Goal: Task Accomplishment & Management: Complete application form

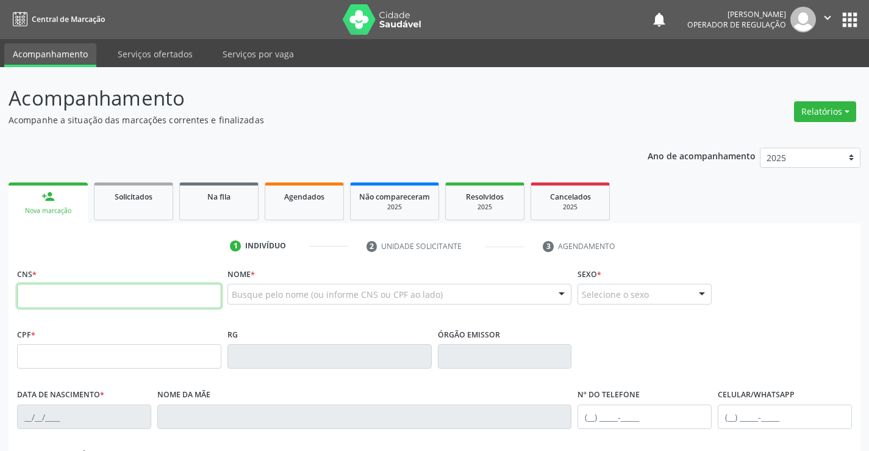
click at [100, 298] on input "text" at bounding box center [119, 296] width 204 height 24
type input "705 8034 6577 5137"
type input "0510067158"
type input "0[DATE]"
type input "[PHONE_NUMBER]"
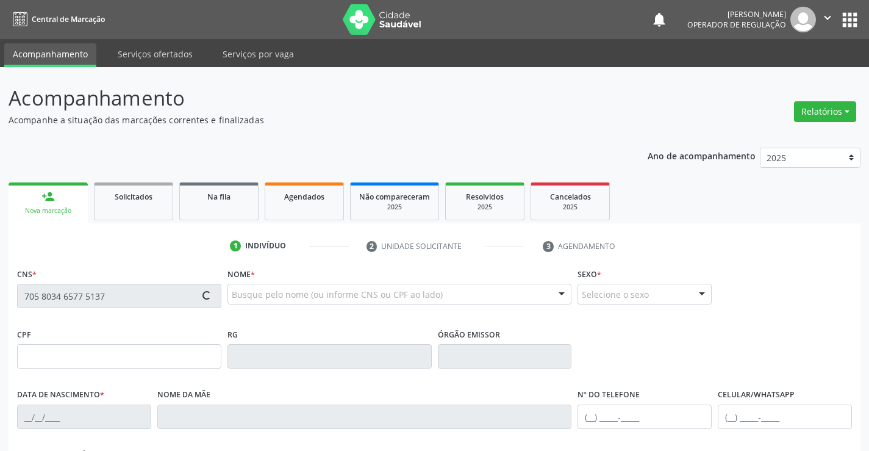
type input "617.809.365-91"
type input "S/N"
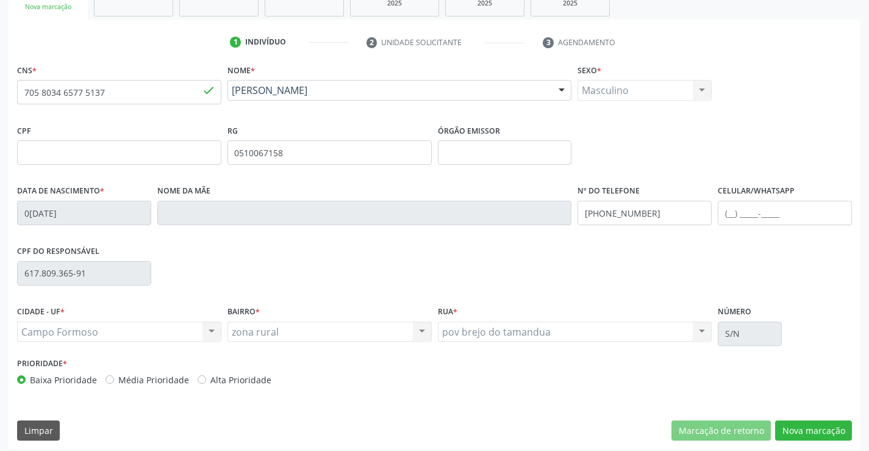
scroll to position [210, 0]
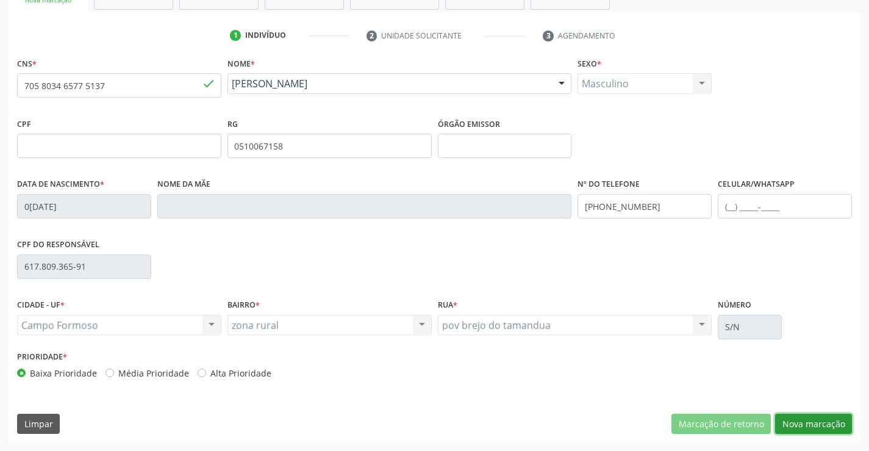
click at [803, 421] on button "Nova marcação" at bounding box center [813, 424] width 77 height 21
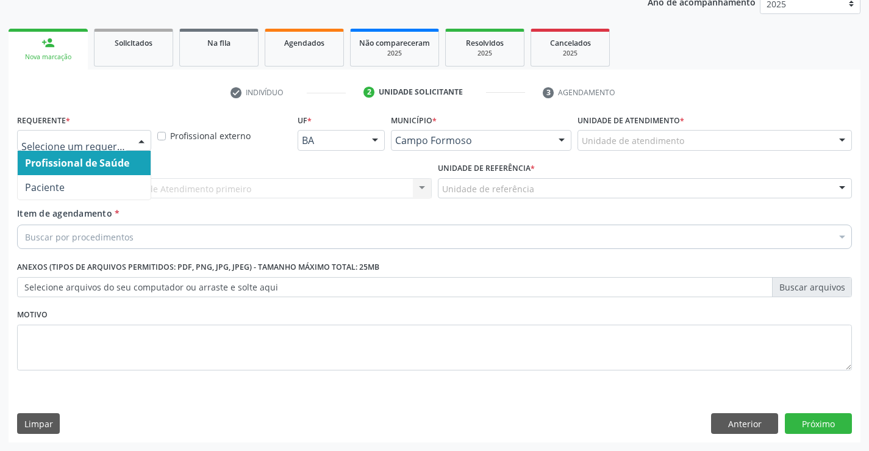
click at [143, 140] on div at bounding box center [141, 141] width 18 height 21
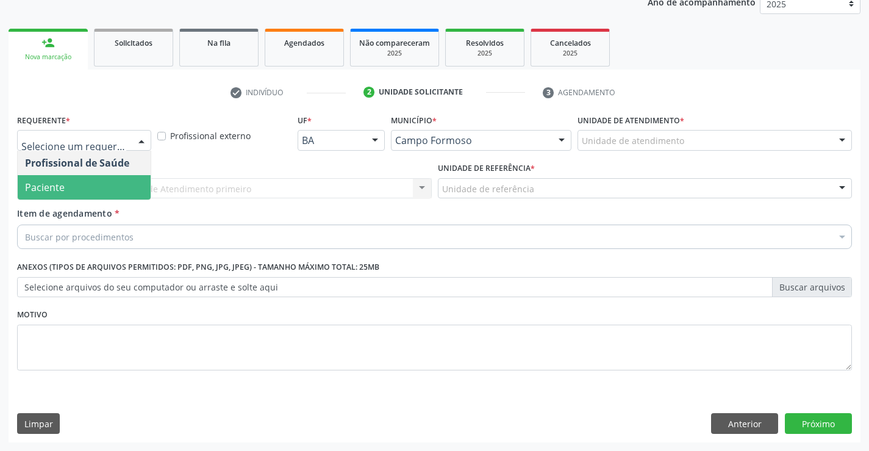
click at [117, 182] on span "Paciente" at bounding box center [84, 187] width 133 height 24
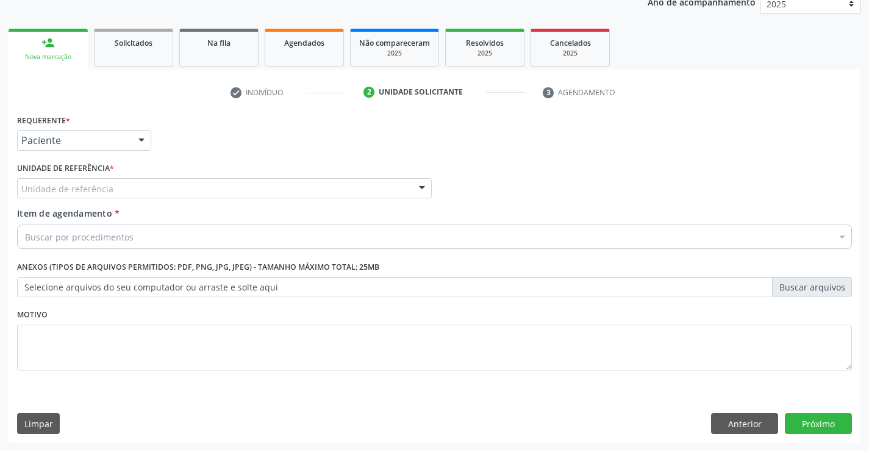
drag, startPoint x: 124, startPoint y: 190, endPoint x: 131, endPoint y: 197, distance: 9.5
click at [124, 190] on div "Unidade de referência" at bounding box center [224, 188] width 415 height 21
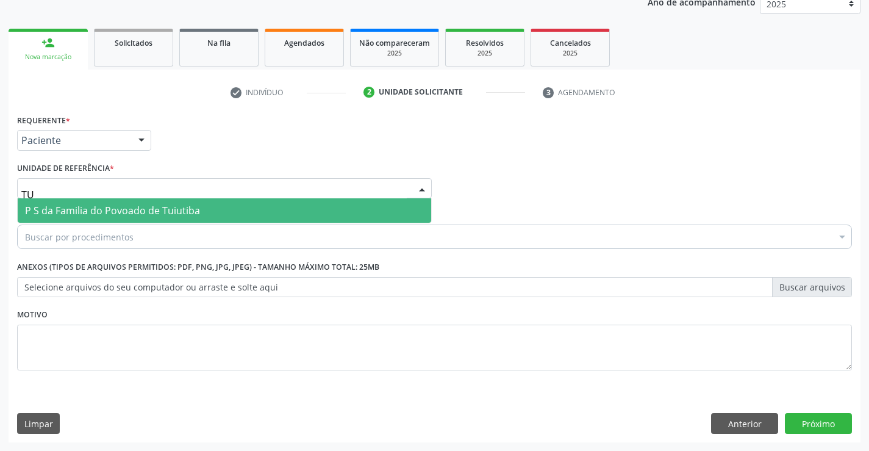
type input "TUI"
click at [150, 214] on span "P S da Familia do Povoado de Tuiutiba" at bounding box center [112, 210] width 175 height 13
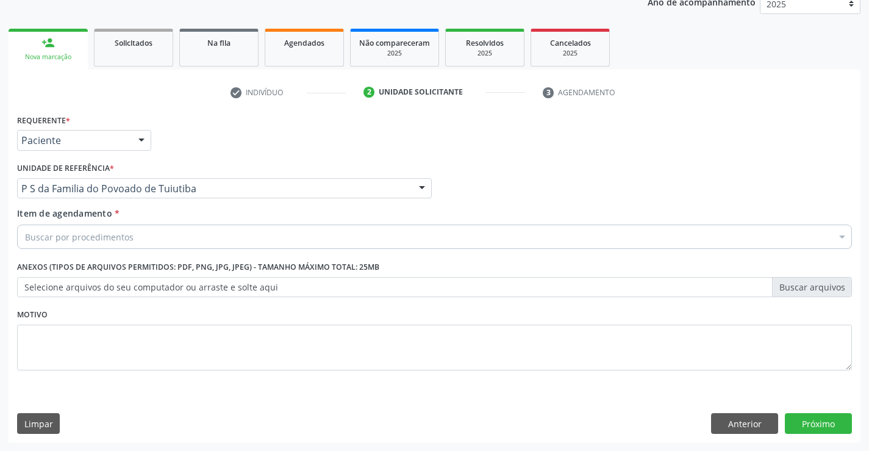
click at [138, 235] on div "Buscar por procedimentos" at bounding box center [434, 236] width 835 height 24
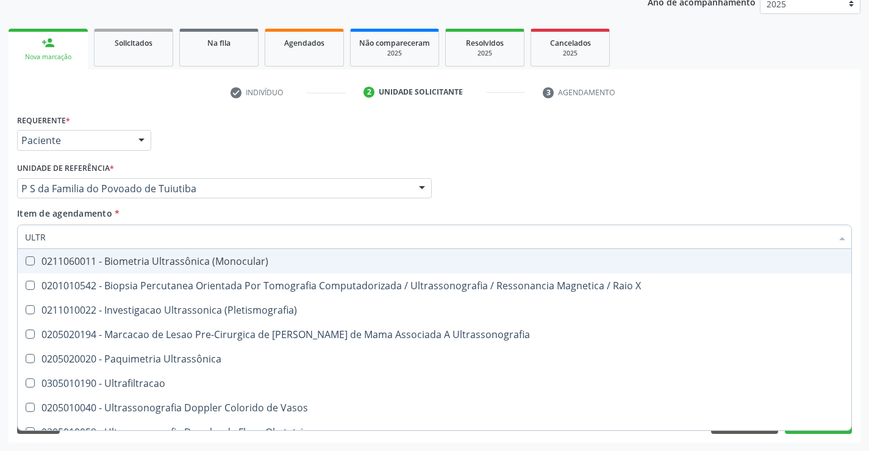
type input "ULTRA"
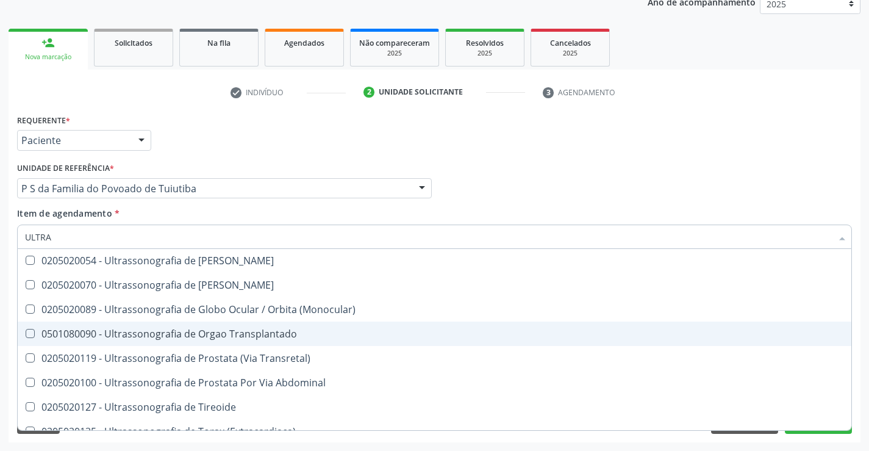
scroll to position [404, 0]
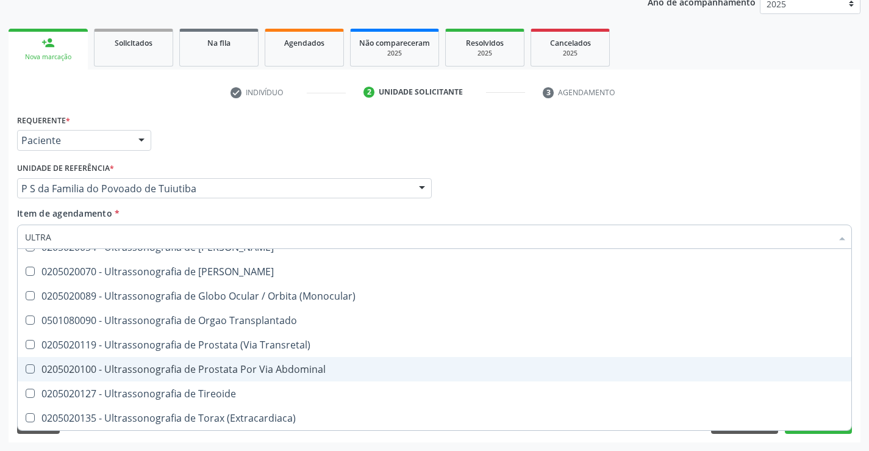
click at [220, 367] on div "0205020100 - Ultrassonografia de Prostata Por Via Abdominal" at bounding box center [434, 369] width 819 height 10
checkbox Abdominal "true"
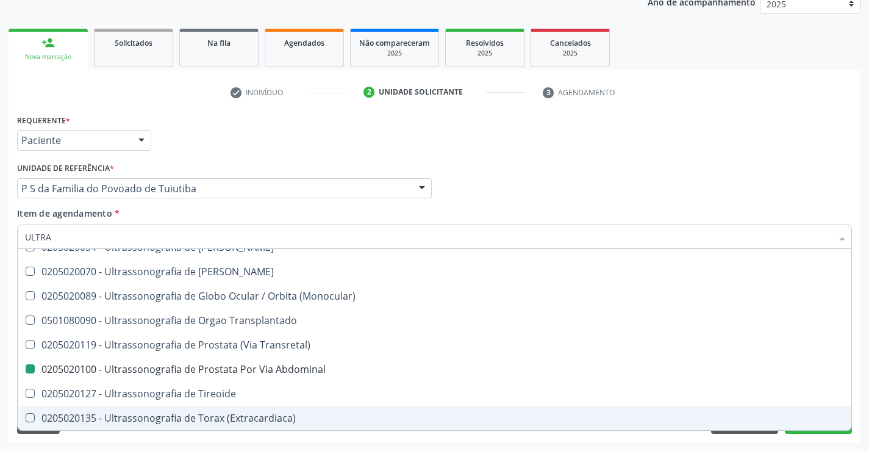
click at [248, 442] on div "Acompanhamento Acompanhe a situação das marcações correntes e finalizadas Relat…" at bounding box center [434, 181] width 869 height 537
checkbox X "true"
checkbox Abdominal "false"
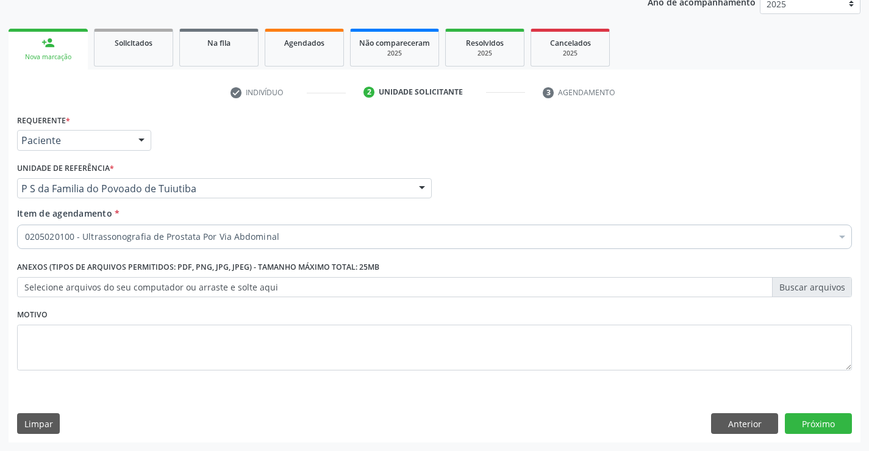
scroll to position [0, 0]
click at [808, 425] on button "Próximo" at bounding box center [818, 423] width 67 height 21
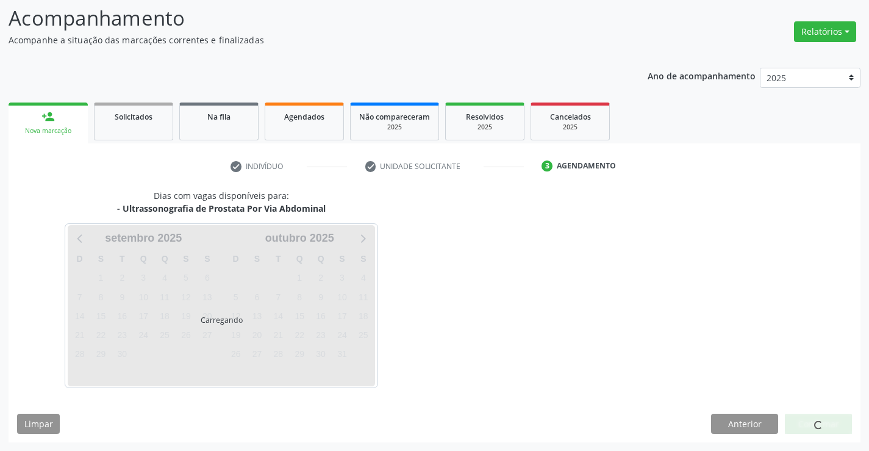
scroll to position [80, 0]
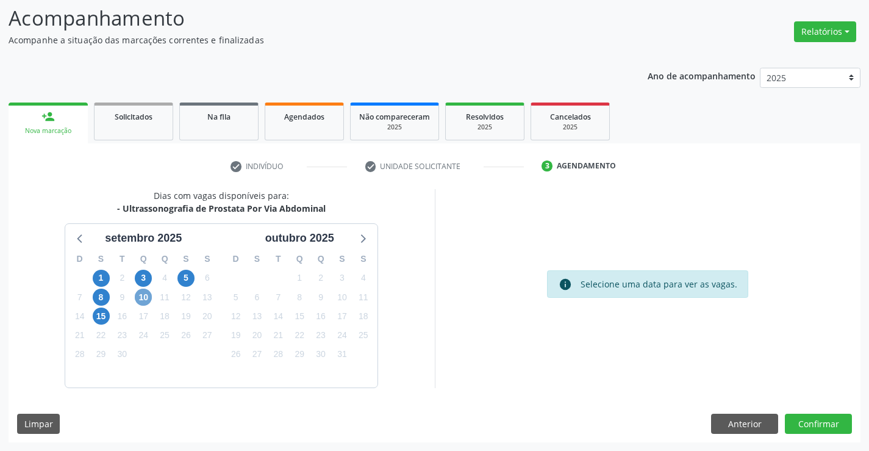
click at [143, 298] on span "10" at bounding box center [143, 297] width 17 height 17
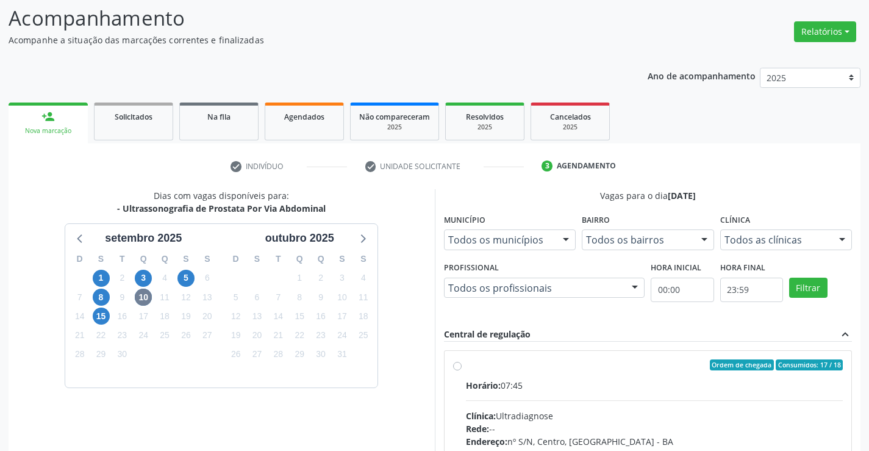
click at [466, 367] on label "Ordem de chegada Consumidos: 17 / 18 Horário: 07:45 Clínica: Ultradiagnose Rede…" at bounding box center [655, 452] width 378 height 187
click at [459, 367] on input "Ordem de chegada Consumidos: 17 / 18 Horário: 07:45 Clínica: Ultradiagnose Rede…" at bounding box center [457, 364] width 9 height 11
radio input "true"
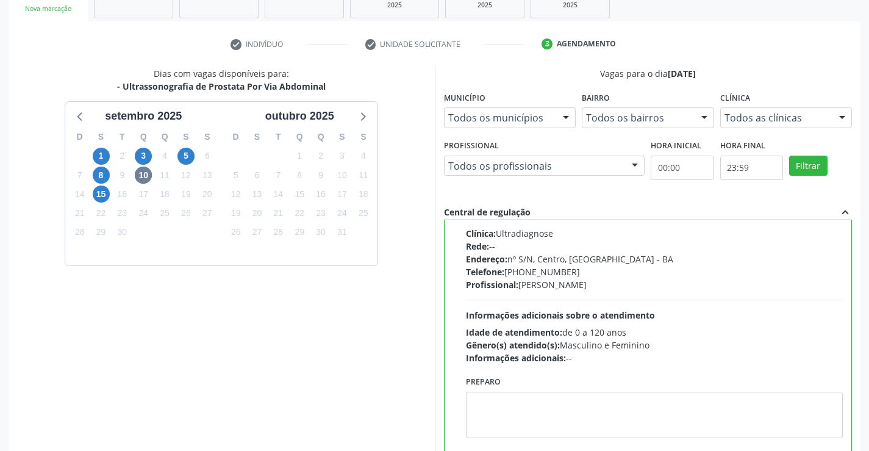
scroll to position [278, 0]
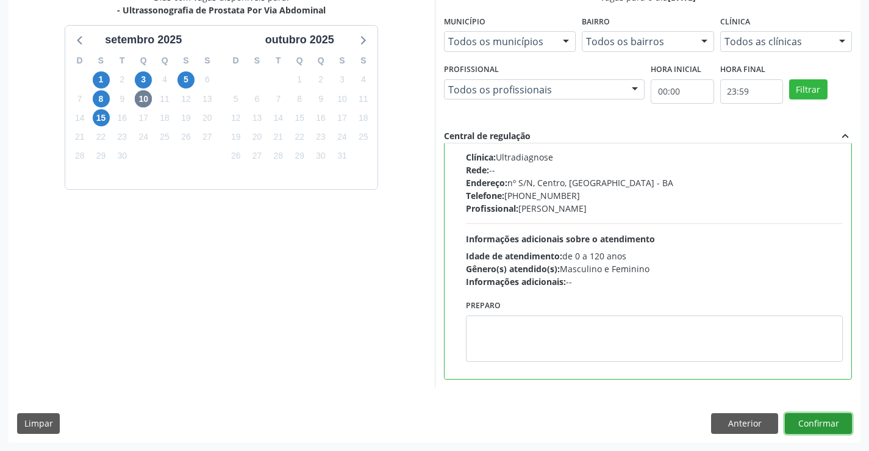
click at [818, 423] on button "Confirmar" at bounding box center [818, 423] width 67 height 21
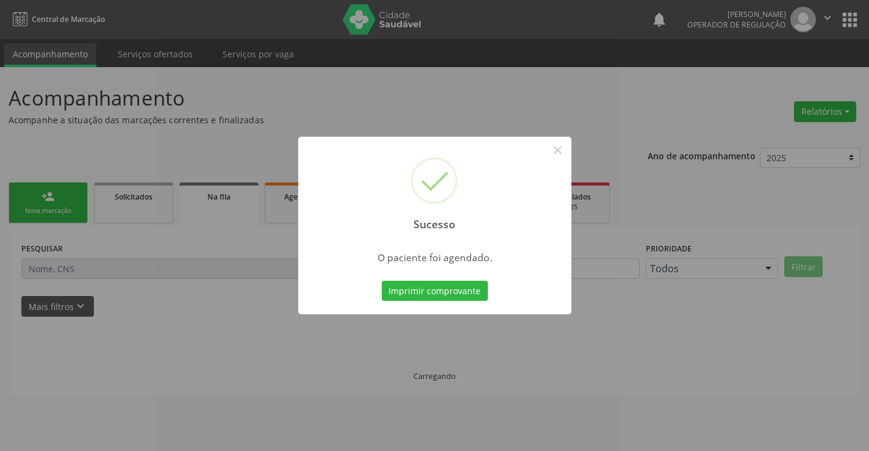
scroll to position [0, 0]
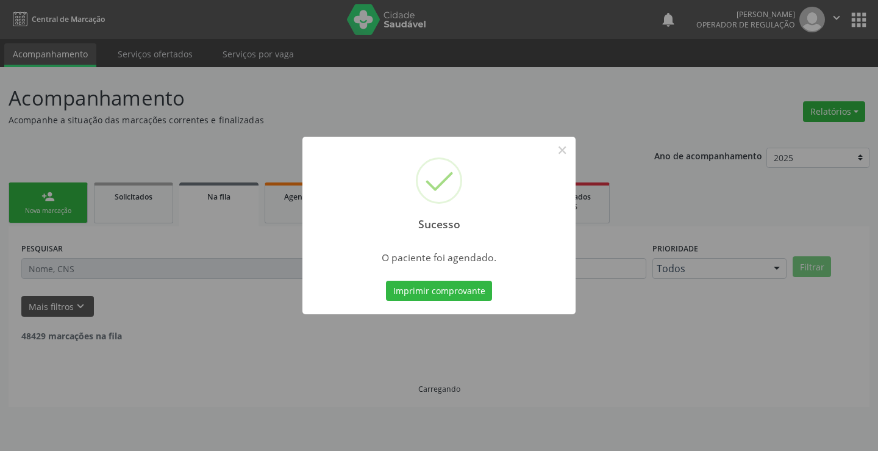
click at [386, 281] on button "Imprimir comprovante" at bounding box center [439, 291] width 106 height 21
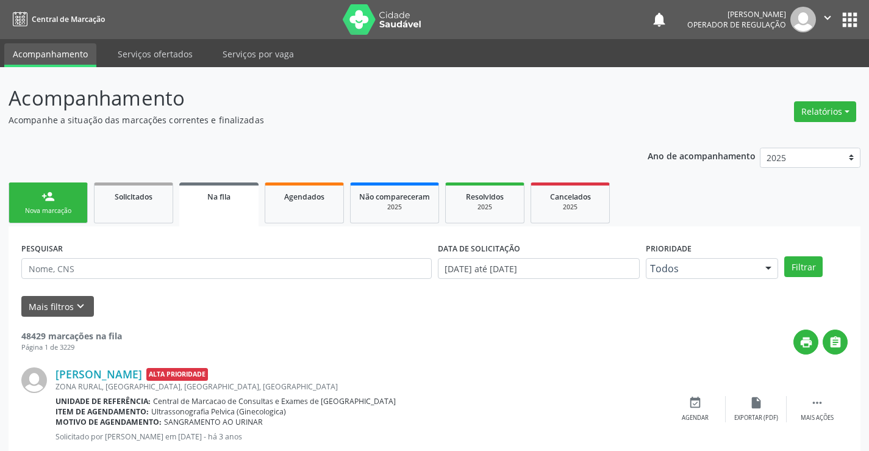
click at [72, 204] on link "person_add Nova marcação" at bounding box center [48, 202] width 79 height 41
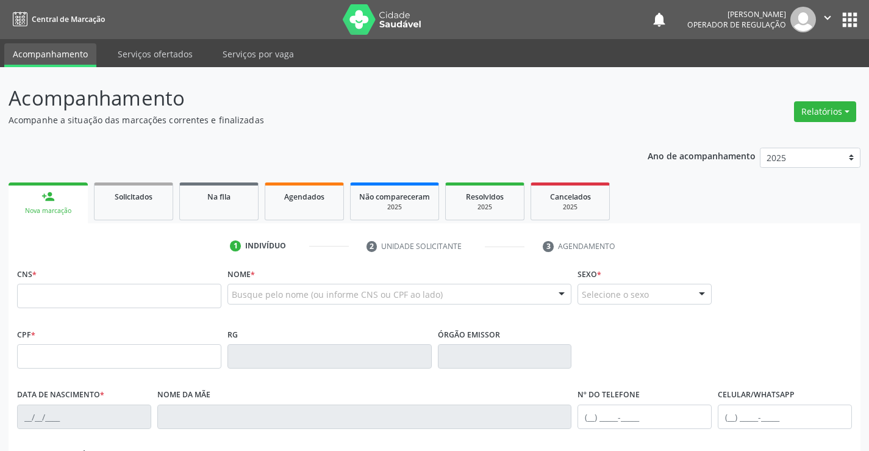
scroll to position [122, 0]
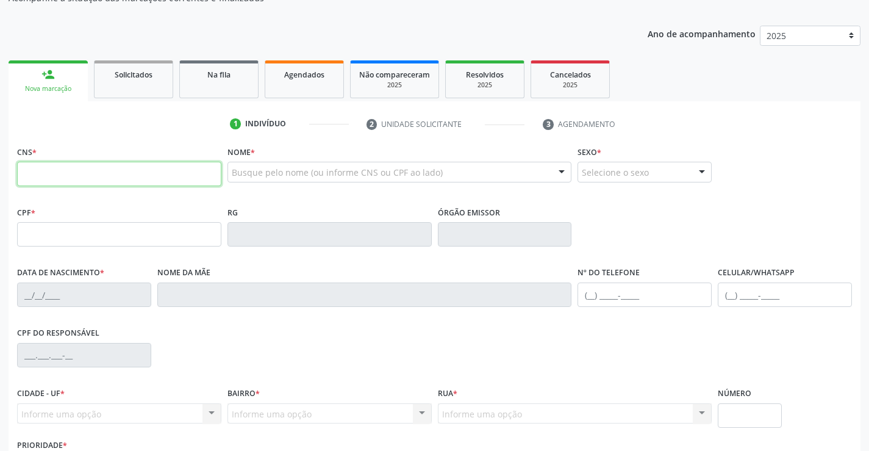
click at [98, 176] on input "text" at bounding box center [119, 174] width 204 height 24
click at [96, 175] on input "text" at bounding box center [119, 174] width 204 height 24
type input "705 4064 5332 0799"
type input "001.310.205-28"
type input "0584626274"
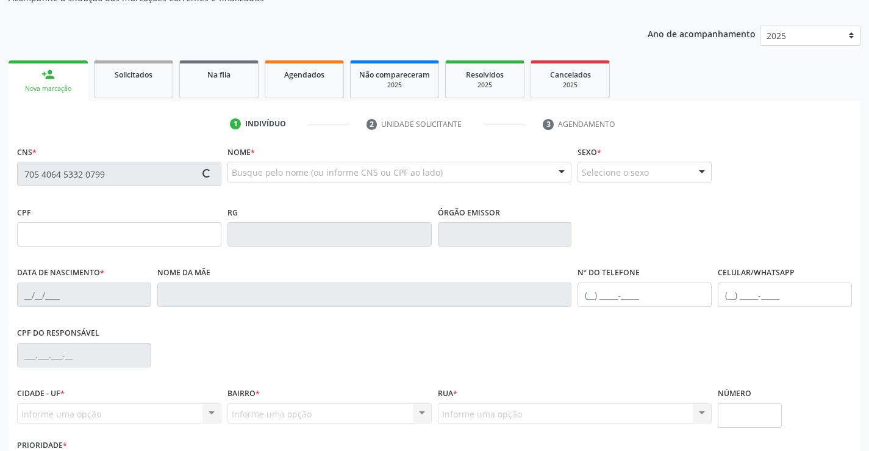
type input "07[DATE]"
type input "[PHONE_NUMBER]"
type input "S/N"
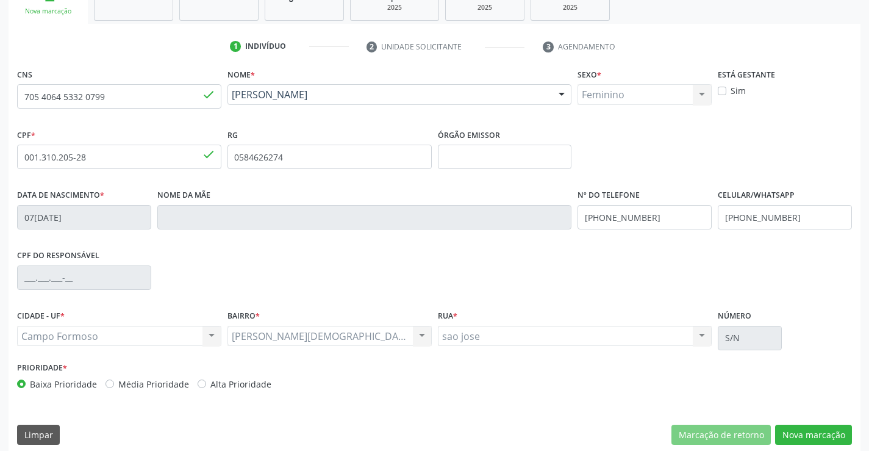
scroll to position [210, 0]
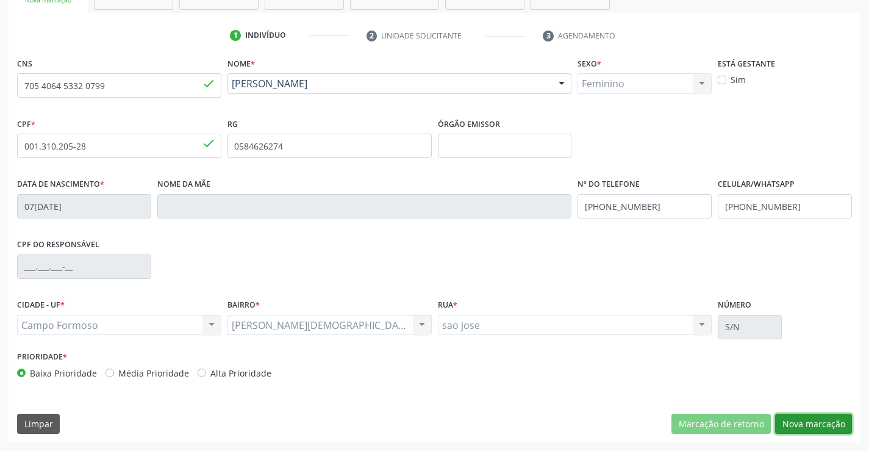
click at [806, 422] on button "Nova marcação" at bounding box center [813, 424] width 77 height 21
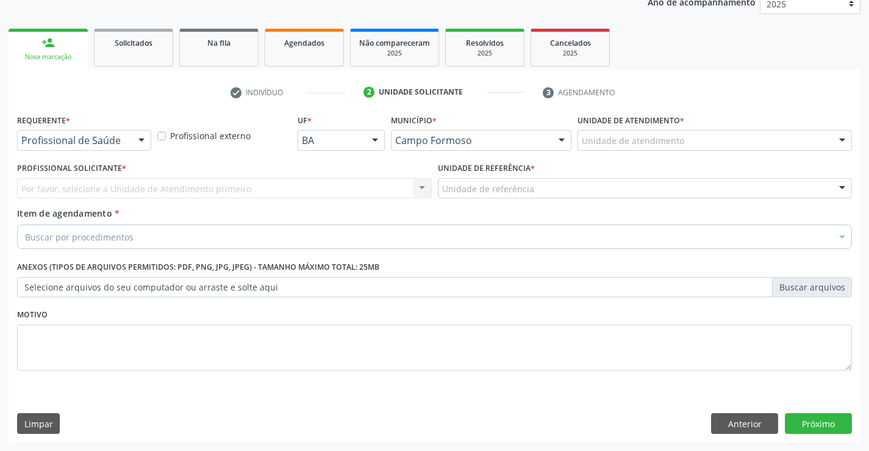
scroll to position [154, 0]
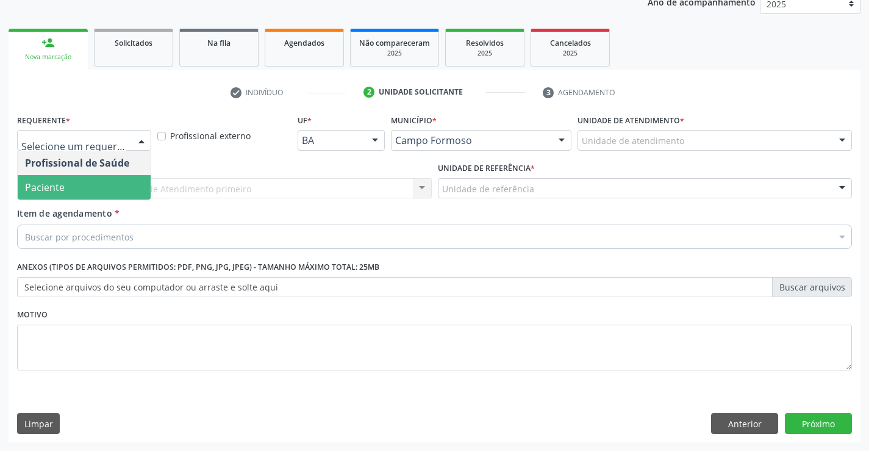
drag, startPoint x: 93, startPoint y: 192, endPoint x: 112, endPoint y: 185, distance: 20.1
click at [95, 192] on span "Paciente" at bounding box center [84, 187] width 133 height 24
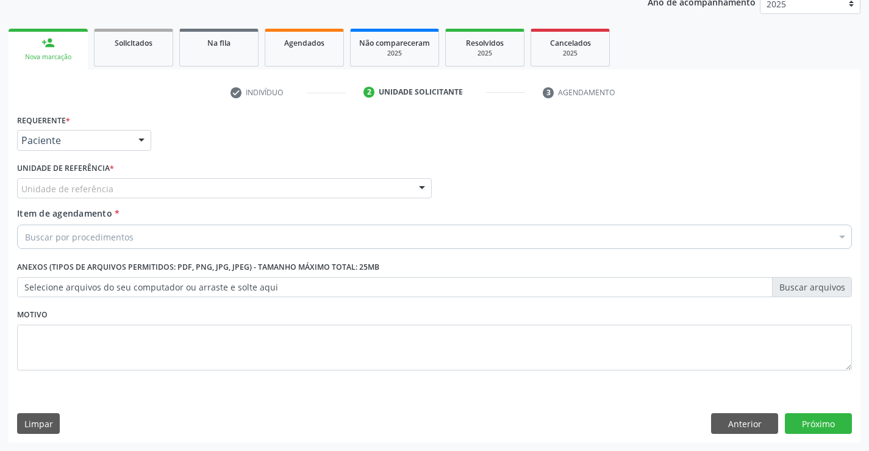
click at [125, 187] on div "Unidade de referência" at bounding box center [224, 188] width 415 height 21
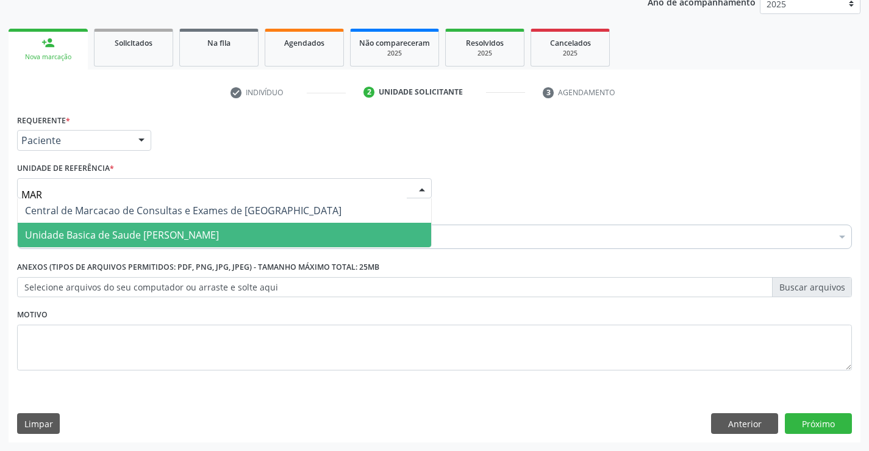
type input "MARI"
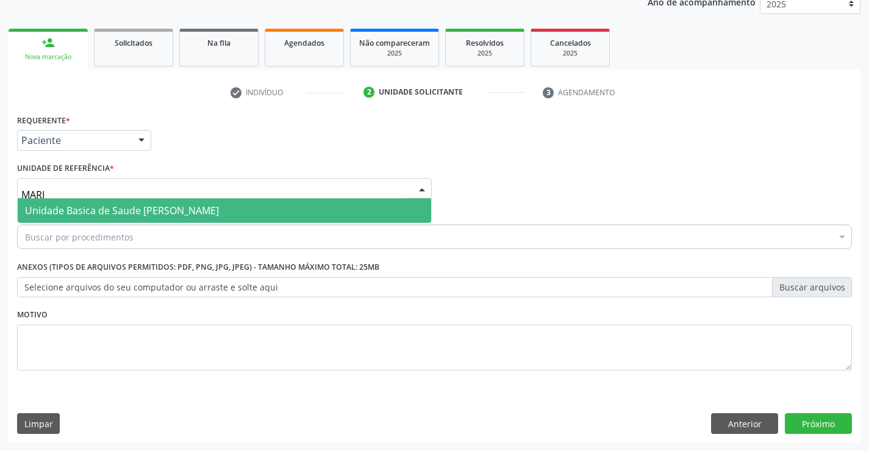
click at [178, 208] on span "Unidade Basica de Saude [PERSON_NAME]" at bounding box center [122, 210] width 194 height 13
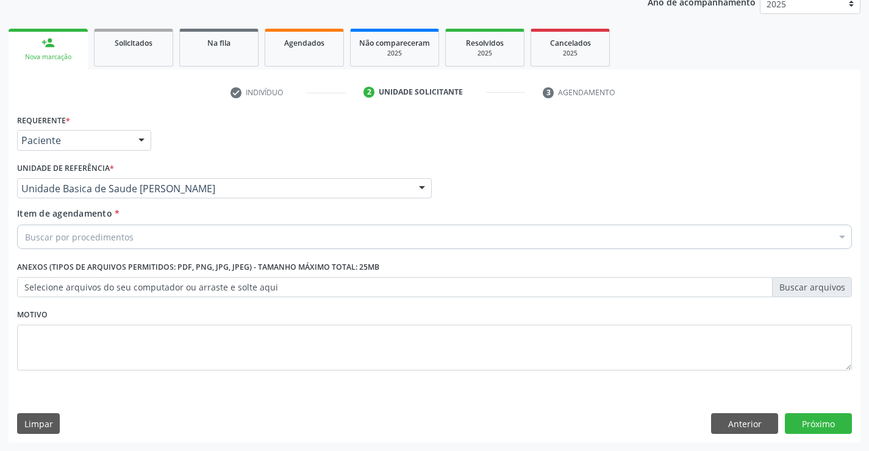
click at [141, 239] on div "Buscar por procedimentos" at bounding box center [434, 236] width 835 height 24
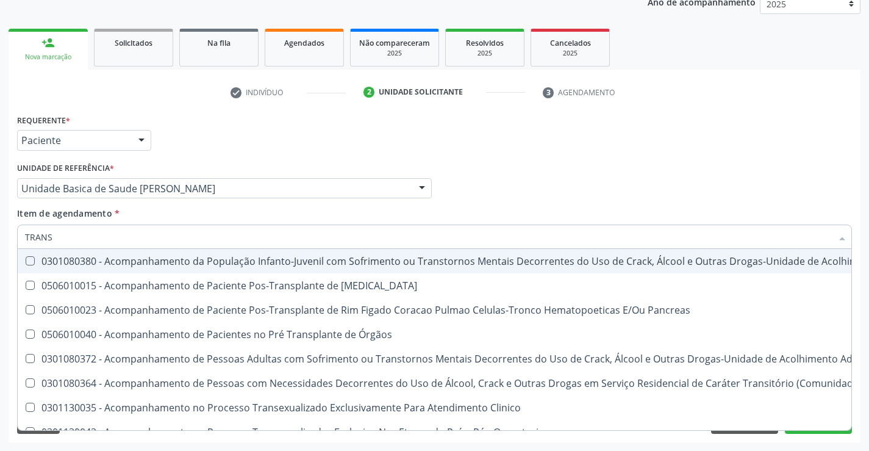
type input "TRANSV"
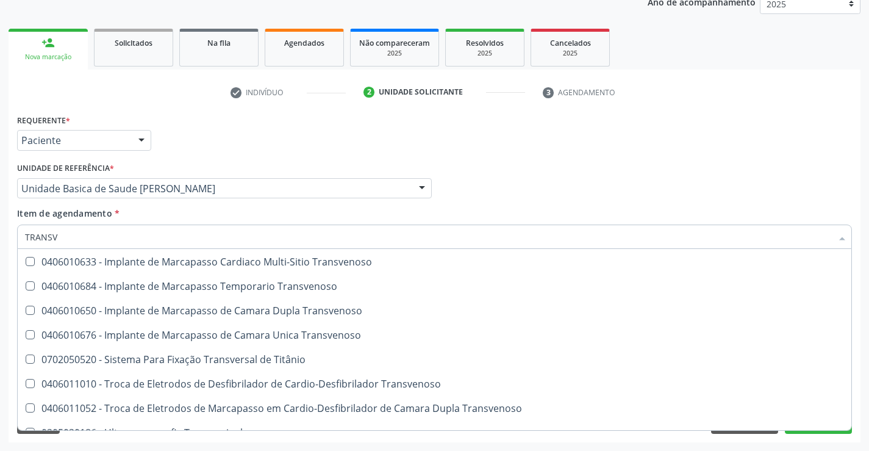
scroll to position [136, 0]
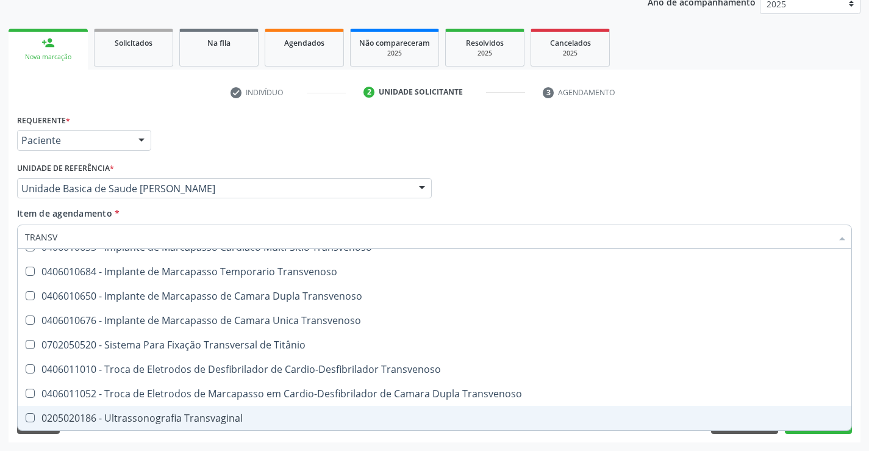
click at [181, 413] on div "0205020186 - Ultrassonografia Transvaginal" at bounding box center [434, 418] width 819 height 10
checkbox Transvaginal "true"
click at [192, 438] on div "Requerente * Paciente Profissional de Saúde Paciente Nenhum resultado encontrad…" at bounding box center [435, 276] width 852 height 331
checkbox Transvenoso "true"
checkbox Transvaginal "false"
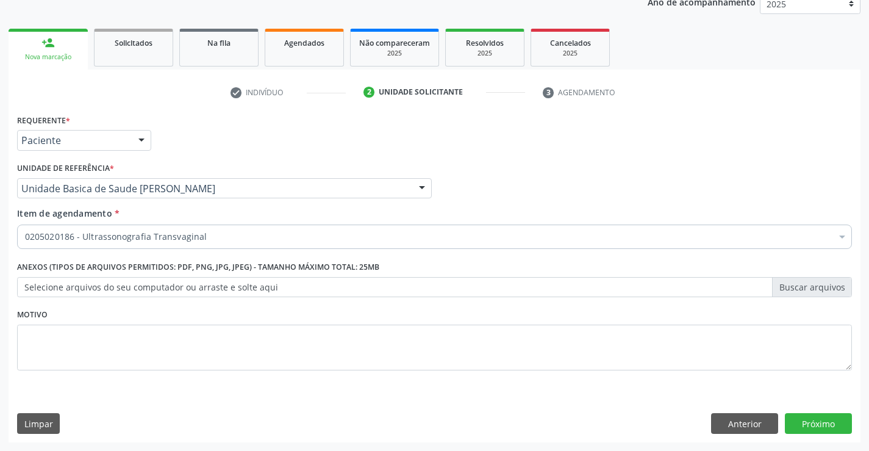
scroll to position [0, 0]
click at [806, 420] on button "Próximo" at bounding box center [818, 423] width 67 height 21
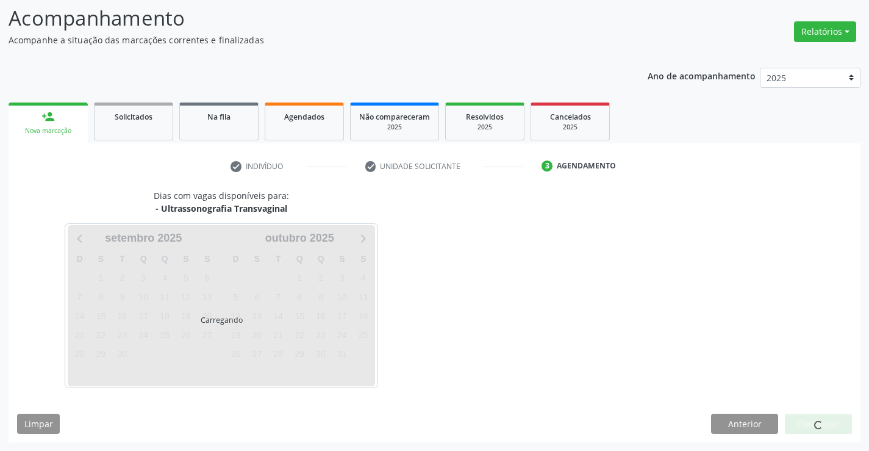
scroll to position [80, 0]
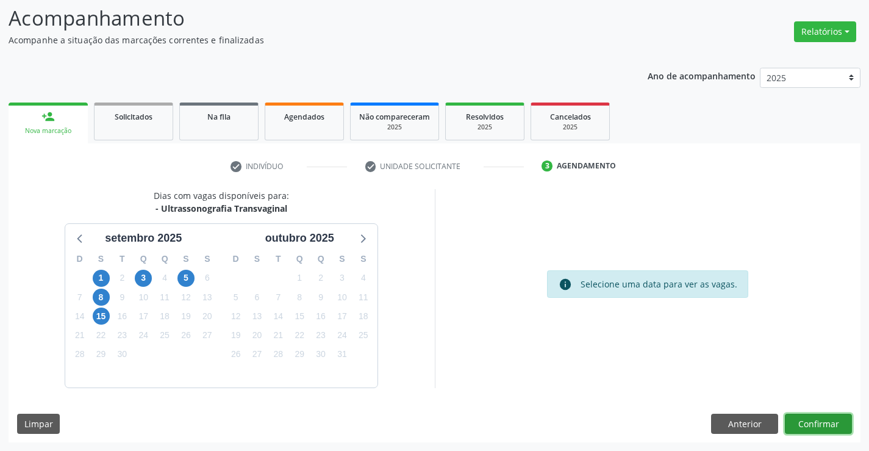
click at [806, 420] on button "Confirmar" at bounding box center [818, 424] width 67 height 21
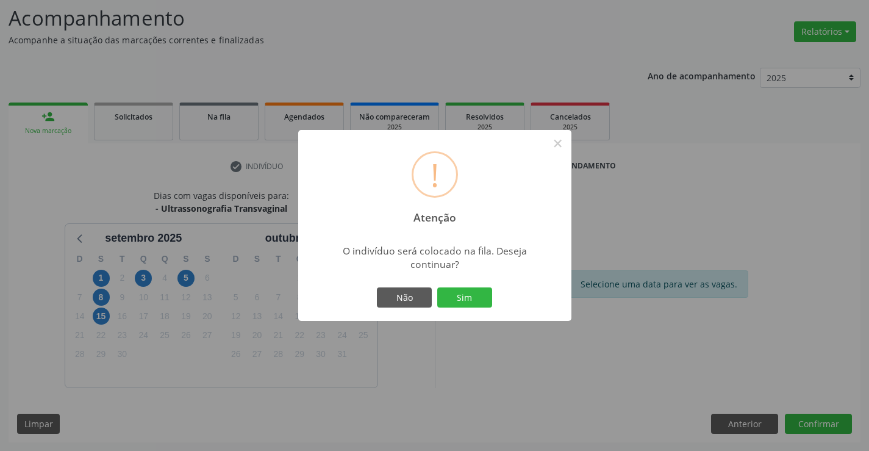
click at [437, 287] on button "Sim" at bounding box center [464, 297] width 55 height 21
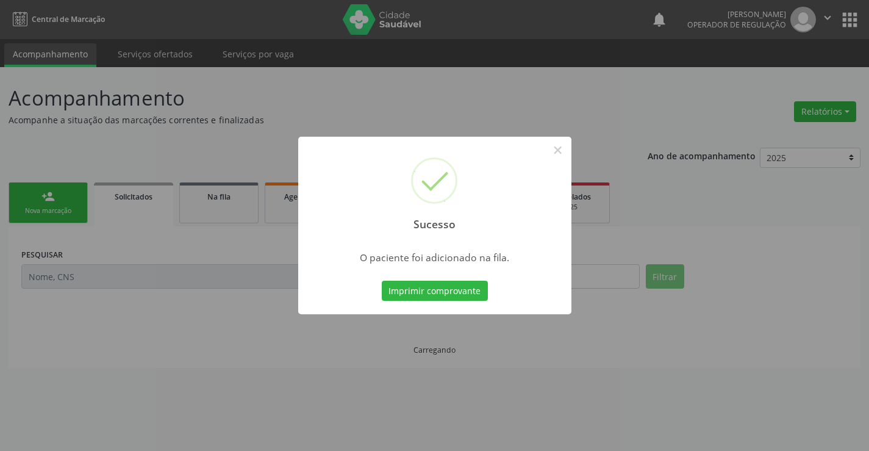
scroll to position [0, 0]
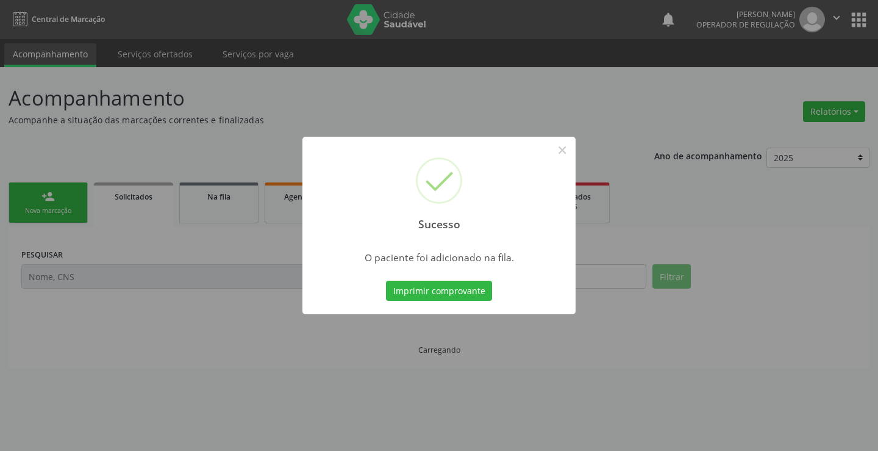
click at [386, 281] on button "Imprimir comprovante" at bounding box center [439, 291] width 106 height 21
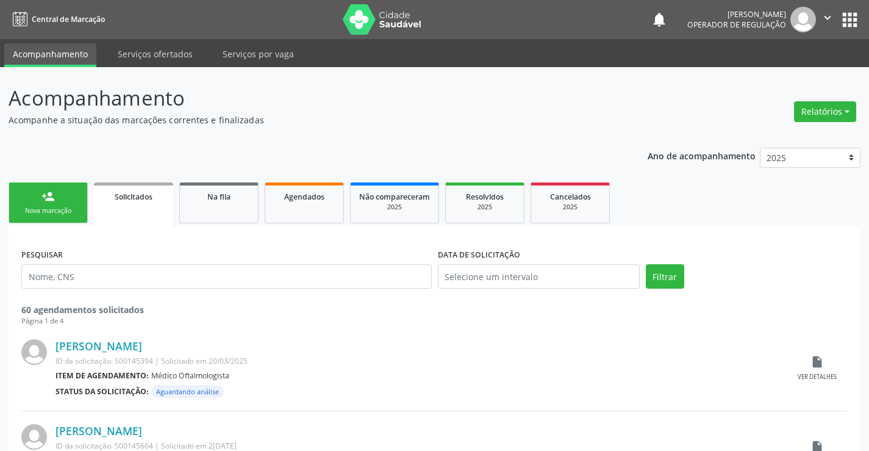
click at [78, 211] on div "Nova marcação" at bounding box center [48, 210] width 61 height 9
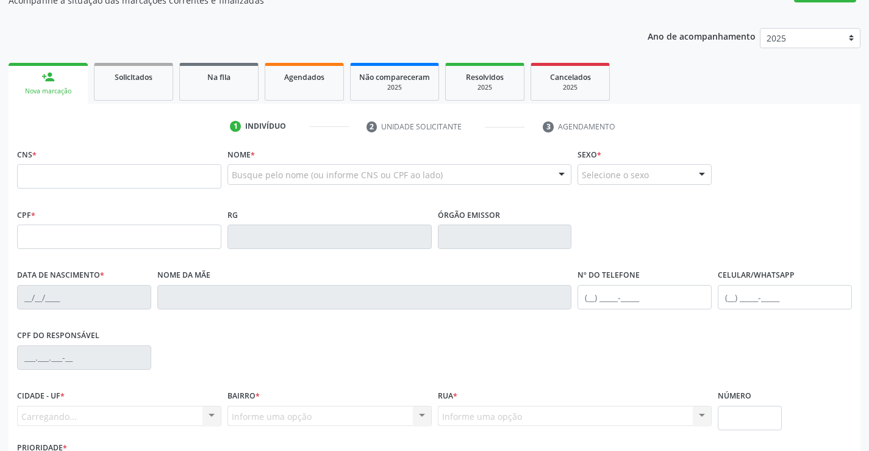
scroll to position [122, 0]
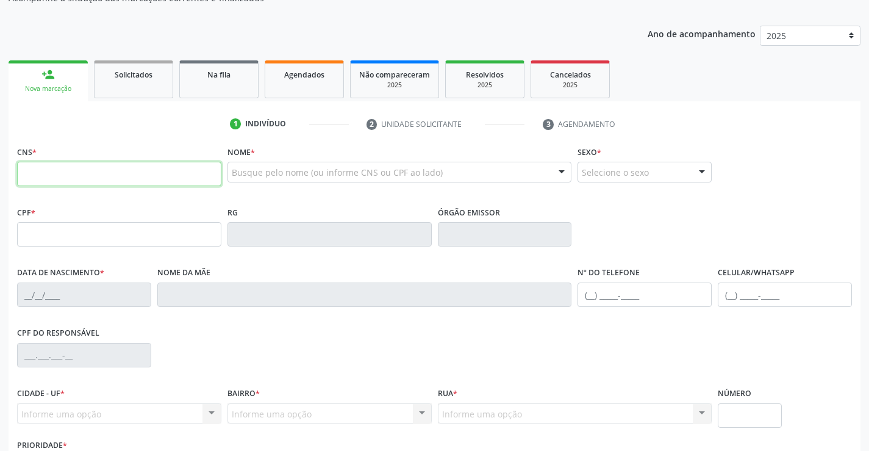
click at [65, 174] on input "text" at bounding box center [119, 174] width 204 height 24
type input "707 4080 7269 8573"
type input "1135206546"
type input "[DATE]"
type input "[PHONE_NUMBER]"
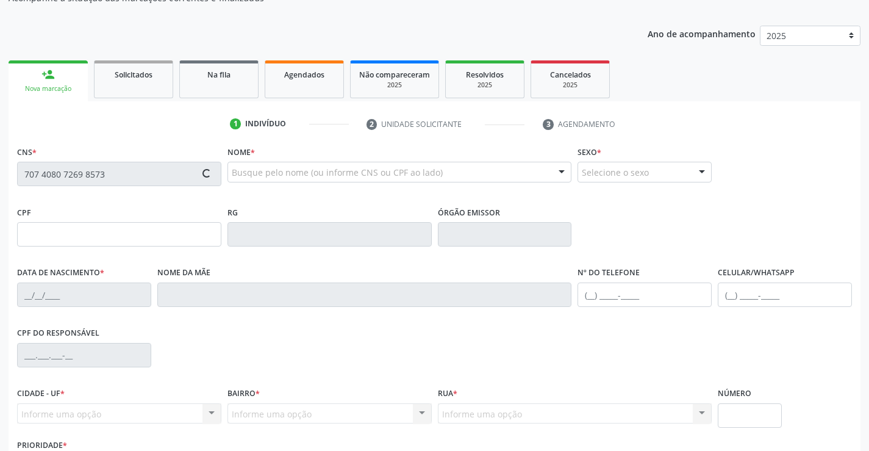
type input "026.882.265-41"
type input "S/N"
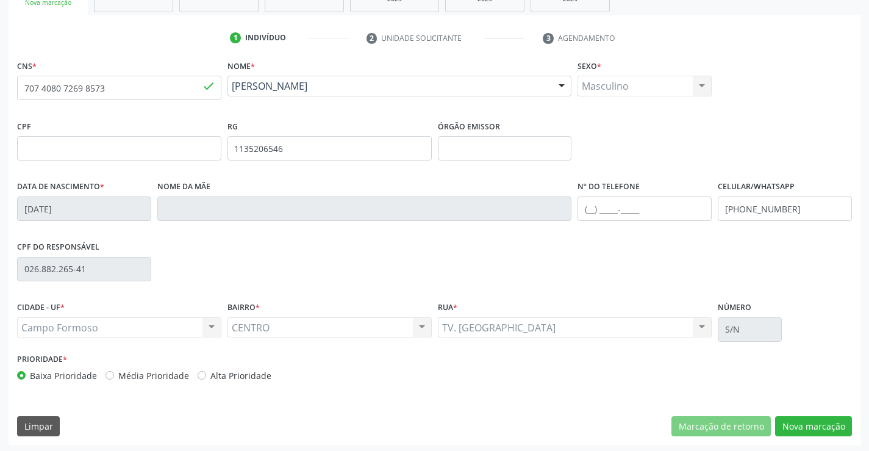
scroll to position [210, 0]
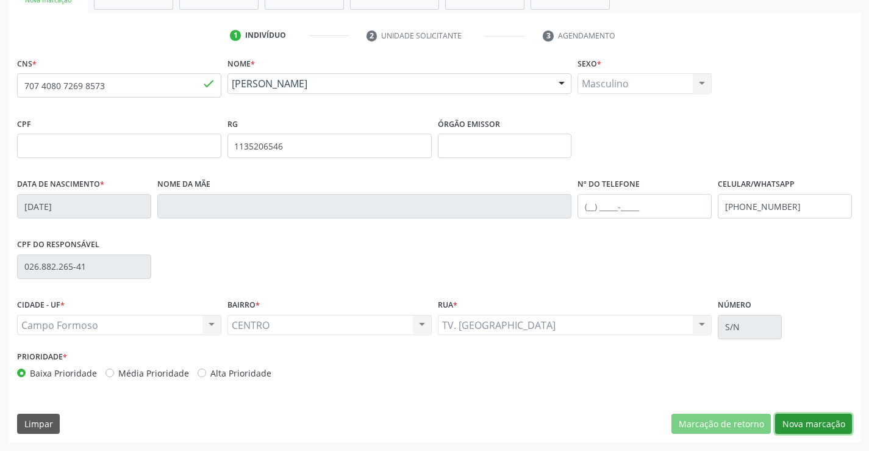
click at [819, 423] on button "Nova marcação" at bounding box center [813, 424] width 77 height 21
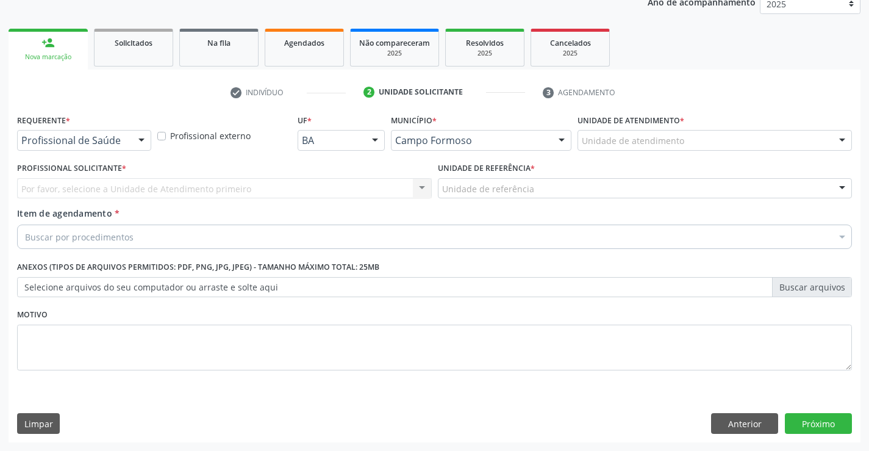
scroll to position [154, 0]
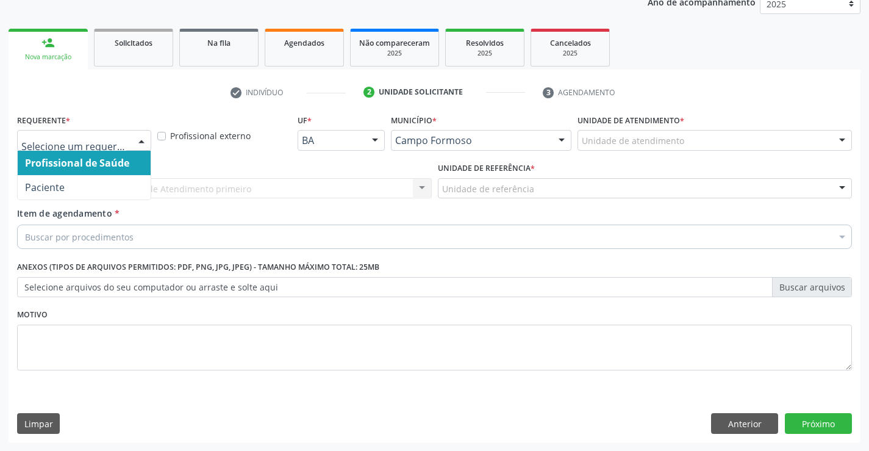
click at [144, 138] on div at bounding box center [141, 141] width 18 height 21
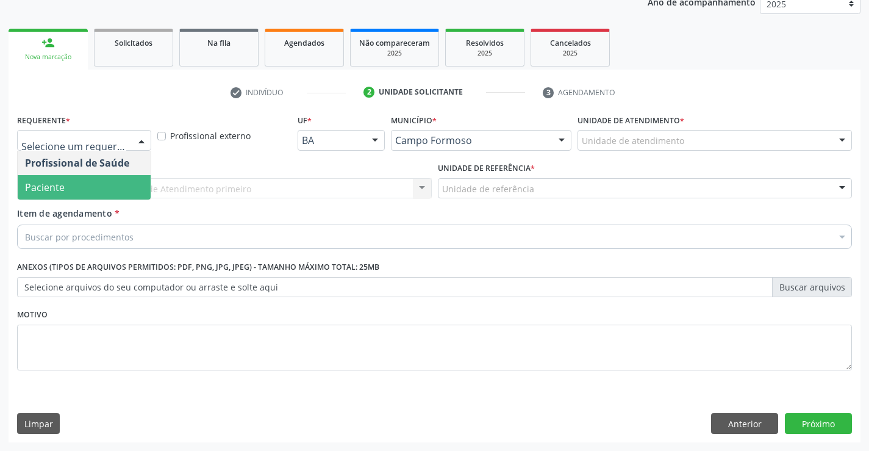
drag, startPoint x: 67, startPoint y: 191, endPoint x: 131, endPoint y: 200, distance: 64.7
click at [68, 191] on span "Paciente" at bounding box center [84, 187] width 133 height 24
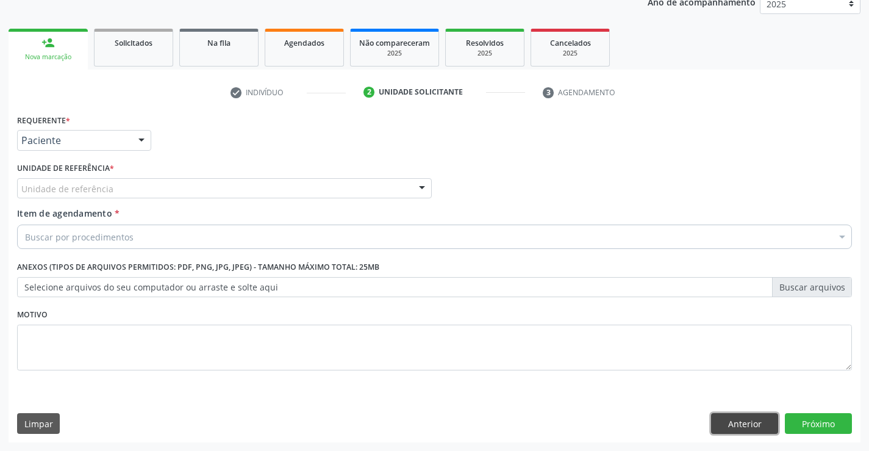
click at [722, 423] on button "Anterior" at bounding box center [744, 423] width 67 height 21
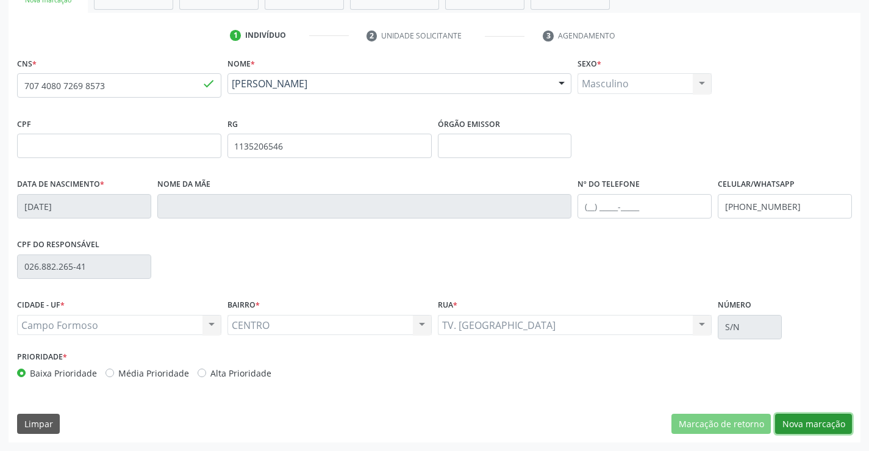
click at [797, 421] on button "Nova marcação" at bounding box center [813, 424] width 77 height 21
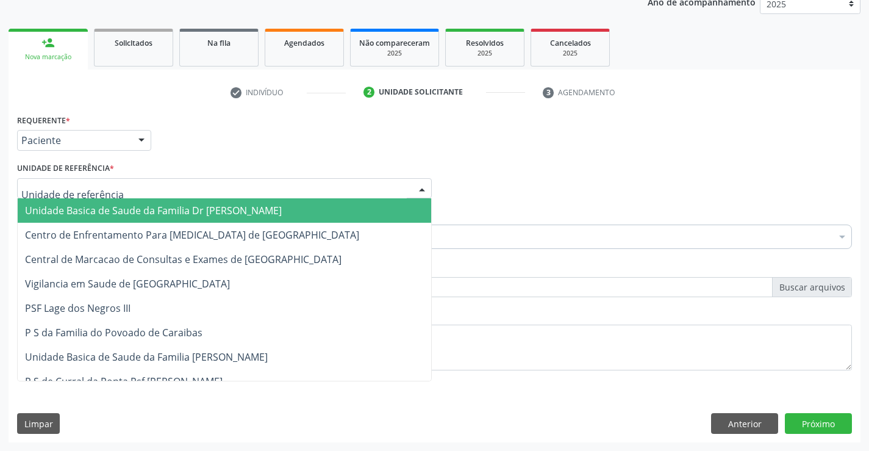
click at [154, 187] on div at bounding box center [224, 188] width 415 height 21
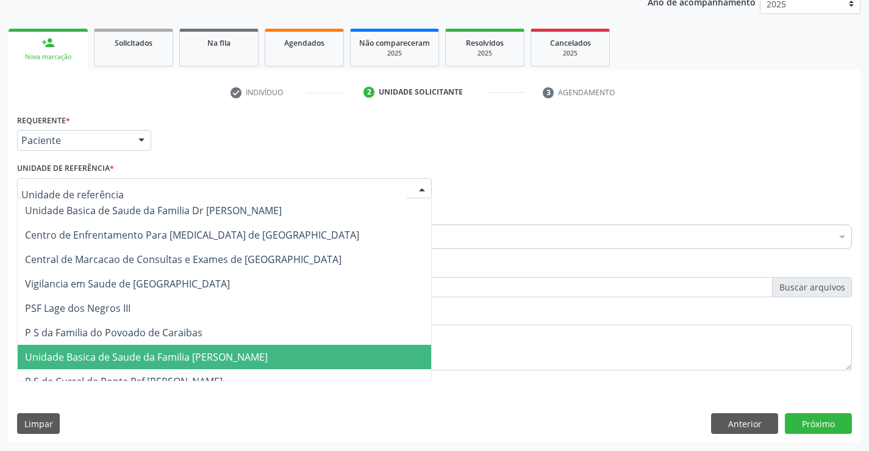
drag, startPoint x: 146, startPoint y: 354, endPoint x: 156, endPoint y: 310, distance: 45.0
click at [146, 354] on span "Unidade Basica de Saude da Familia [PERSON_NAME]" at bounding box center [146, 356] width 243 height 13
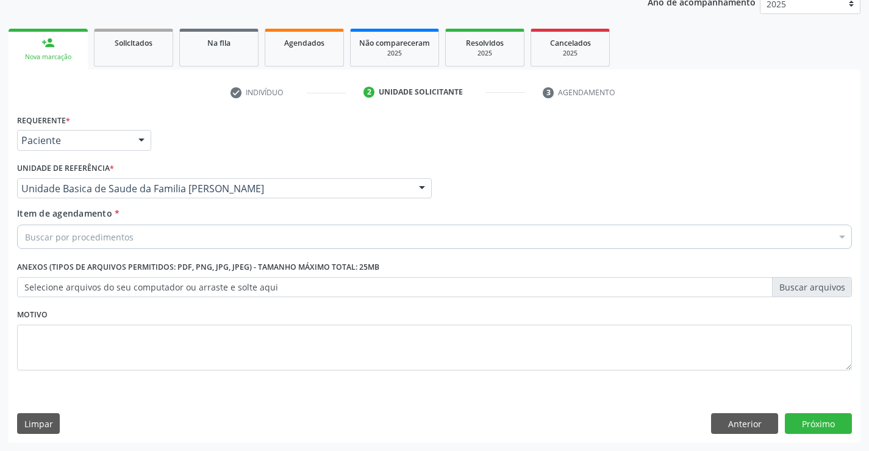
click at [148, 239] on div "Buscar por procedimentos" at bounding box center [434, 236] width 835 height 24
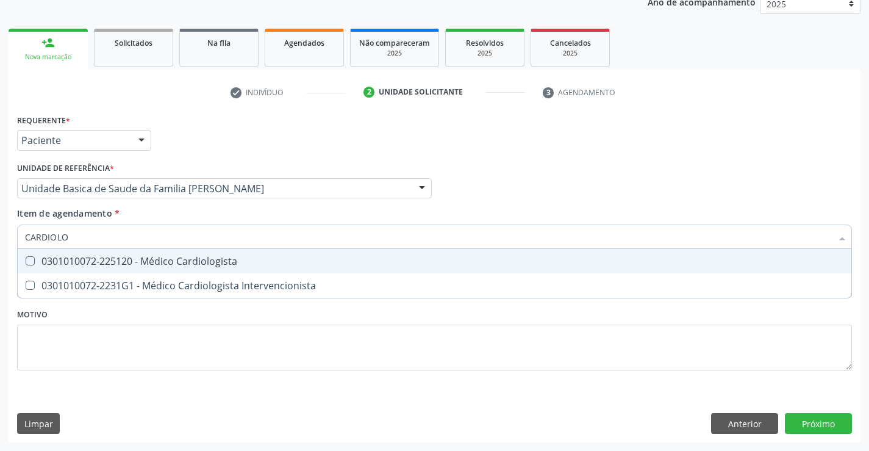
type input "CARDIOLOG"
click at [188, 266] on div "0301010072-225120 - Médico Cardiologista" at bounding box center [434, 261] width 819 height 10
checkbox Cardiologista "true"
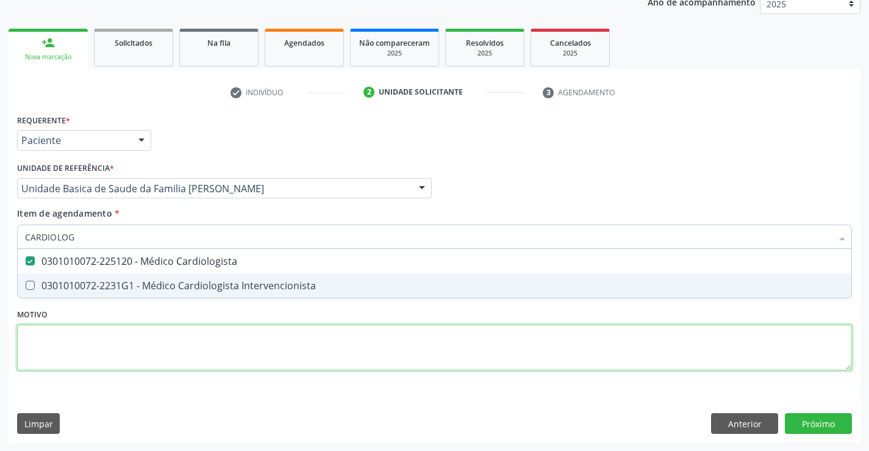
click at [221, 338] on div "Requerente * Paciente Profissional de Saúde Paciente Nenhum resultado encontrad…" at bounding box center [434, 249] width 835 height 276
checkbox Intervencionista "true"
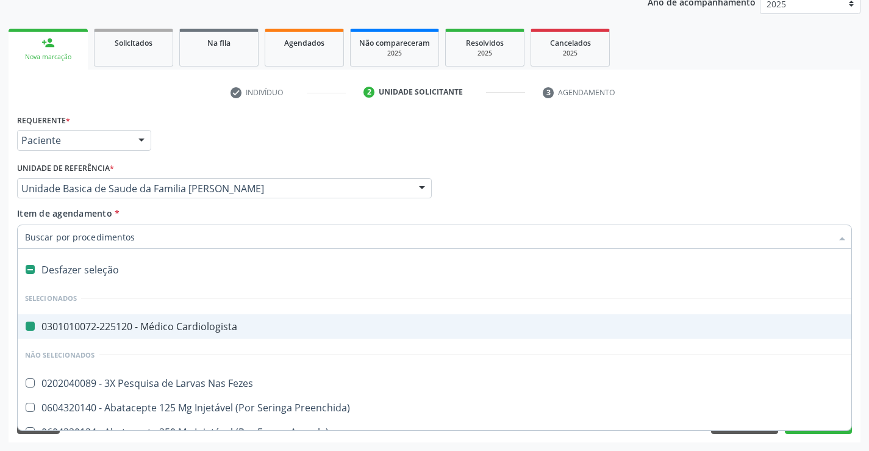
type input "E"
checkbox Cardiologista "false"
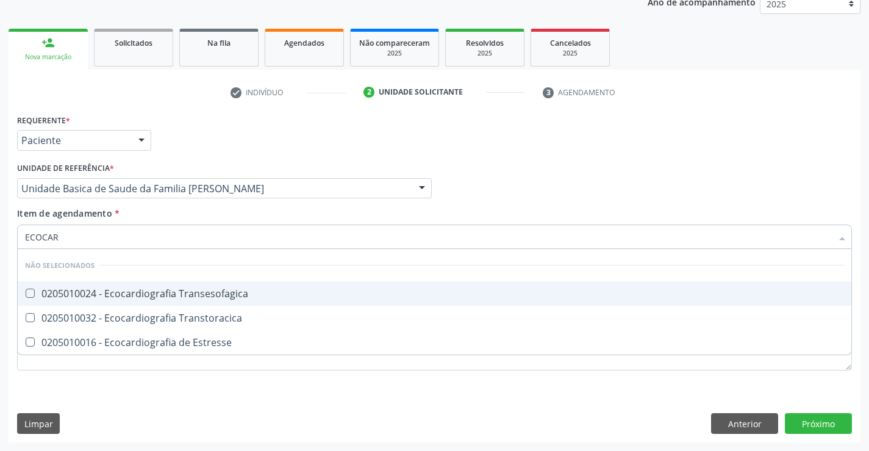
type input "ECOCARD"
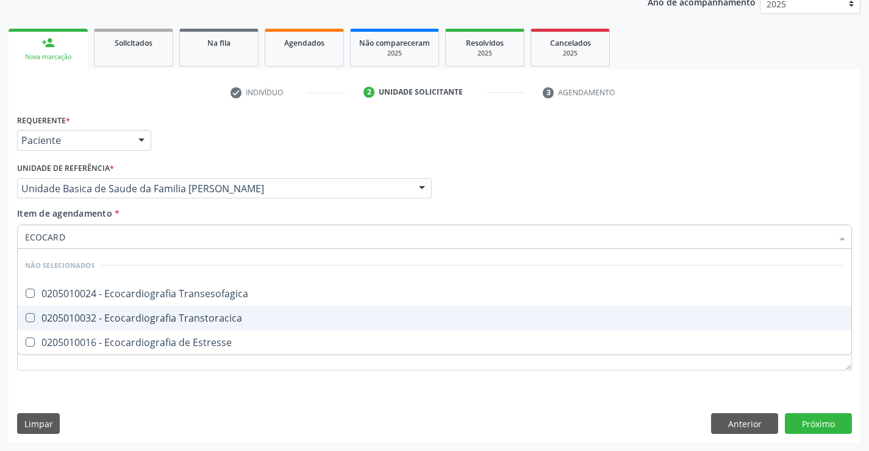
click at [205, 318] on div "0205010032 - Ecocardiografia Transtoracica" at bounding box center [434, 318] width 819 height 10
checkbox Transtoracica "true"
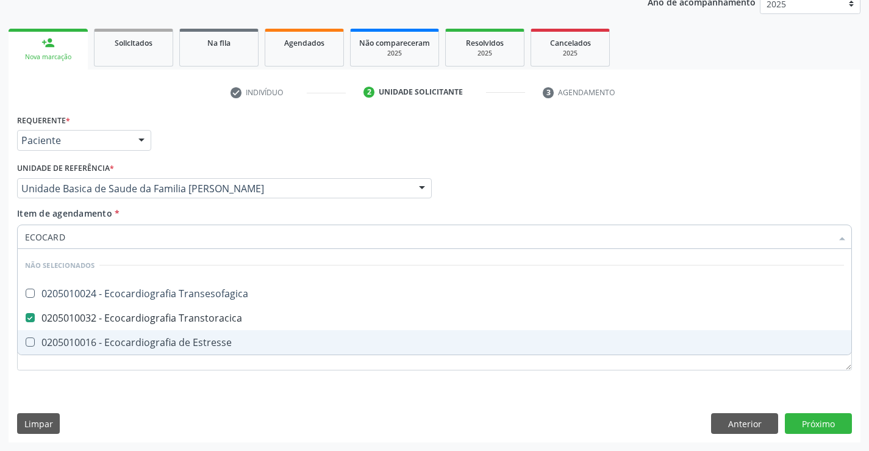
type input "ECOCARD"
click at [204, 382] on div "Requerente * Paciente Profissional de Saúde Paciente Nenhum resultado encontrad…" at bounding box center [434, 249] width 835 height 276
checkbox Transesofagica "true"
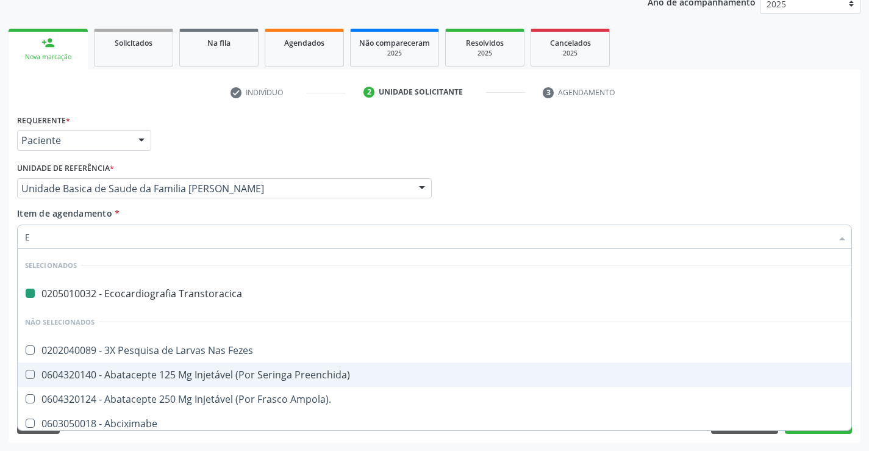
type input "EL"
checkbox Transtoracica "false"
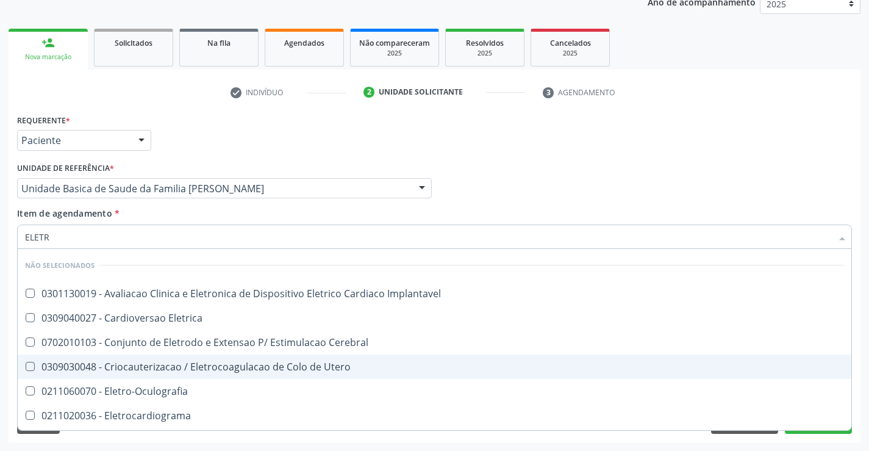
type input "ELETRO"
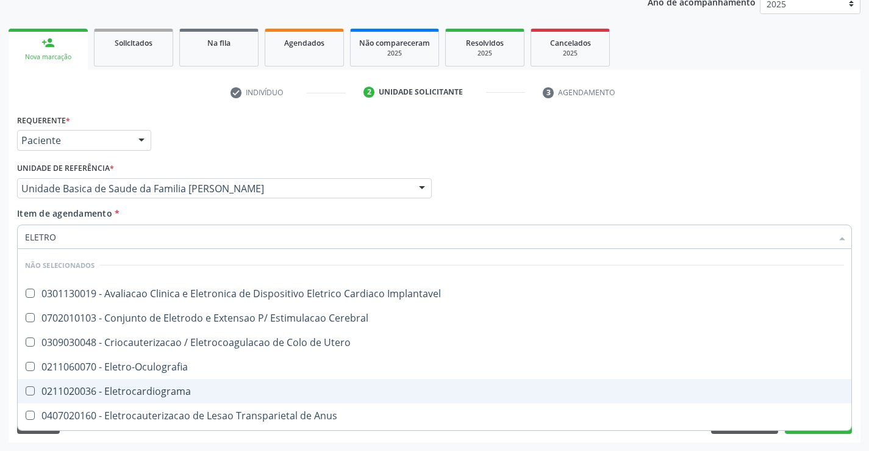
click at [196, 398] on span "0211020036 - Eletrocardiograma" at bounding box center [435, 391] width 834 height 24
checkbox Eletrocardiograma "true"
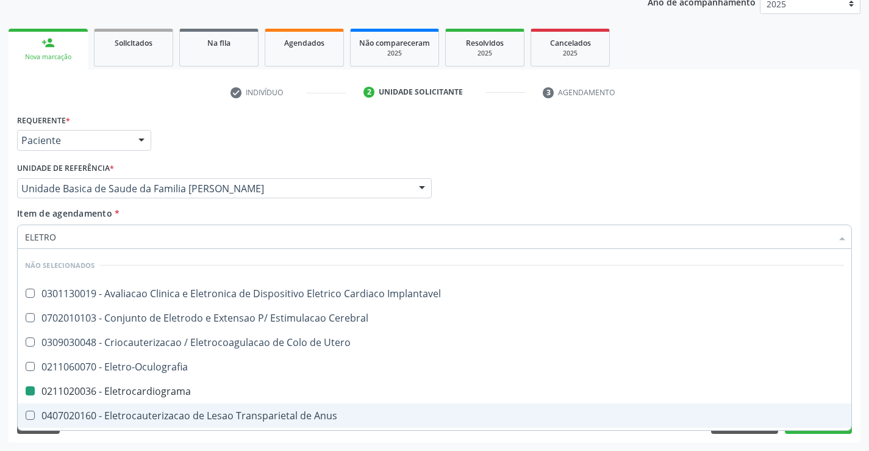
click at [230, 440] on div "Requerente * Paciente Profissional de Saúde Paciente Nenhum resultado encontrad…" at bounding box center [435, 276] width 852 height 331
checkbox Implantavel "true"
checkbox Eletrocardiograma "false"
checkbox Utero "true"
checkbox Cerebral "true"
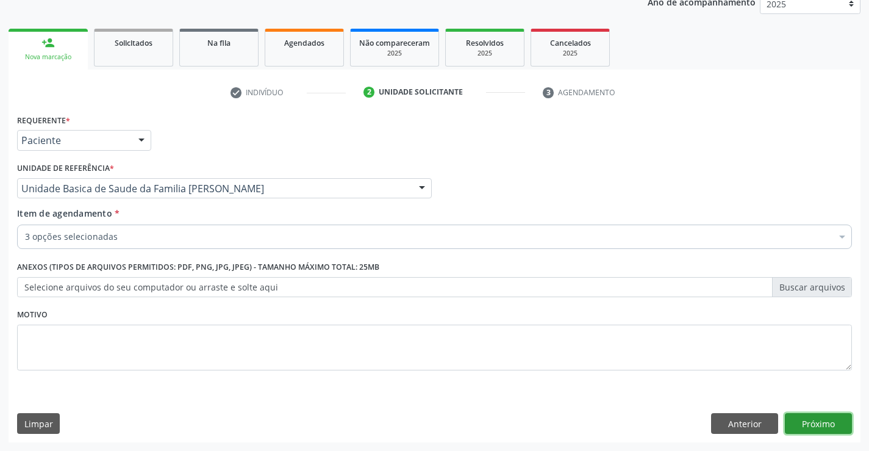
click at [819, 414] on button "Próximo" at bounding box center [818, 423] width 67 height 21
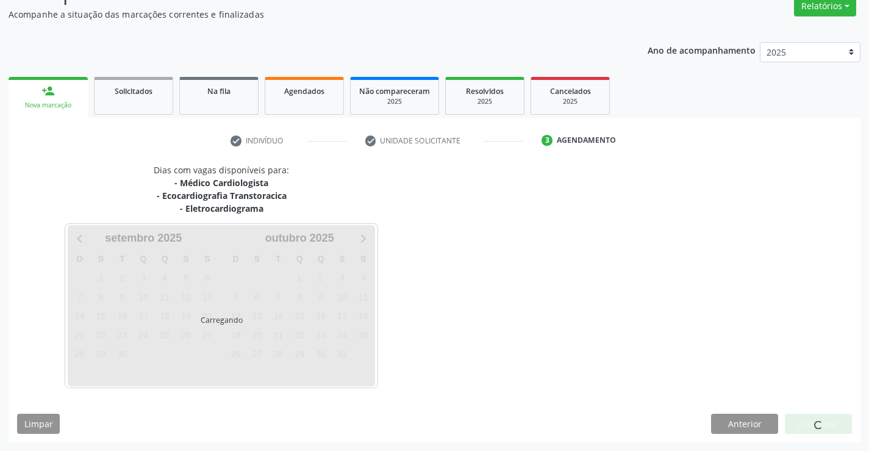
scroll to position [142, 0]
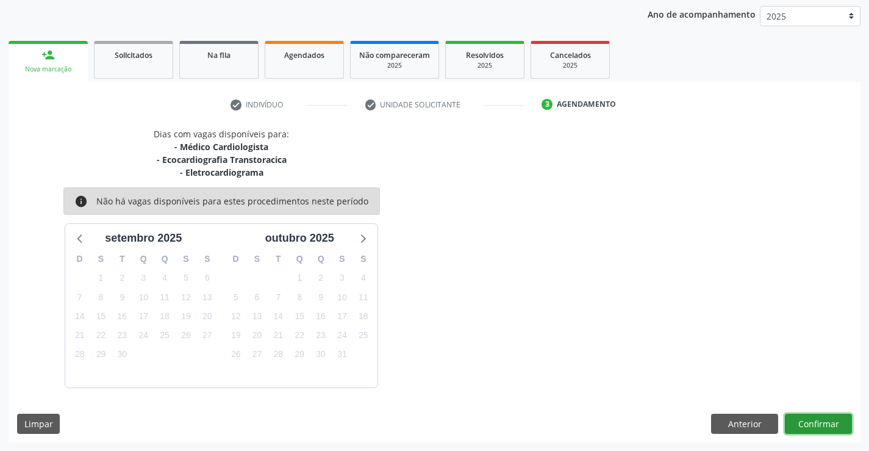
click at [809, 419] on button "Confirmar" at bounding box center [818, 424] width 67 height 21
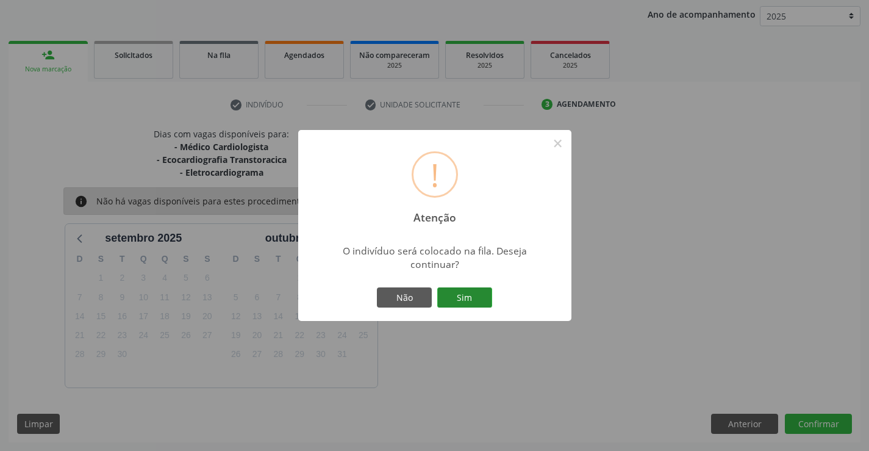
click at [464, 293] on button "Sim" at bounding box center [464, 297] width 55 height 21
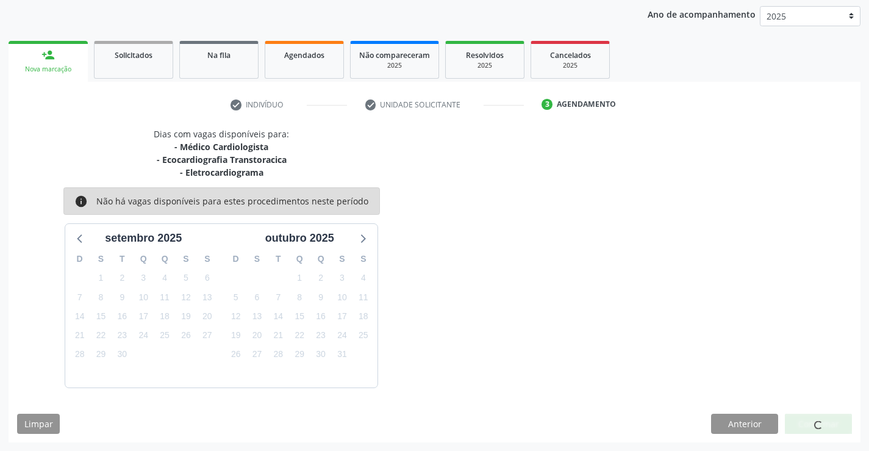
scroll to position [0, 0]
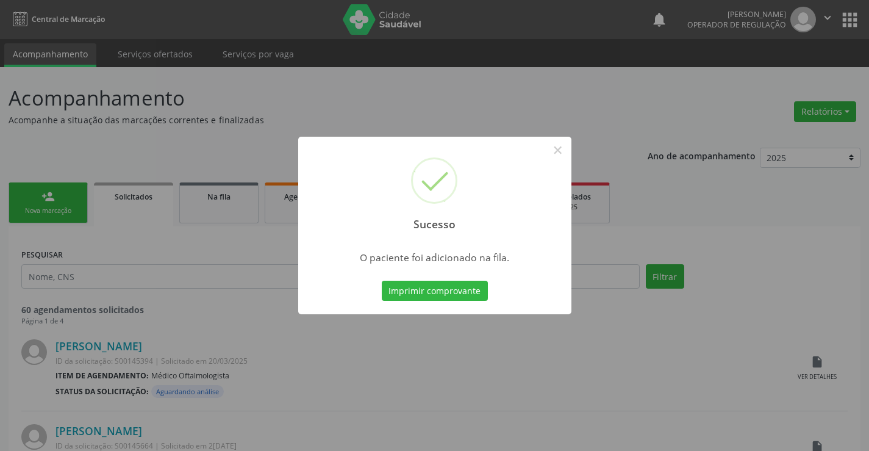
click at [382, 281] on button "Imprimir comprovante" at bounding box center [435, 291] width 106 height 21
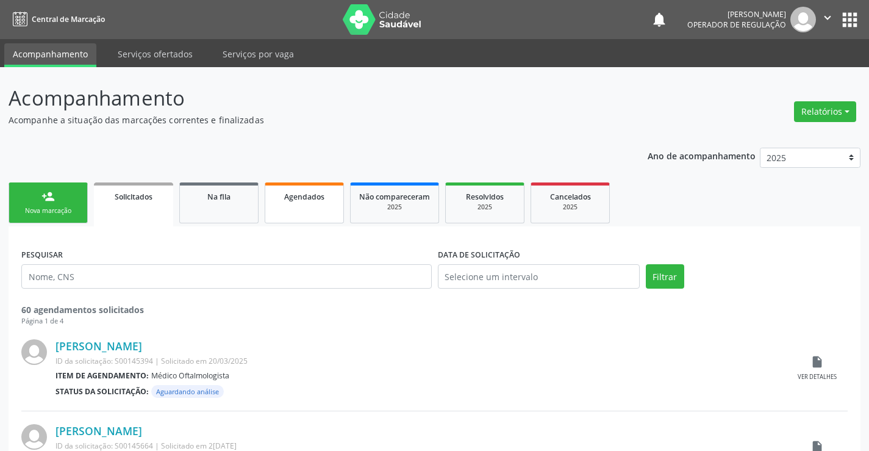
click at [295, 211] on link "Agendados" at bounding box center [304, 202] width 79 height 41
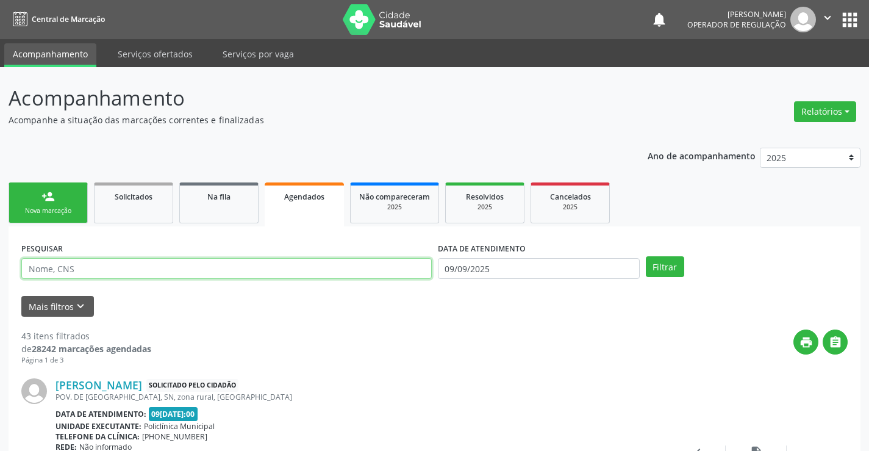
click at [92, 270] on input "text" at bounding box center [226, 268] width 411 height 21
type input "702100740231898"
click at [206, 206] on link "Na fila" at bounding box center [218, 202] width 79 height 41
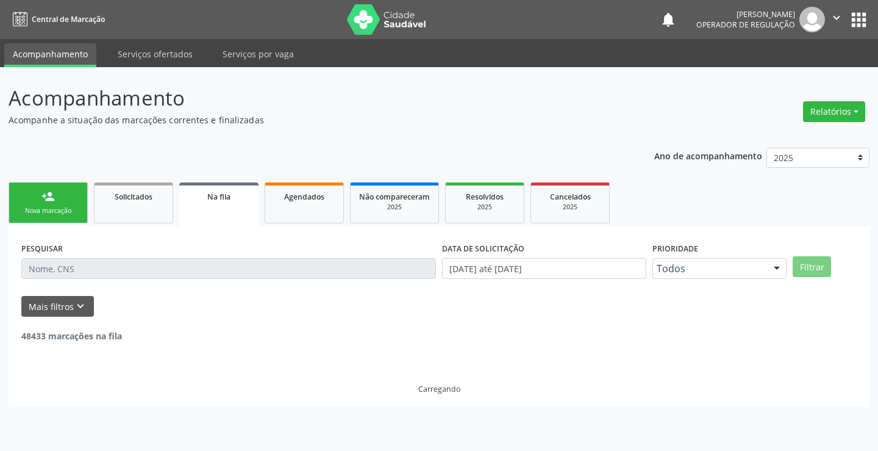
click at [110, 268] on input "text" at bounding box center [228, 268] width 415 height 21
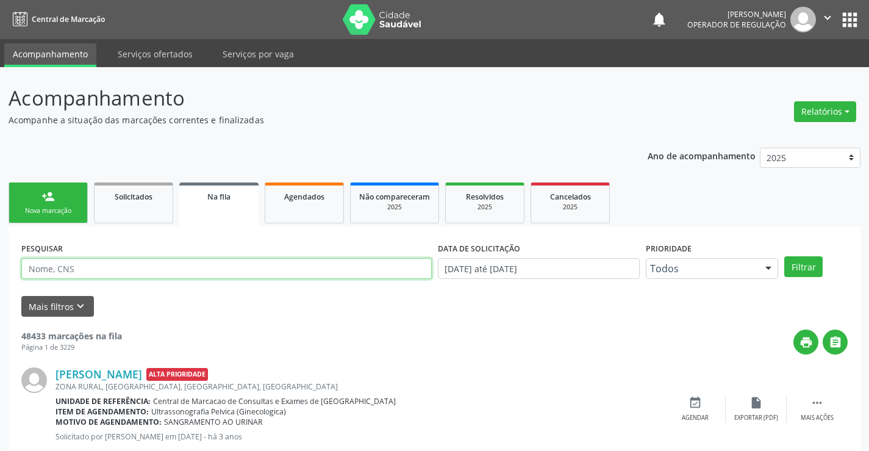
click at [110, 268] on input "text" at bounding box center [226, 268] width 411 height 21
type input "702100740231898"
click at [814, 262] on button "Filtrar" at bounding box center [803, 266] width 38 height 21
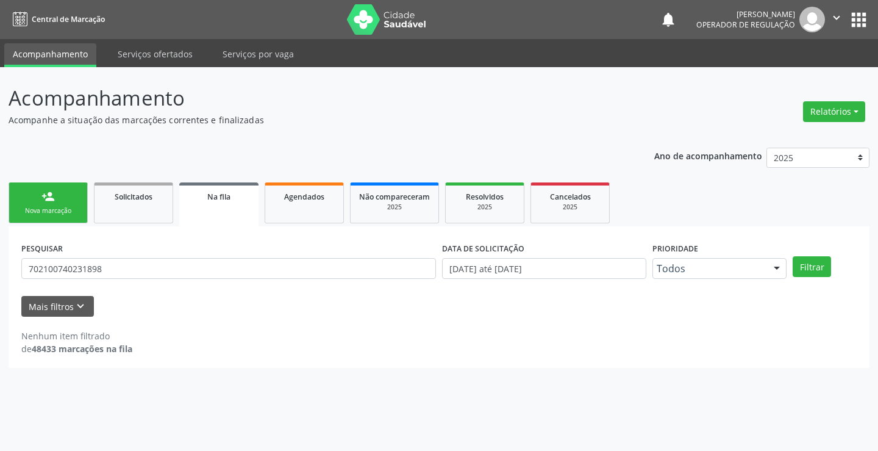
click at [235, 209] on link "Na fila" at bounding box center [218, 204] width 79 height 44
click at [228, 206] on link "Na fila" at bounding box center [218, 204] width 79 height 44
click at [76, 203] on link "person_add Nova marcação" at bounding box center [48, 202] width 79 height 41
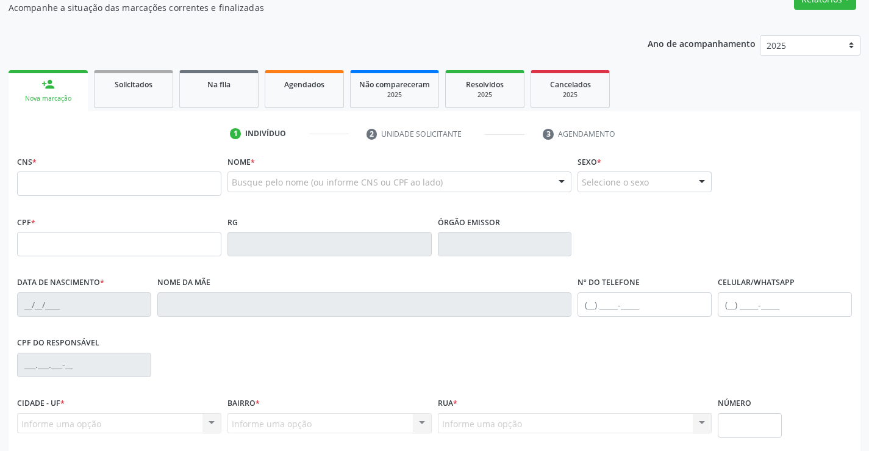
scroll to position [122, 0]
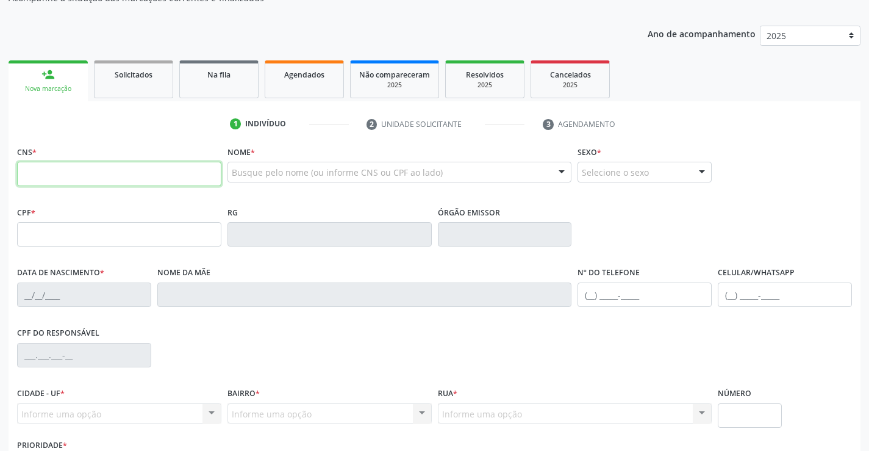
click at [71, 173] on input "text" at bounding box center [119, 174] width 204 height 24
click at [110, 168] on input "text" at bounding box center [119, 174] width 204 height 24
type input "702 8011 0327 0765"
type input "1117157172"
type input "23[DATE]"
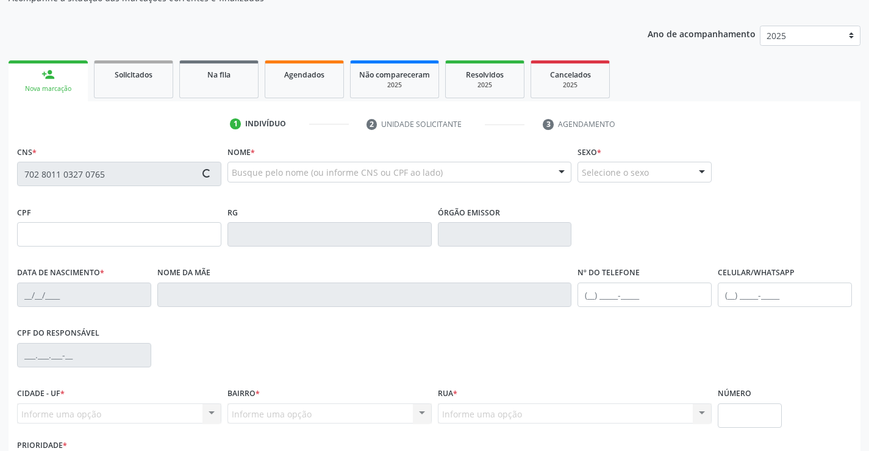
type input "[PHONE_NUMBER]"
type input "S/N"
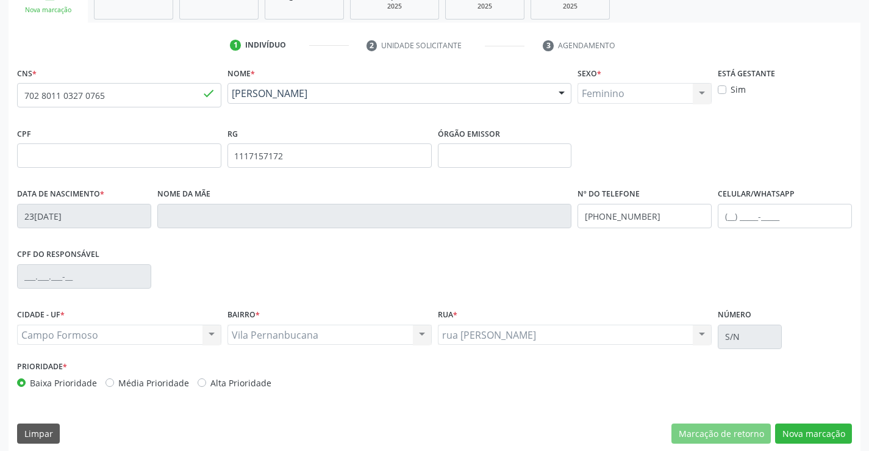
scroll to position [210, 0]
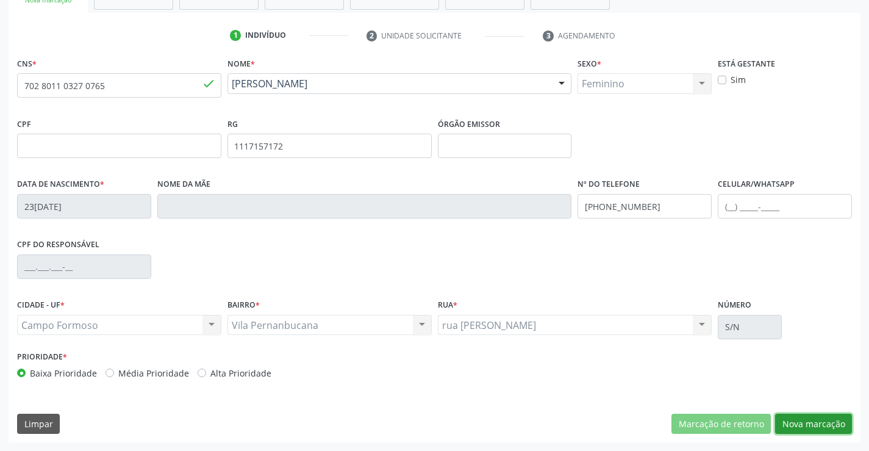
click at [805, 418] on button "Nova marcação" at bounding box center [813, 424] width 77 height 21
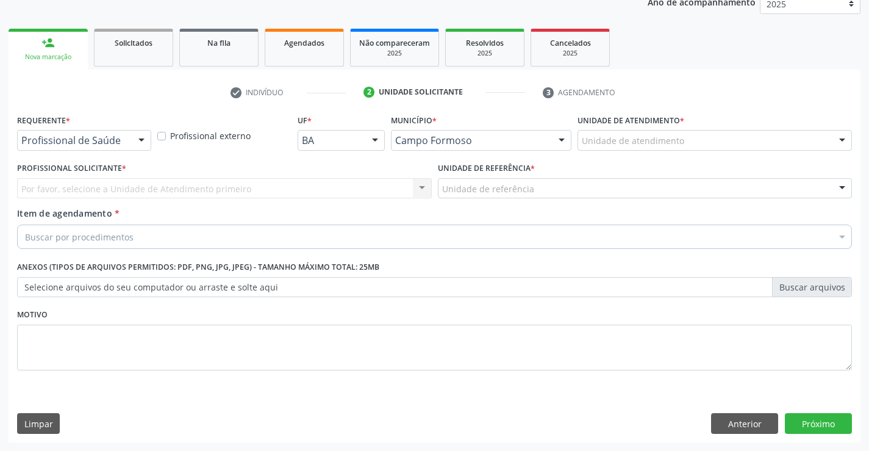
scroll to position [154, 0]
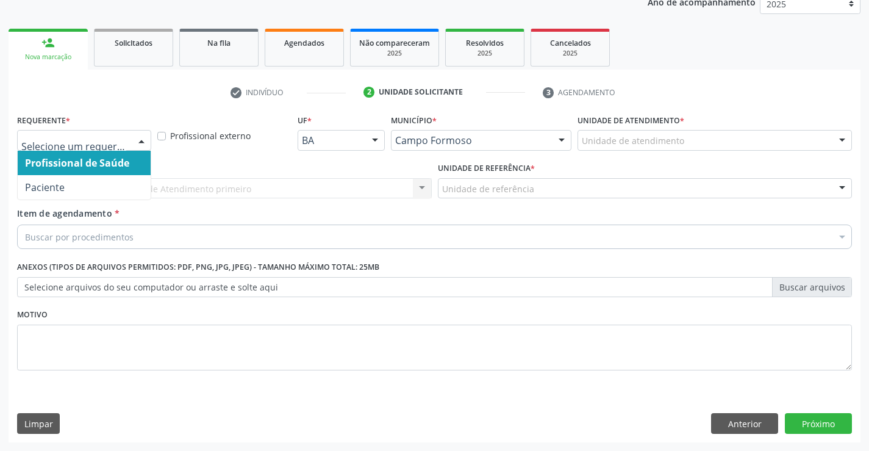
click at [138, 136] on div at bounding box center [141, 141] width 18 height 21
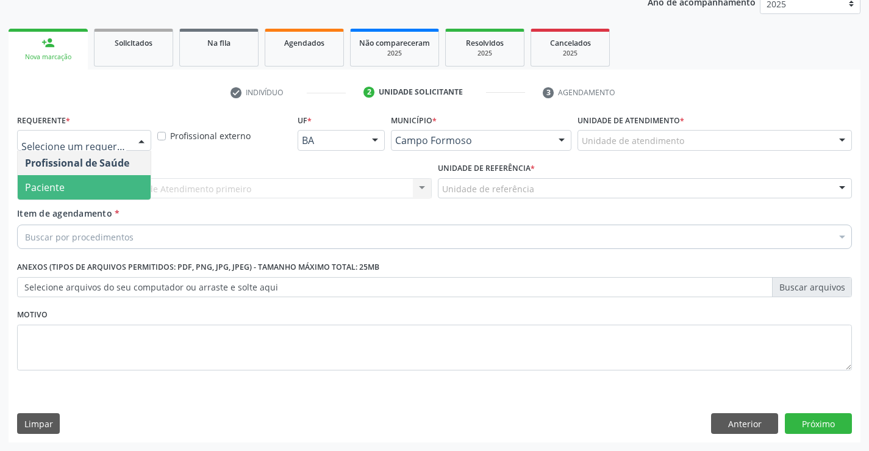
click at [88, 187] on span "Paciente" at bounding box center [84, 187] width 133 height 24
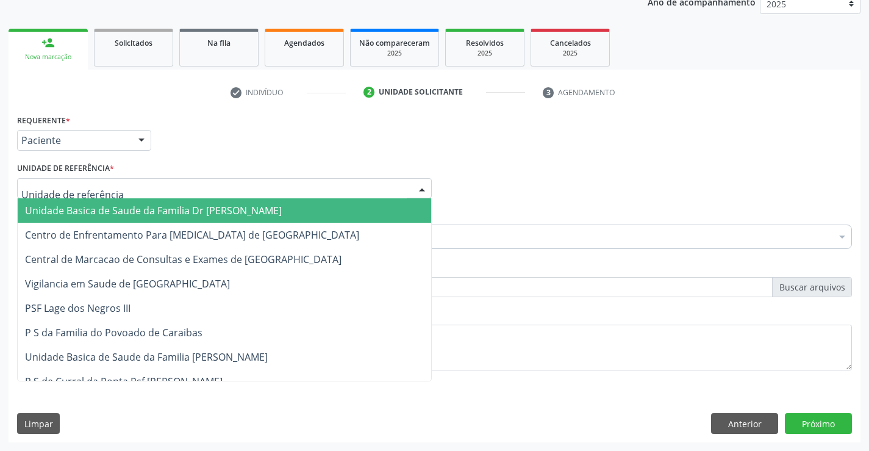
click at [159, 193] on div at bounding box center [224, 188] width 415 height 21
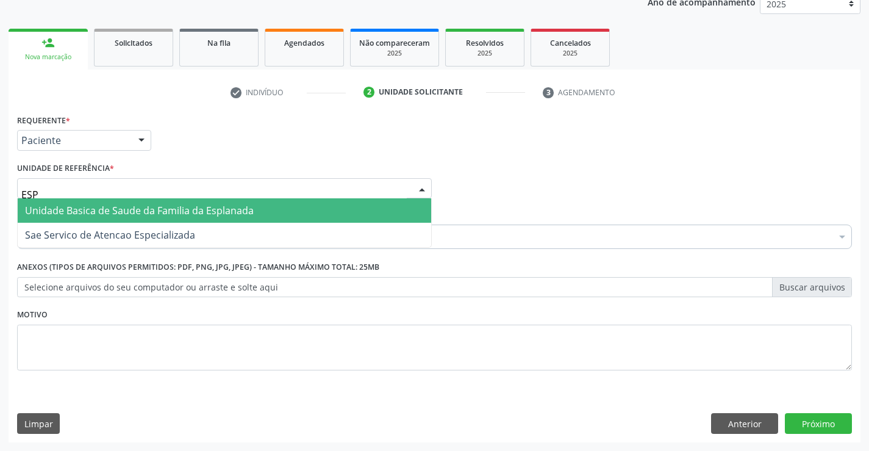
type input "ESPL"
click at [202, 212] on span "Unidade Basica de Saude da Familia da Esplanada" at bounding box center [139, 210] width 229 height 13
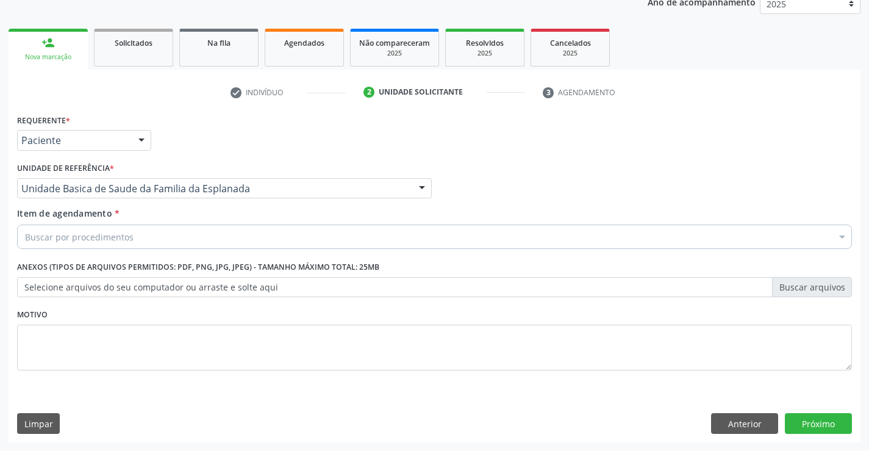
click at [158, 240] on div "Buscar por procedimentos" at bounding box center [434, 236] width 835 height 24
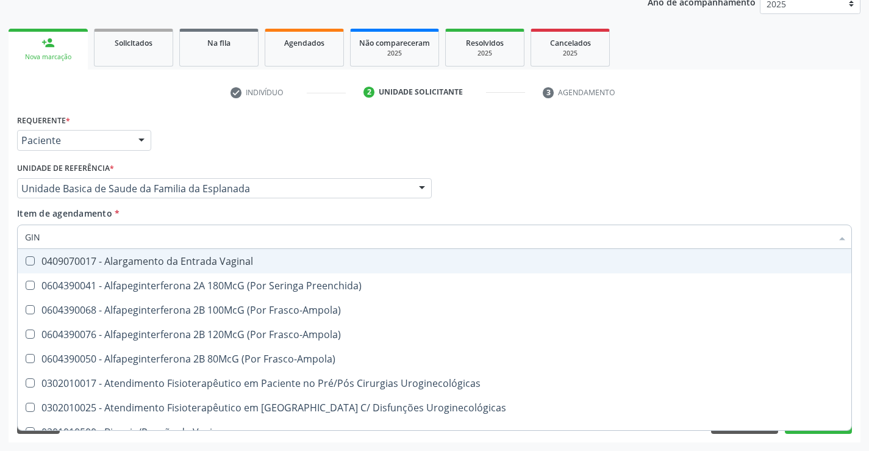
type input "GINE"
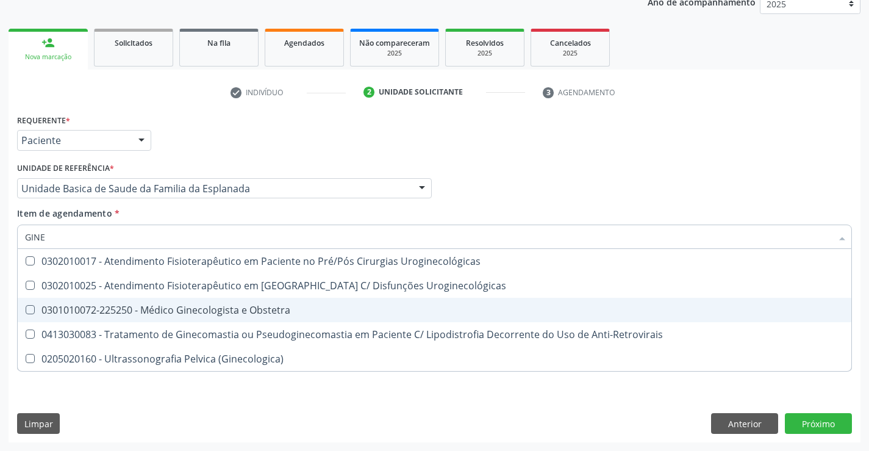
click at [183, 314] on div "0301010072-225250 - Médico Ginecologista e Obstetra" at bounding box center [434, 310] width 819 height 10
checkbox Obstetra "true"
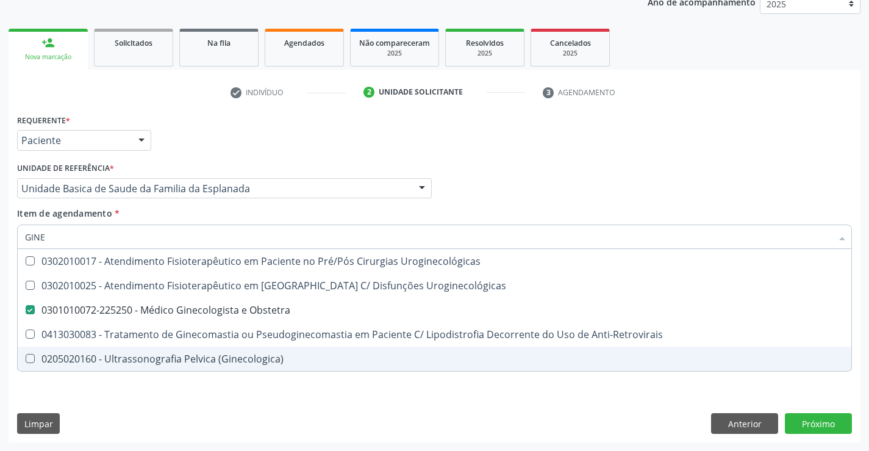
click at [214, 393] on div "Requerente * Paciente Profissional de Saúde Paciente Nenhum resultado encontrad…" at bounding box center [435, 276] width 852 height 331
checkbox Uroginecológicas "true"
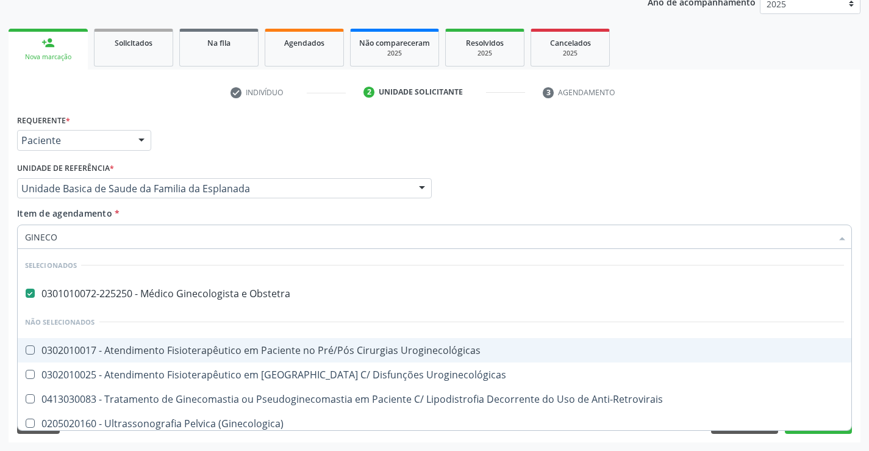
type input "GINECOL"
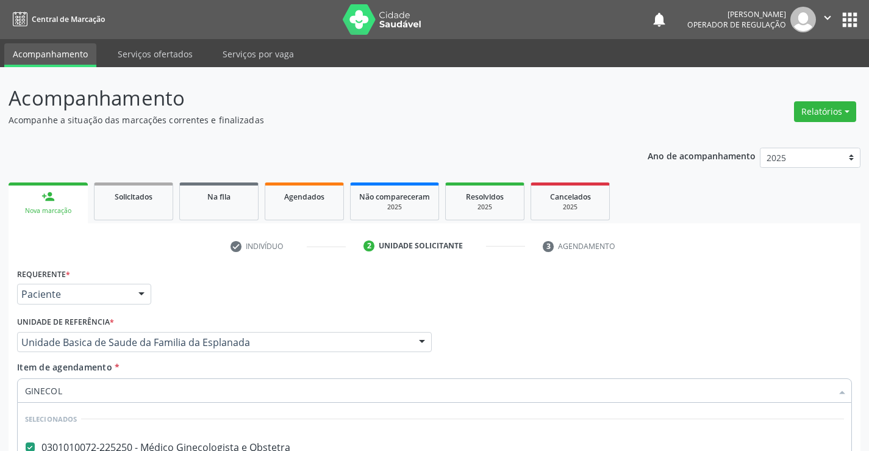
scroll to position [154, 0]
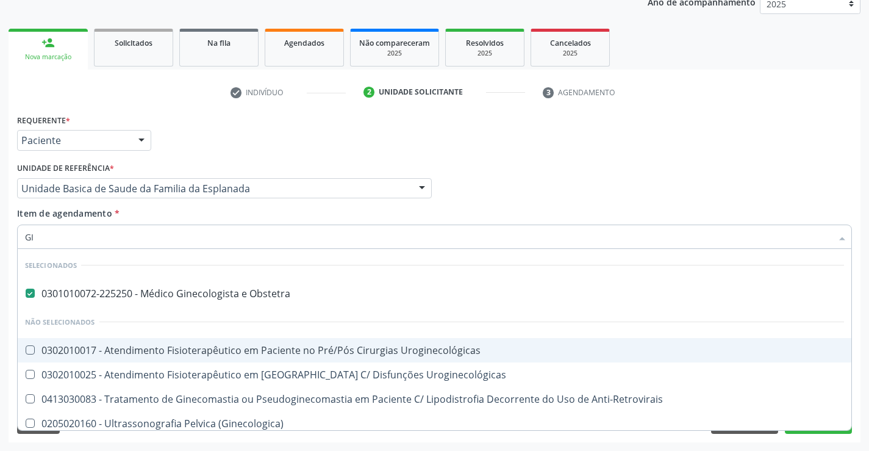
type input "G"
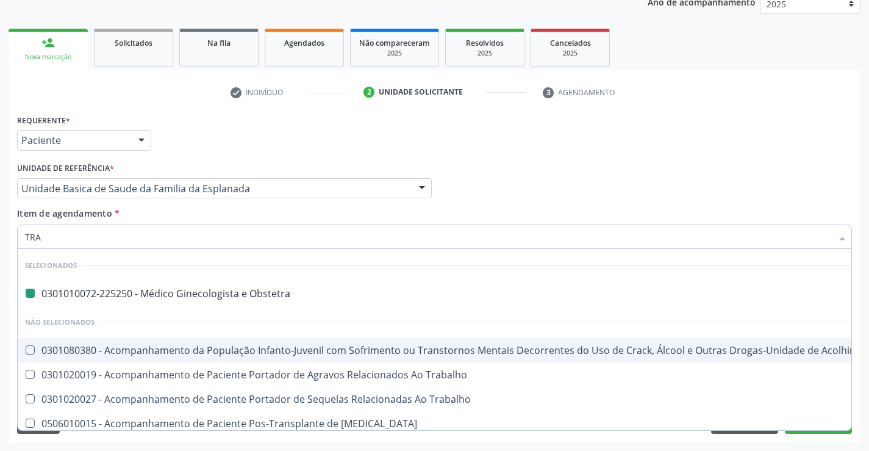
type input "TRAN"
checkbox Obstetra "false"
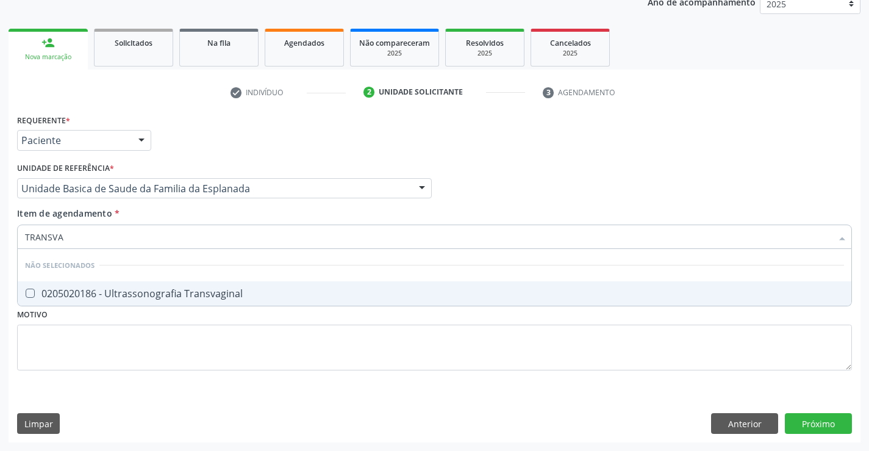
type input "TRANSVAG"
click at [232, 292] on div "0205020186 - Ultrassonografia Transvaginal" at bounding box center [434, 294] width 819 height 10
checkbox Transvaginal "true"
click at [227, 348] on div "Requerente * Paciente Profissional de Saúde Paciente Nenhum resultado encontrad…" at bounding box center [434, 249] width 835 height 276
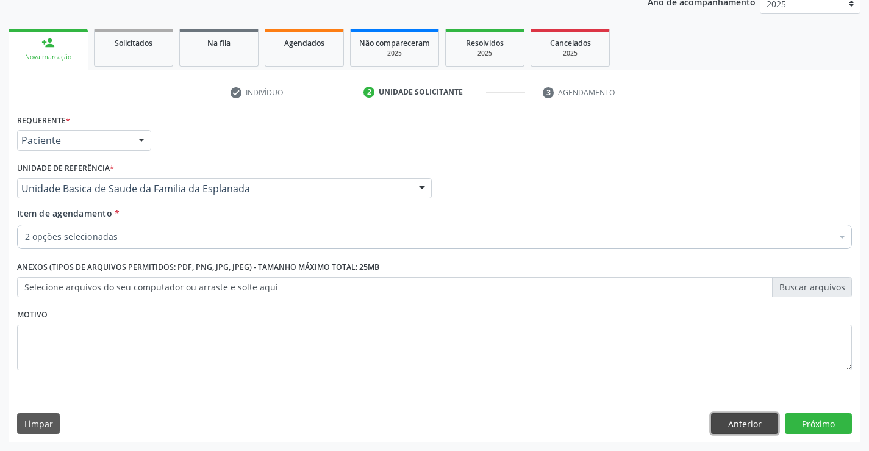
click at [730, 422] on button "Anterior" at bounding box center [744, 423] width 67 height 21
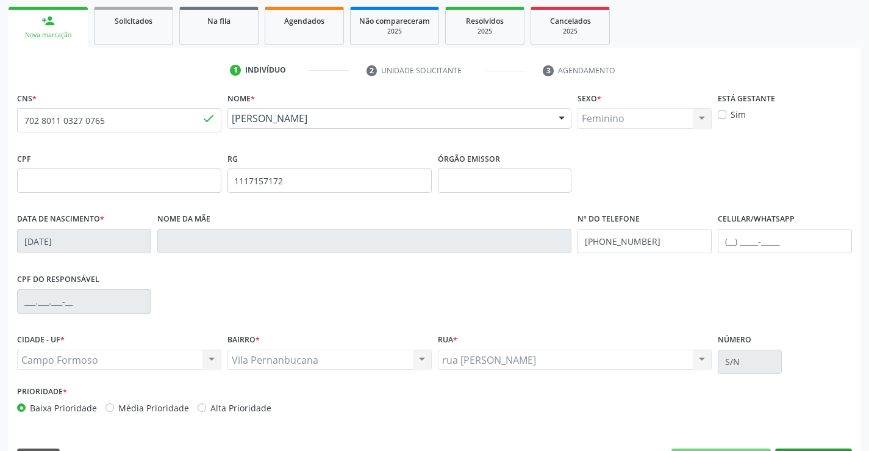
scroll to position [210, 0]
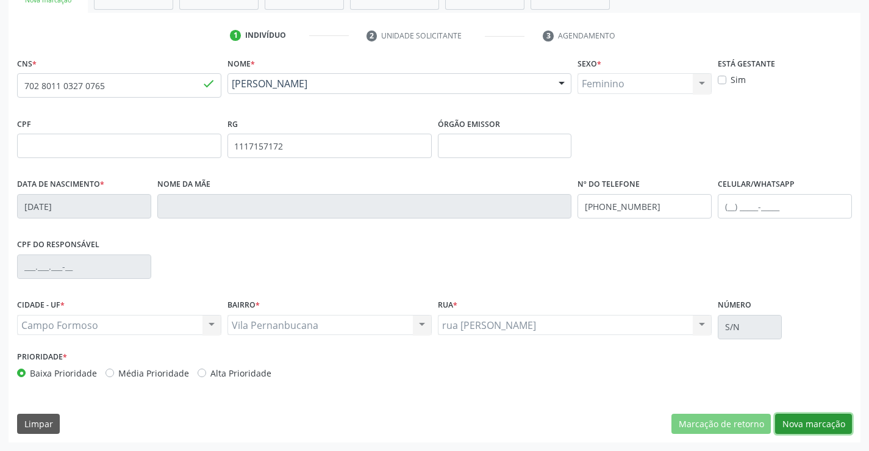
click at [803, 418] on button "Nova marcação" at bounding box center [813, 424] width 77 height 21
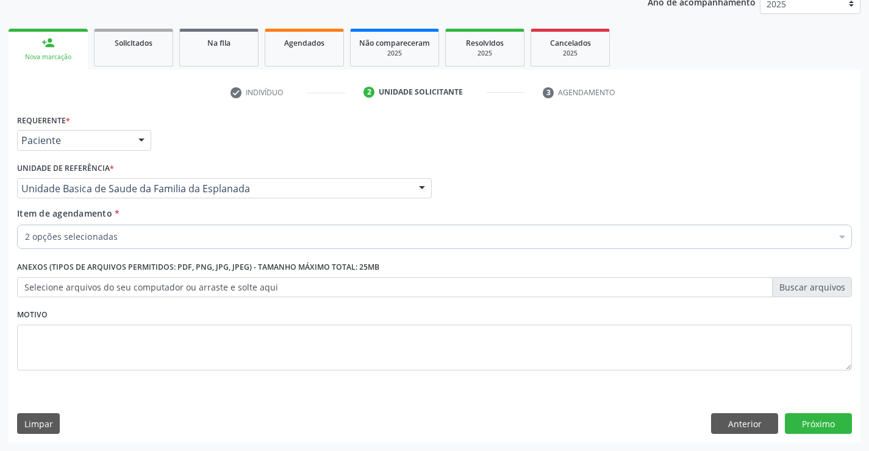
scroll to position [154, 0]
click at [805, 422] on button "Próximo" at bounding box center [818, 423] width 67 height 21
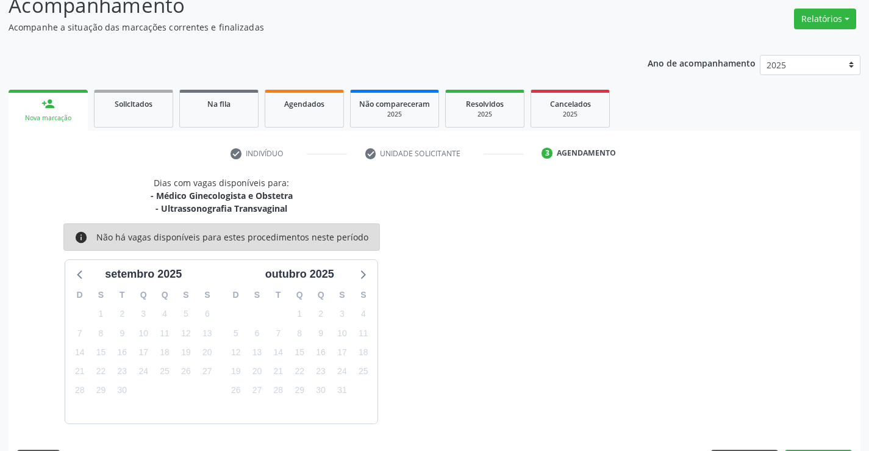
scroll to position [129, 0]
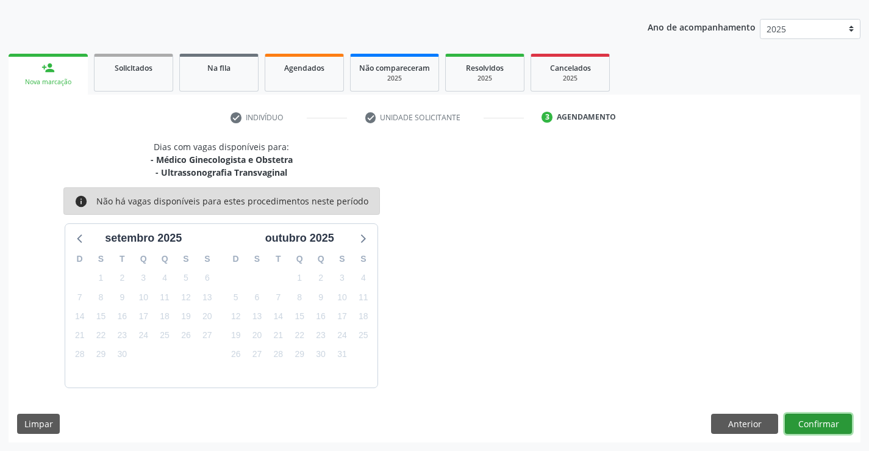
click at [805, 422] on button "Confirmar" at bounding box center [818, 424] width 67 height 21
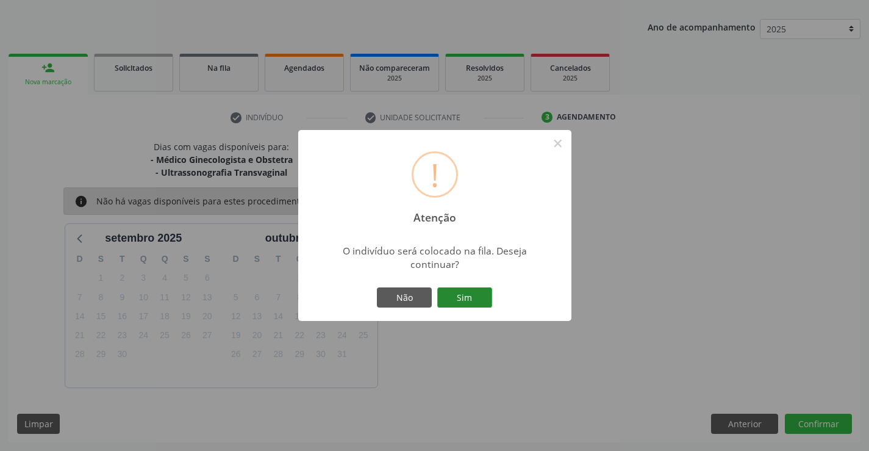
click at [476, 293] on button "Sim" at bounding box center [464, 297] width 55 height 21
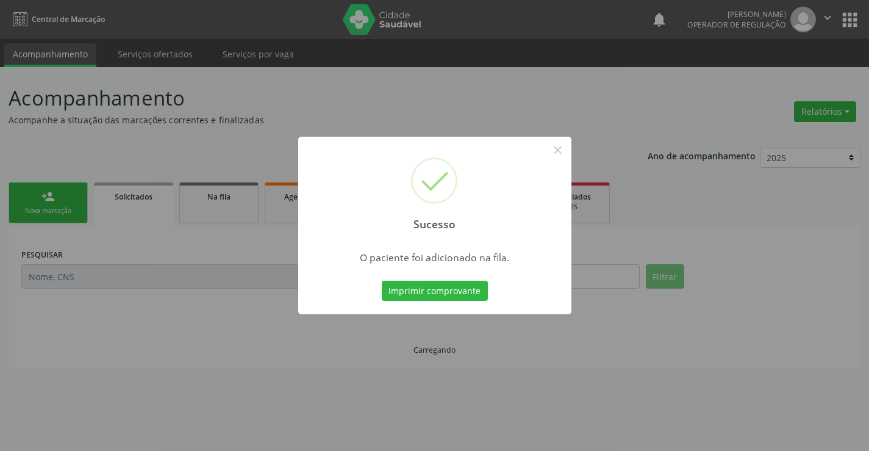
scroll to position [0, 0]
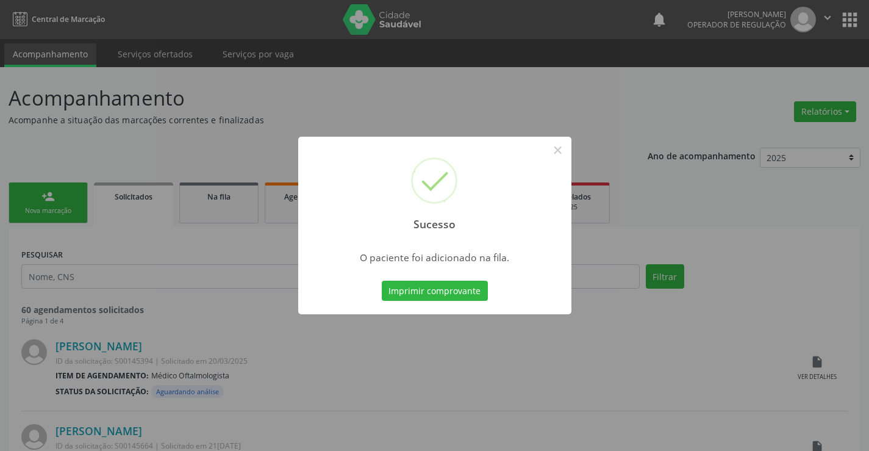
click at [382, 281] on button "Imprimir comprovante" at bounding box center [435, 291] width 106 height 21
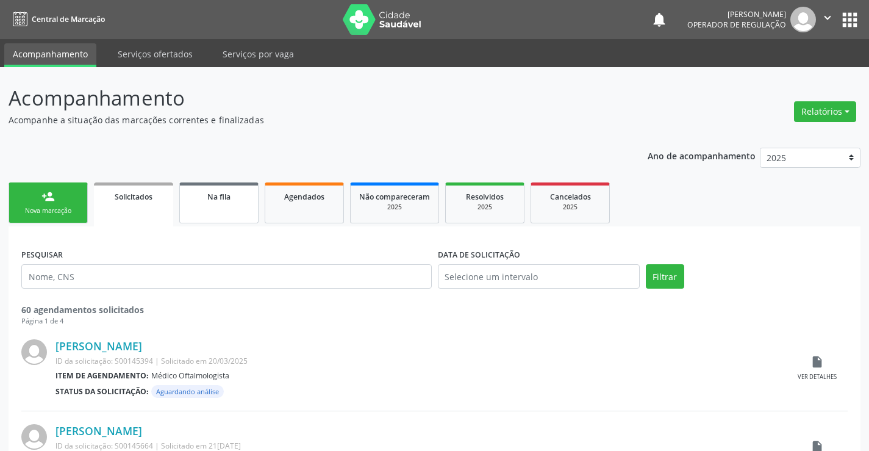
click at [214, 206] on link "Na fila" at bounding box center [218, 202] width 79 height 41
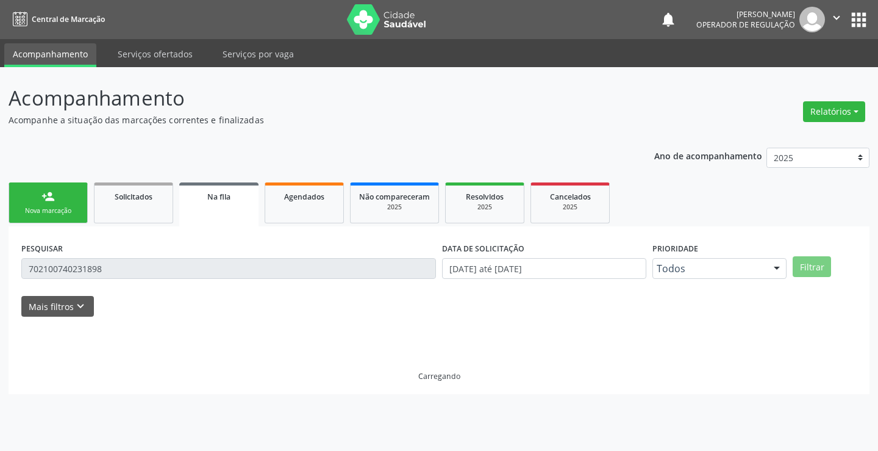
click at [71, 209] on div "Nova marcação" at bounding box center [48, 210] width 61 height 9
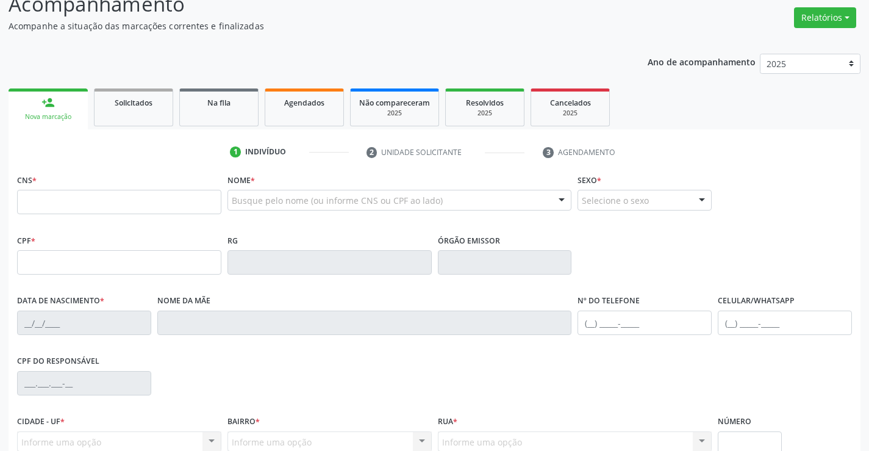
scroll to position [183, 0]
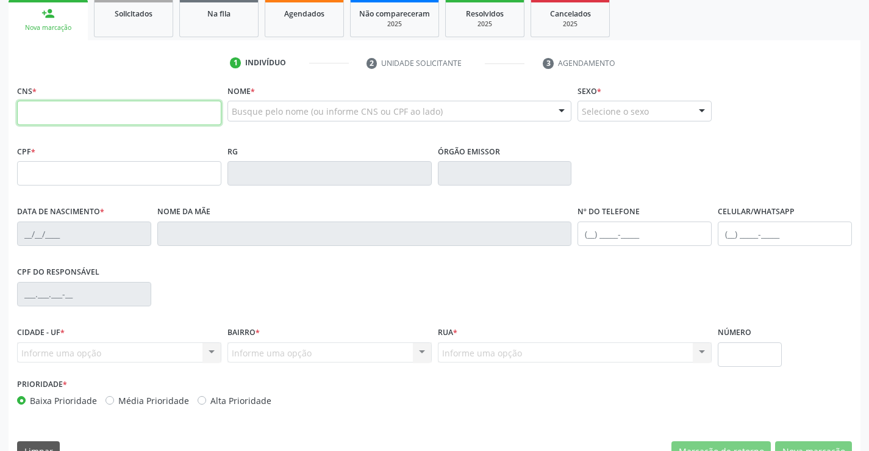
click at [60, 121] on input "text" at bounding box center [119, 113] width 204 height 24
type input "702 0088 1362 5988"
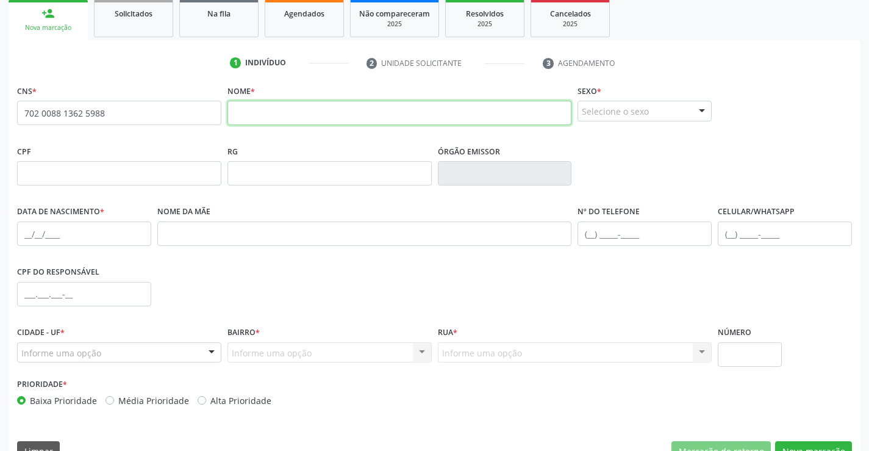
click at [251, 114] on input "text" at bounding box center [400, 113] width 345 height 24
type input "JENIFER TAUANE RODRIGUES DA SILVA"
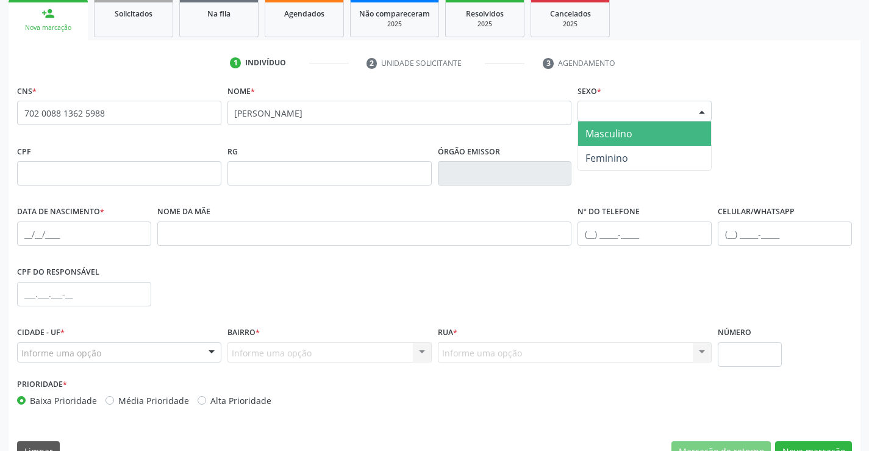
click at [682, 107] on div "Selecione o sexo" at bounding box center [645, 111] width 134 height 21
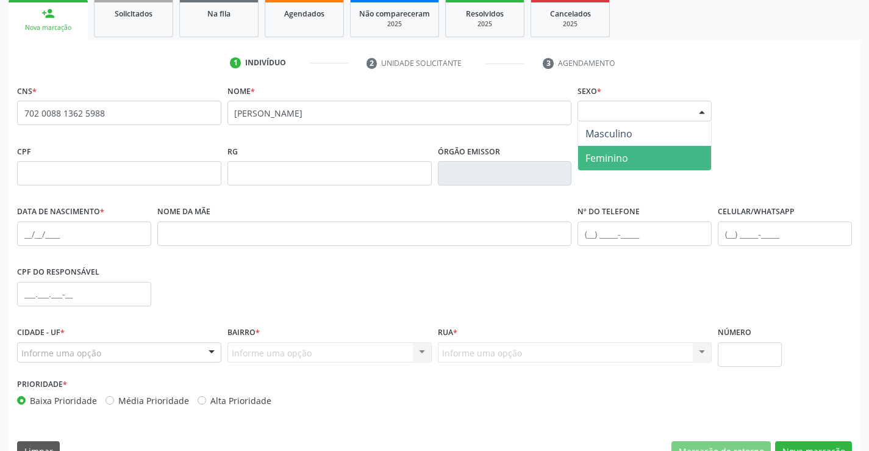
click at [615, 161] on span "Feminino" at bounding box center [607, 157] width 43 height 13
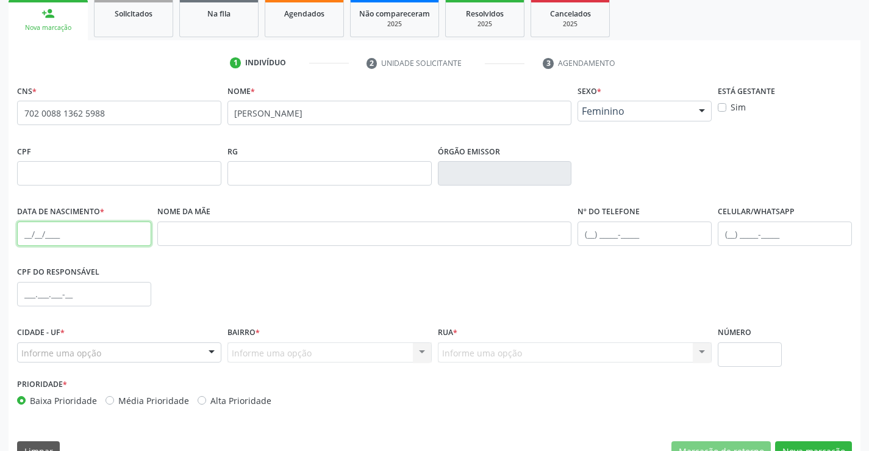
click at [40, 236] on input "text" at bounding box center [84, 233] width 134 height 24
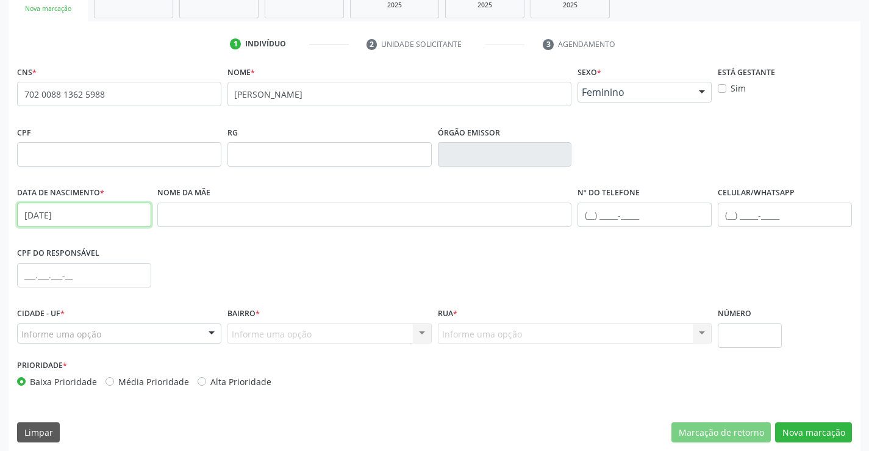
scroll to position [210, 0]
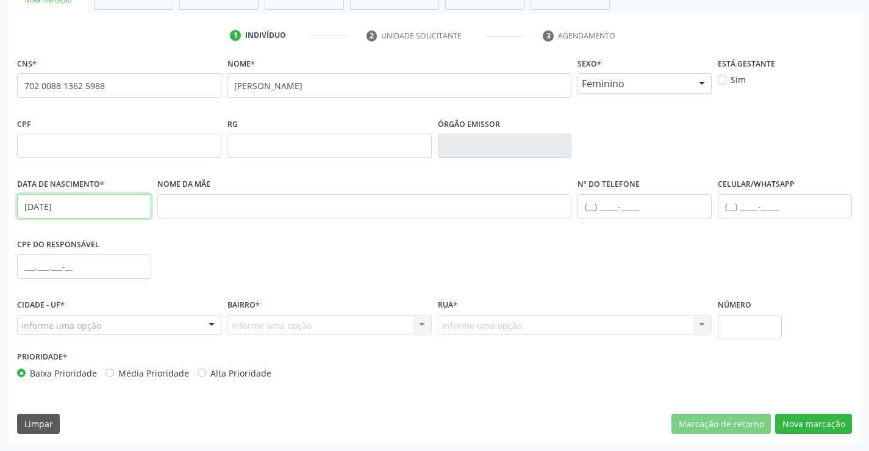
type input "21/11/2003"
click at [589, 208] on input "text" at bounding box center [645, 206] width 134 height 24
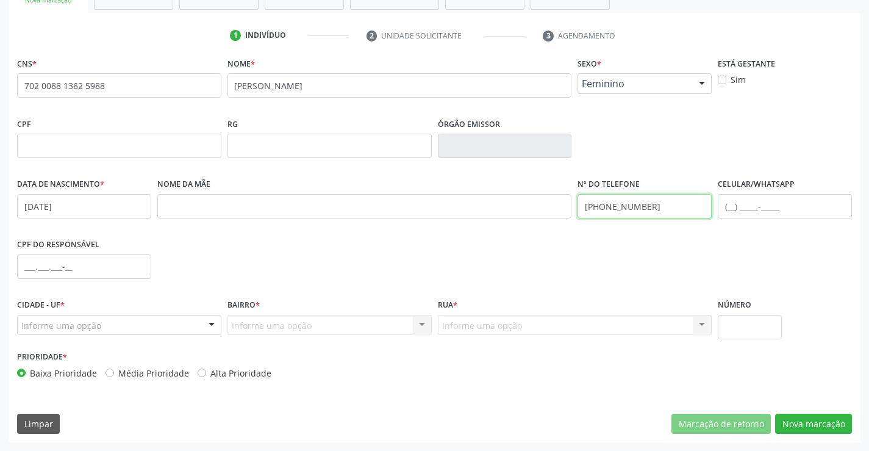
type input "[PHONE_NUMBER]"
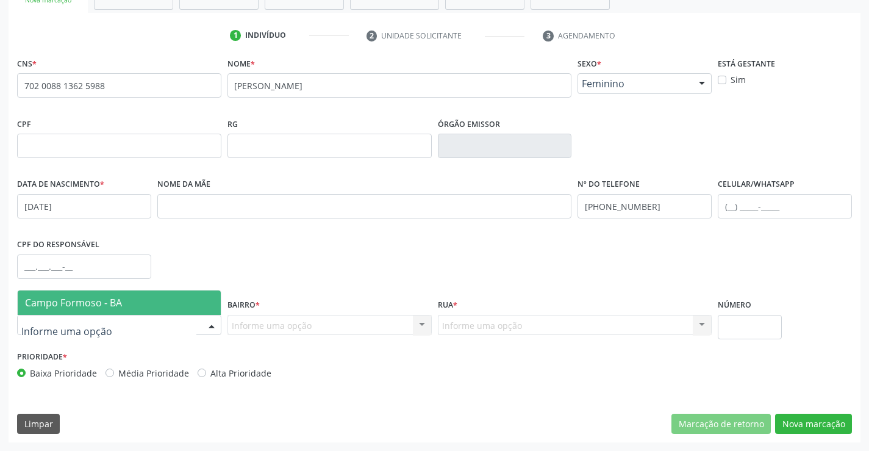
click at [206, 322] on div at bounding box center [212, 325] width 18 height 21
click at [180, 295] on span "Campo Formoso - BA" at bounding box center [119, 302] width 203 height 24
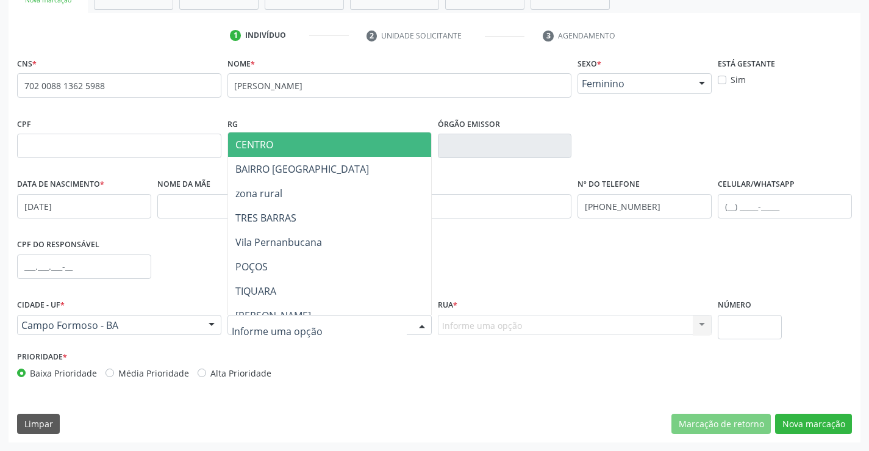
click at [417, 323] on div at bounding box center [422, 325] width 18 height 21
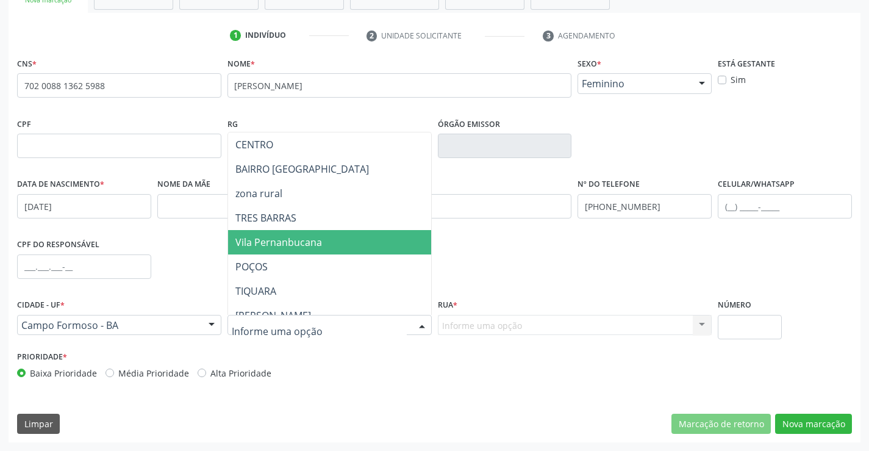
click at [326, 246] on span "Vila Pernanbucana" at bounding box center [360, 242] width 264 height 24
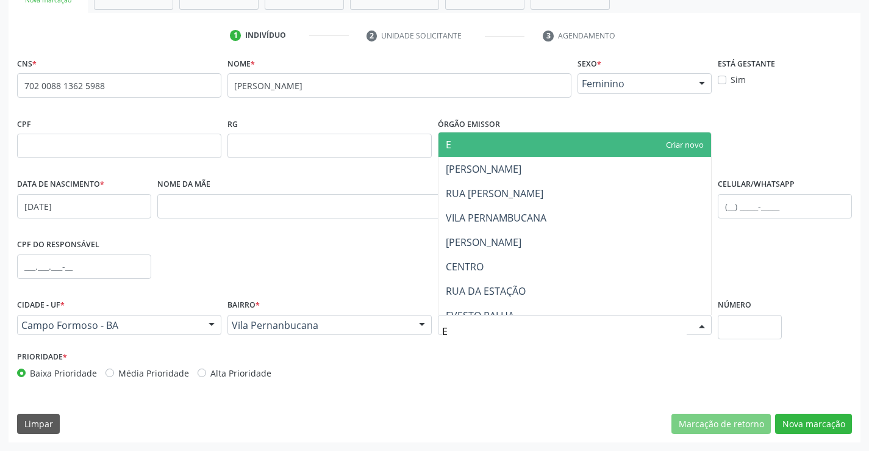
type input "ES"
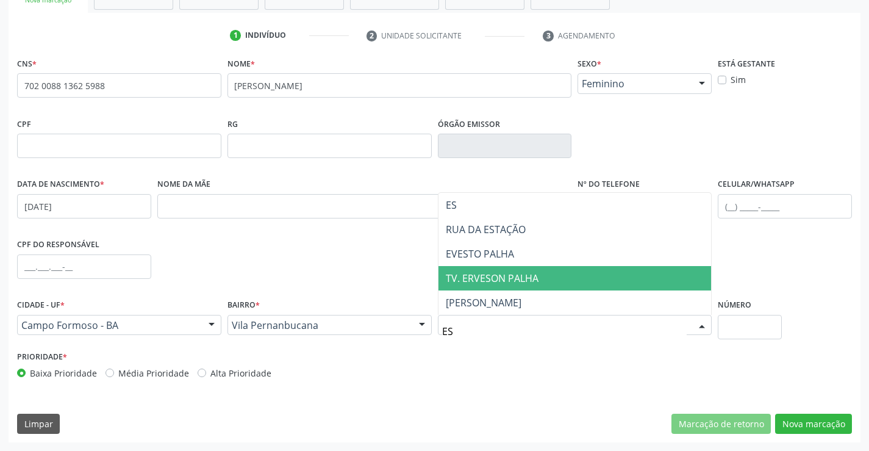
click at [486, 278] on span "TV. ERVESON PALHA" at bounding box center [492, 277] width 93 height 13
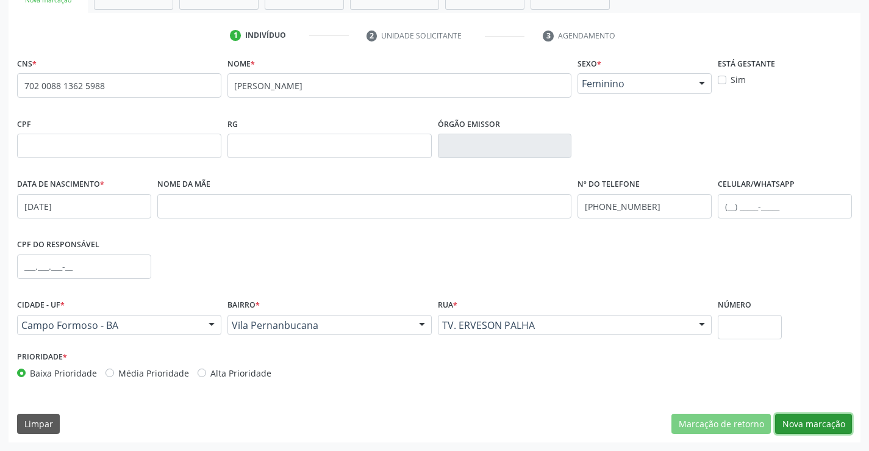
click at [800, 423] on button "Nova marcação" at bounding box center [813, 424] width 77 height 21
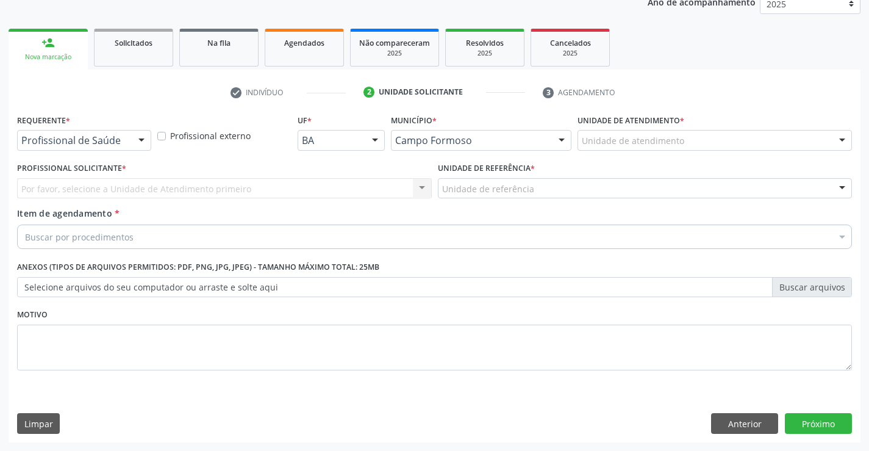
scroll to position [154, 0]
click at [135, 134] on div at bounding box center [141, 141] width 18 height 21
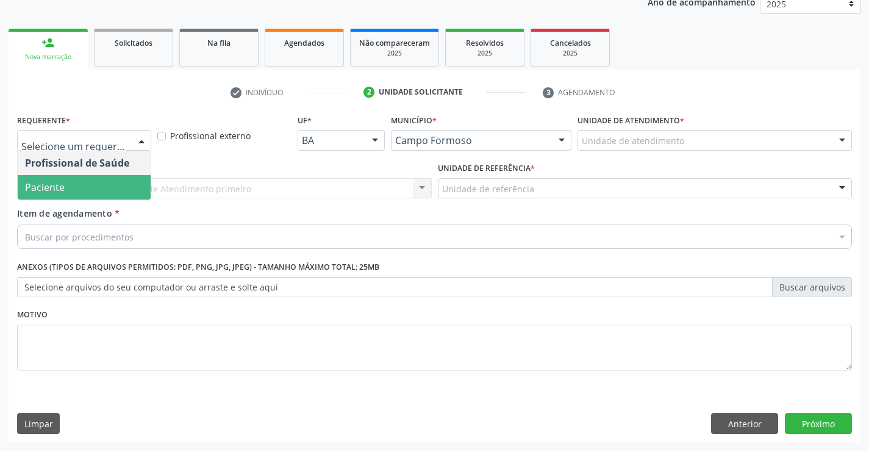
click at [121, 181] on span "Paciente" at bounding box center [84, 187] width 133 height 24
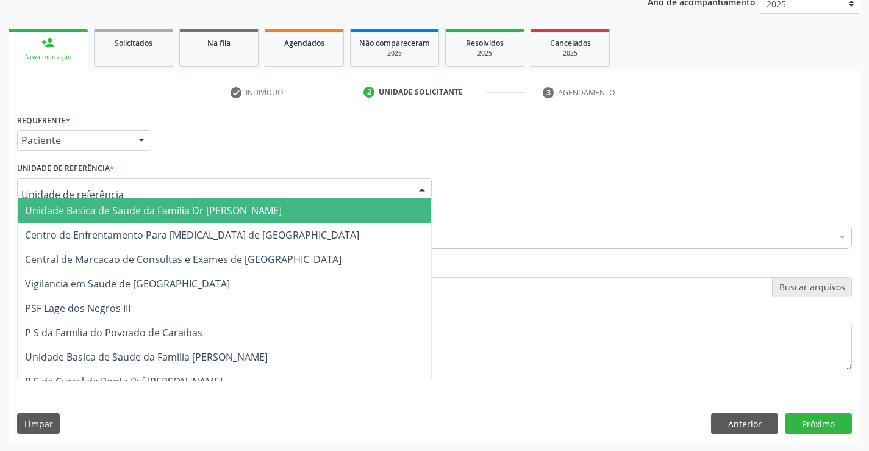
click at [139, 184] on div at bounding box center [224, 188] width 415 height 21
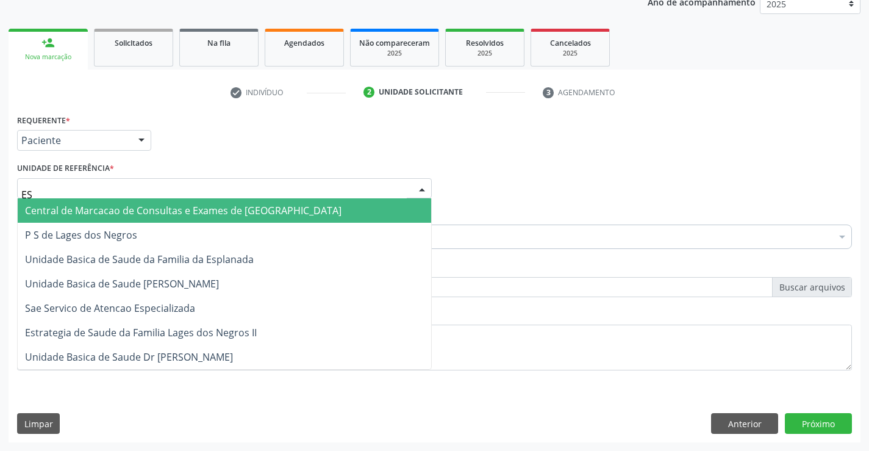
type input "ESP"
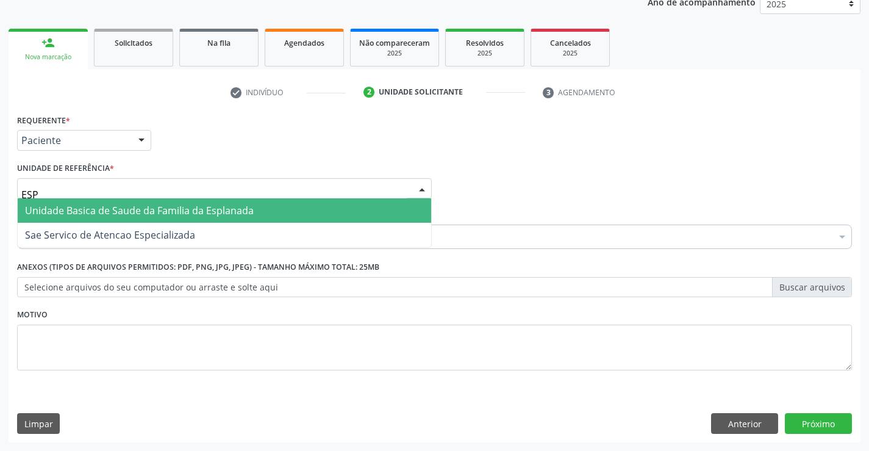
click at [142, 204] on span "Unidade Basica de Saude da Familia da Esplanada" at bounding box center [139, 210] width 229 height 13
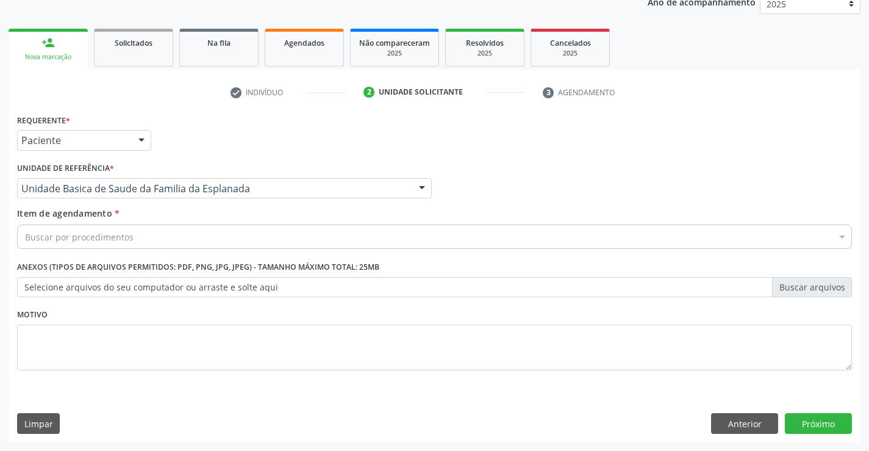
click at [132, 237] on div "Buscar por procedimentos" at bounding box center [434, 236] width 835 height 24
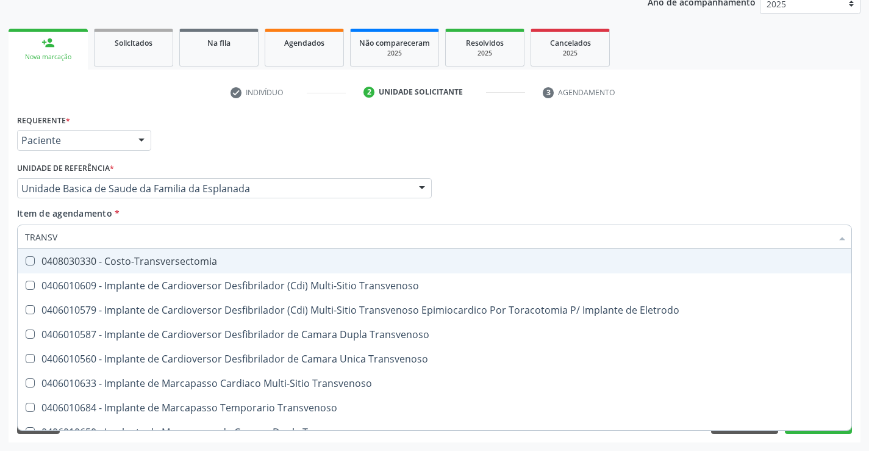
type input "TRANSVA"
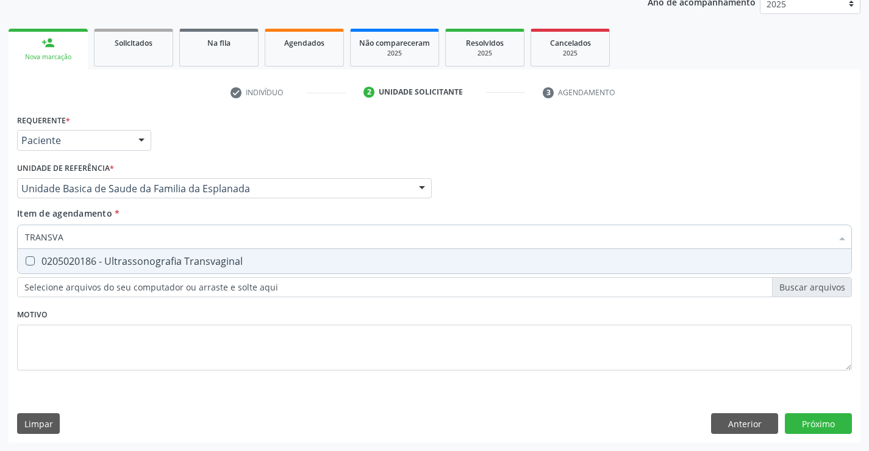
click at [198, 260] on div "0205020186 - Ultrassonografia Transvaginal" at bounding box center [434, 261] width 819 height 10
checkbox Transvaginal "true"
type input "TRANSVA"
click at [198, 307] on div "Requerente * Paciente Profissional de Saúde Paciente Nenhum resultado encontrad…" at bounding box center [434, 249] width 835 height 276
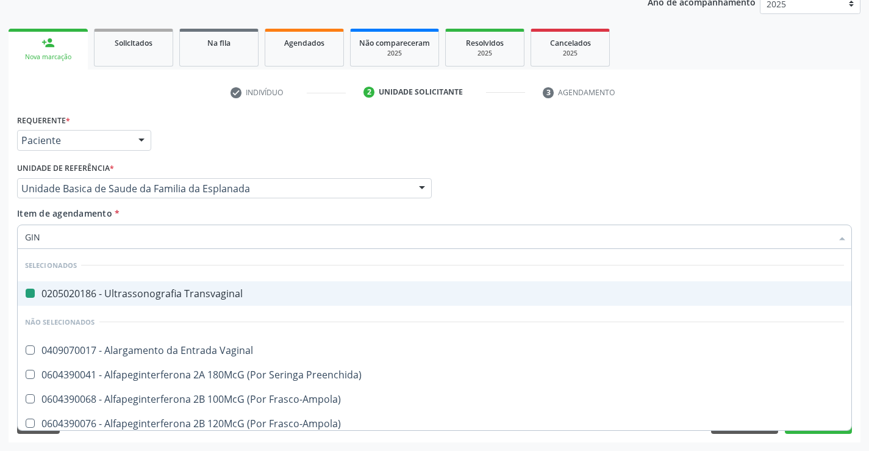
type input "GINE"
checkbox Transvaginal "false"
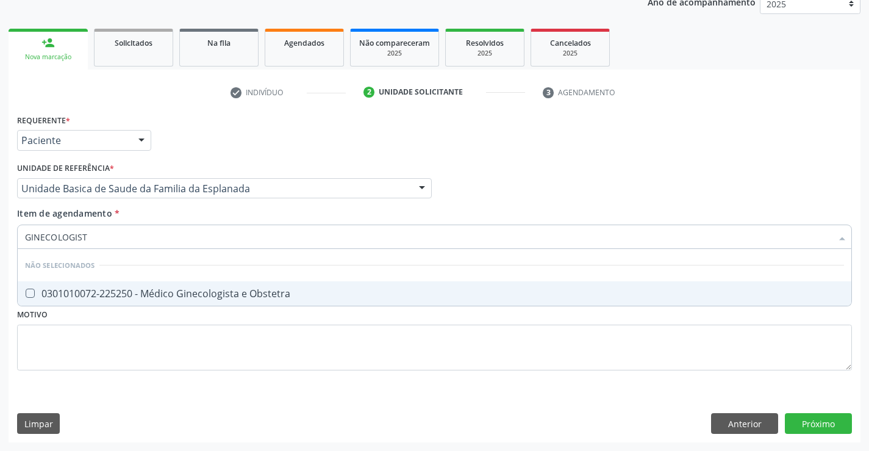
type input "GINECOLOGISTA"
click at [226, 289] on div "0301010072-225250 - Médico Ginecologista e Obstetra" at bounding box center [434, 294] width 819 height 10
checkbox Obstetra "true"
type input "GINECOLOGISTA"
click at [203, 350] on div "Requerente * Paciente Profissional de Saúde Paciente Nenhum resultado encontrad…" at bounding box center [434, 249] width 835 height 276
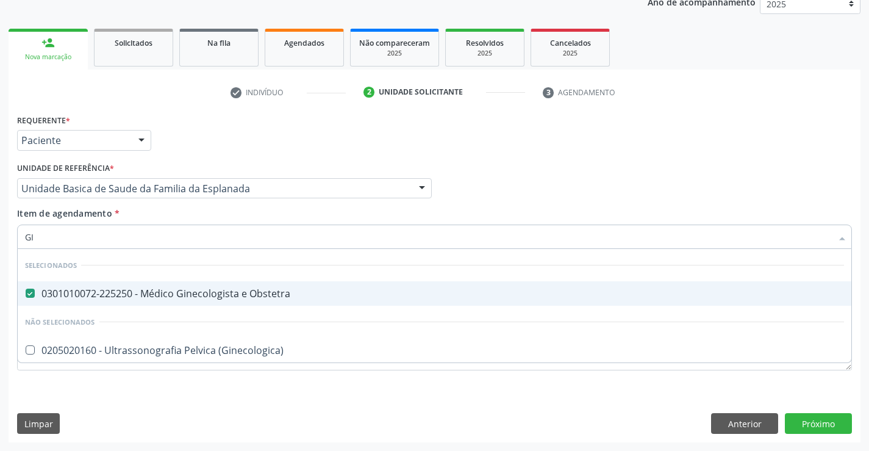
type input "G"
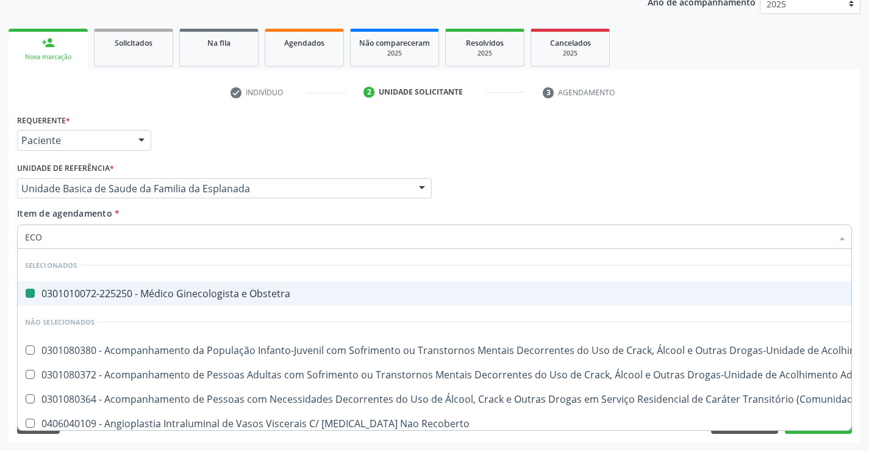
type input "ECOC"
checkbox Obstetra "false"
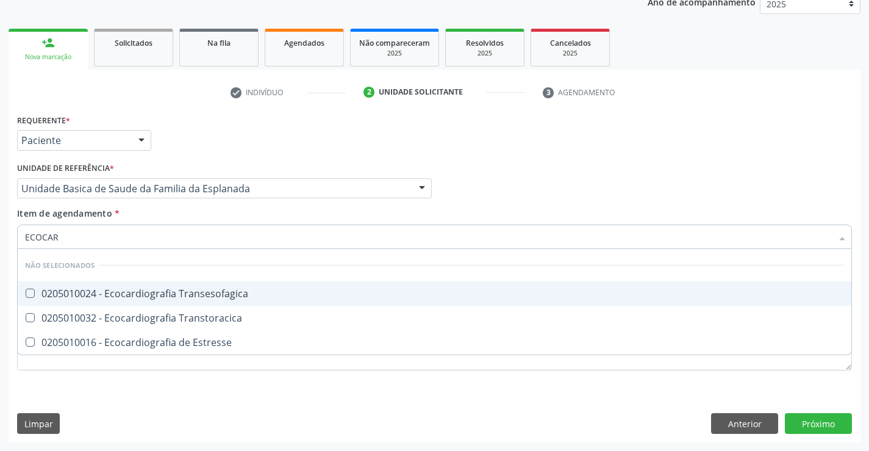
type input "ECOCARD"
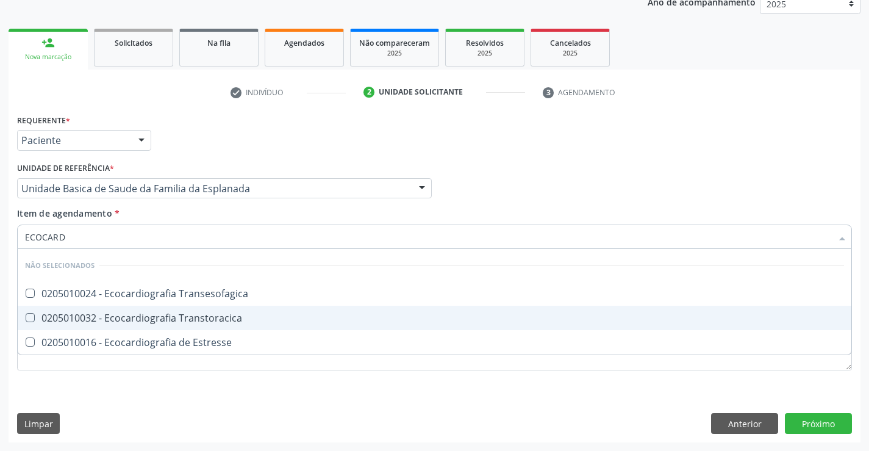
click at [207, 320] on div "0205010032 - Ecocardiografia Transtoracica" at bounding box center [434, 318] width 819 height 10
checkbox Transtoracica "true"
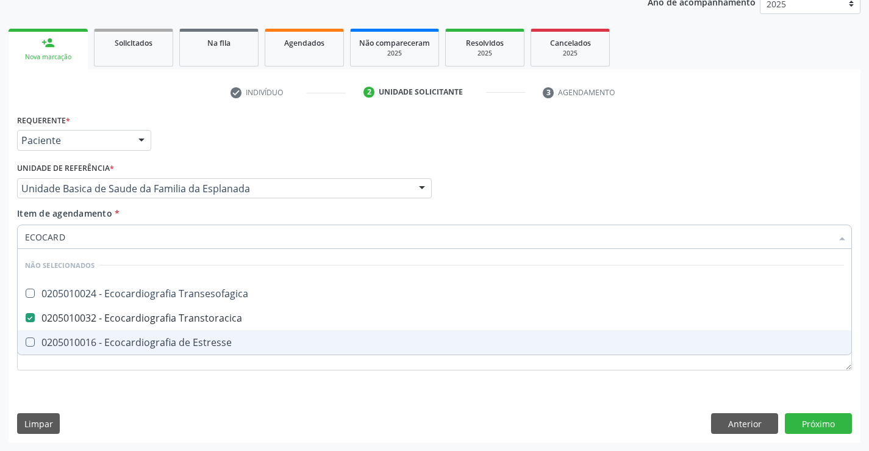
click at [193, 383] on div "Requerente * Paciente Profissional de Saúde Paciente Nenhum resultado encontrad…" at bounding box center [434, 249] width 835 height 276
checkbox Transesofagica "true"
checkbox Estresse "true"
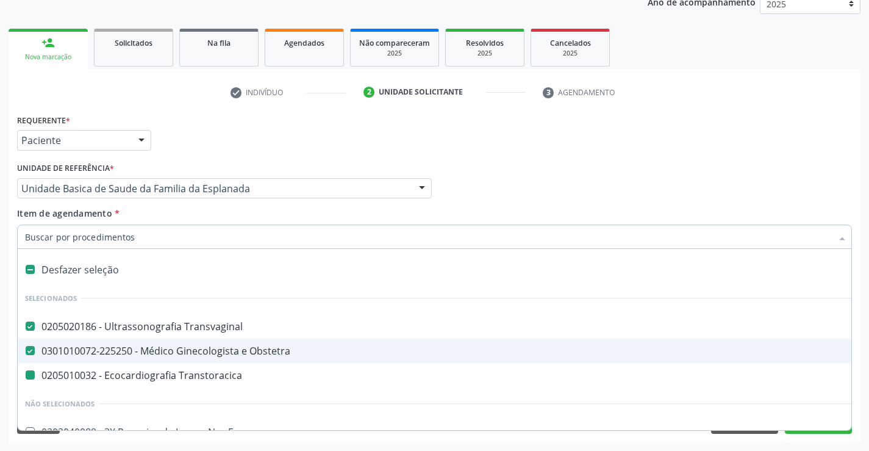
type input "M"
checkbox Transtoracica "false"
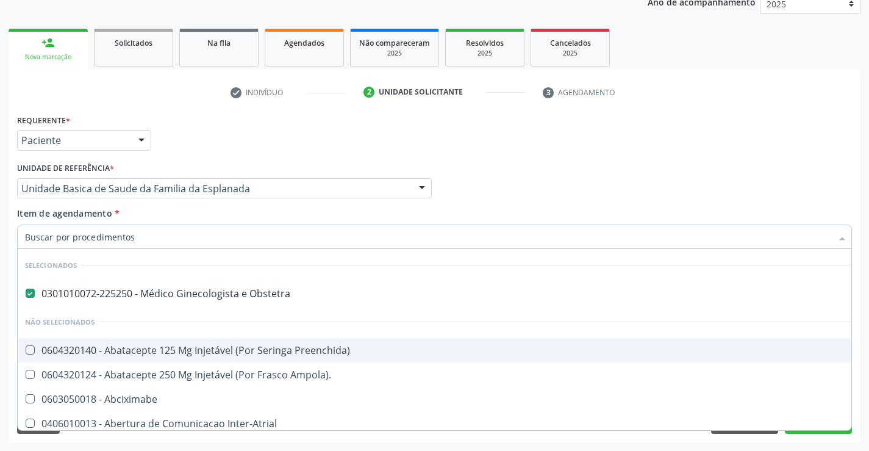
checkbox Preenchida\) "true"
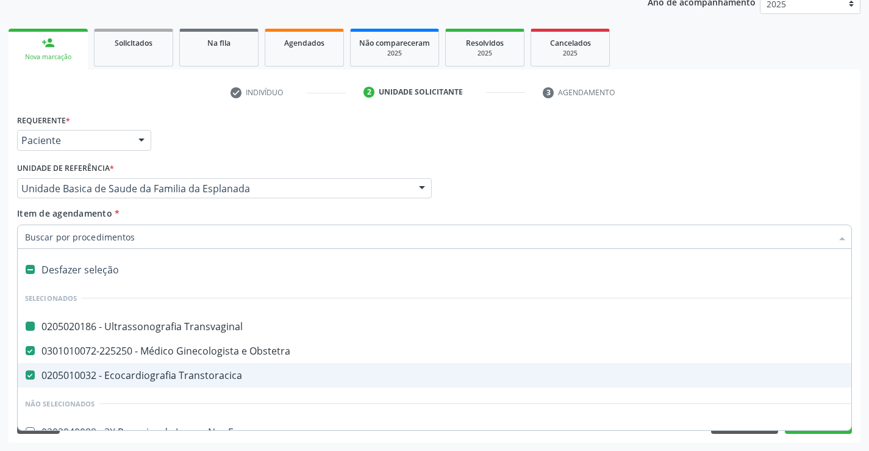
type input "H"
checkbox Transvaginal "false"
checkbox Transtoracica "false"
checkbox Obstetra "false"
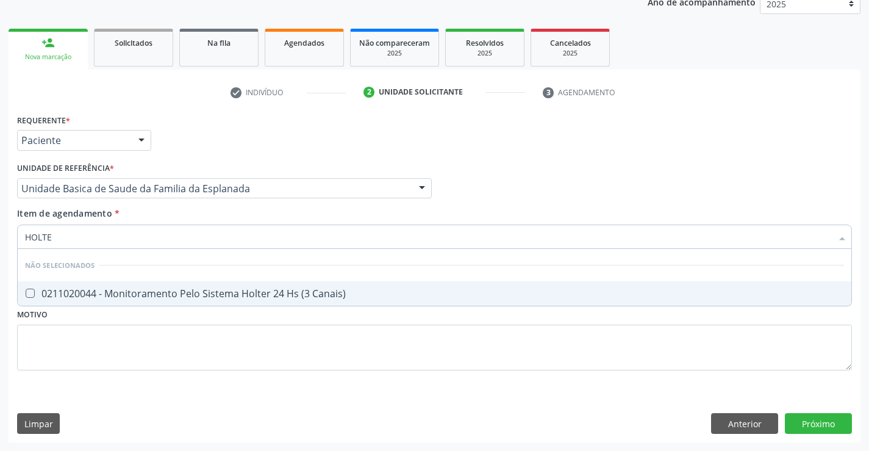
type input "HOLTER"
click at [203, 295] on div "0211020044 - Monitoramento Pelo Sistema Holter 24 Hs (3 Canais)" at bounding box center [434, 294] width 819 height 10
checkbox Canais\) "true"
click at [201, 342] on div "Requerente * Paciente Profissional de Saúde Paciente Nenhum resultado encontrad…" at bounding box center [434, 249] width 835 height 276
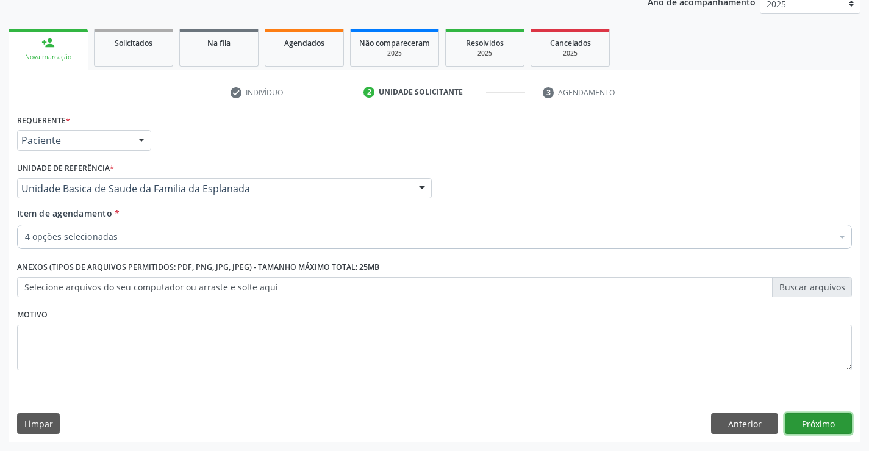
click at [809, 421] on button "Próximo" at bounding box center [818, 423] width 67 height 21
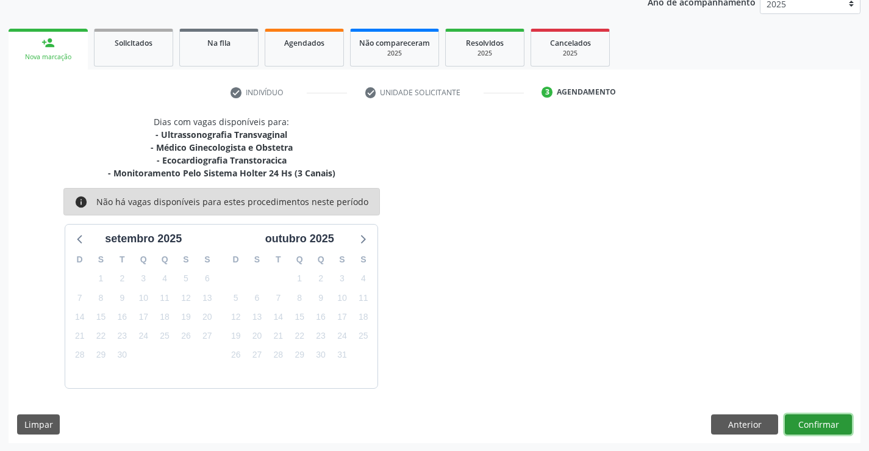
click at [809, 421] on button "Confirmar" at bounding box center [818, 424] width 67 height 21
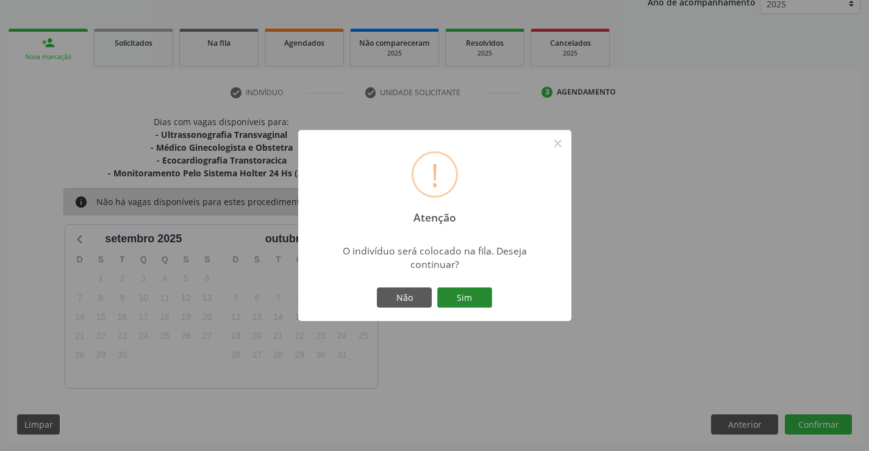
click at [473, 292] on button "Sim" at bounding box center [464, 297] width 55 height 21
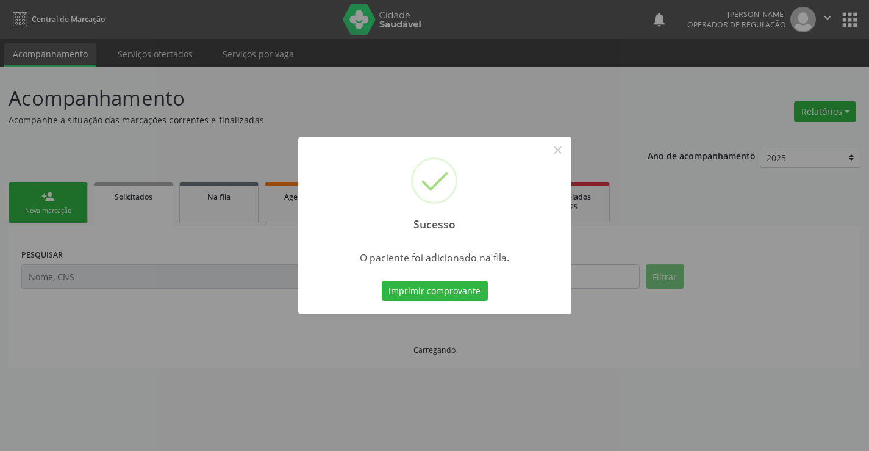
scroll to position [0, 0]
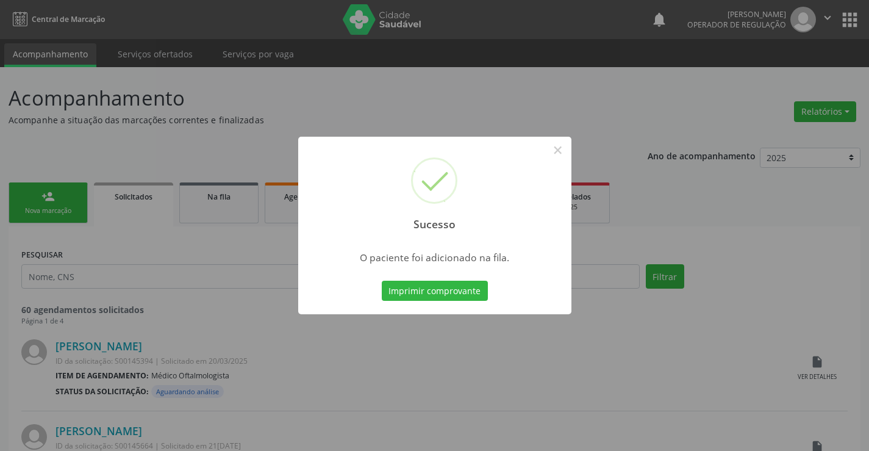
click at [473, 292] on button "Imprimir comprovante" at bounding box center [435, 291] width 106 height 21
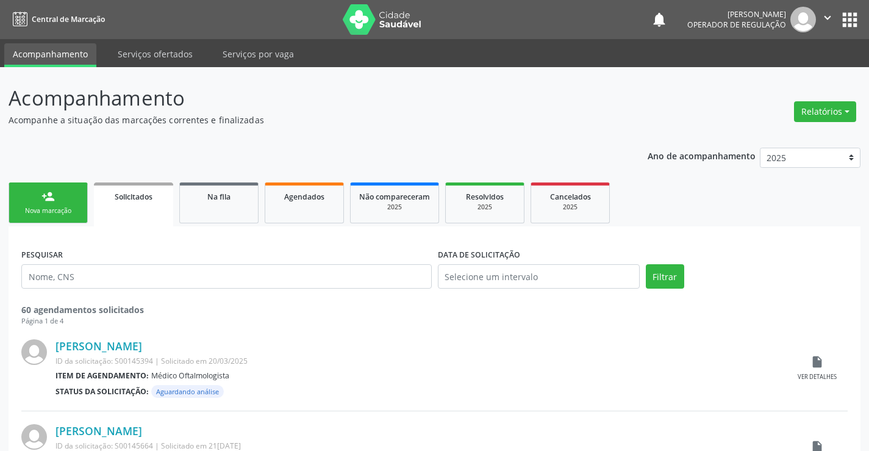
click at [71, 210] on div "Nova marcação" at bounding box center [48, 210] width 61 height 9
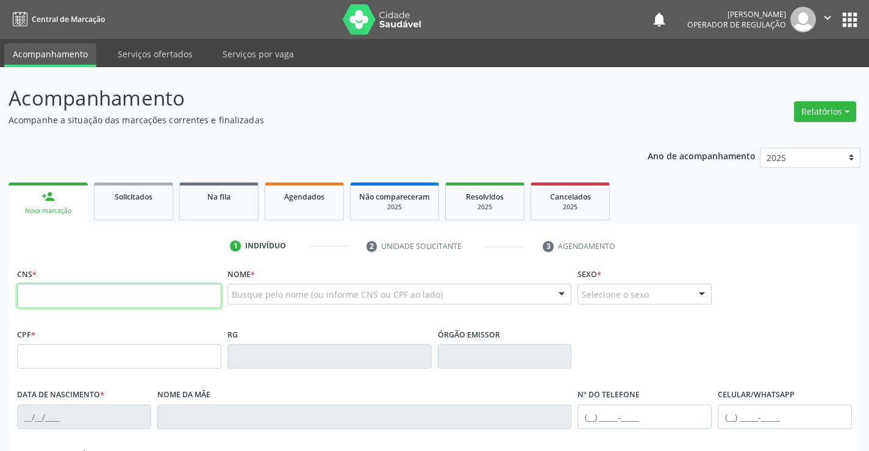
click at [56, 295] on input "text" at bounding box center [119, 296] width 204 height 24
type input "709 0068 0861 5215"
type input "097.880.095-81"
type input "15/09/2006"
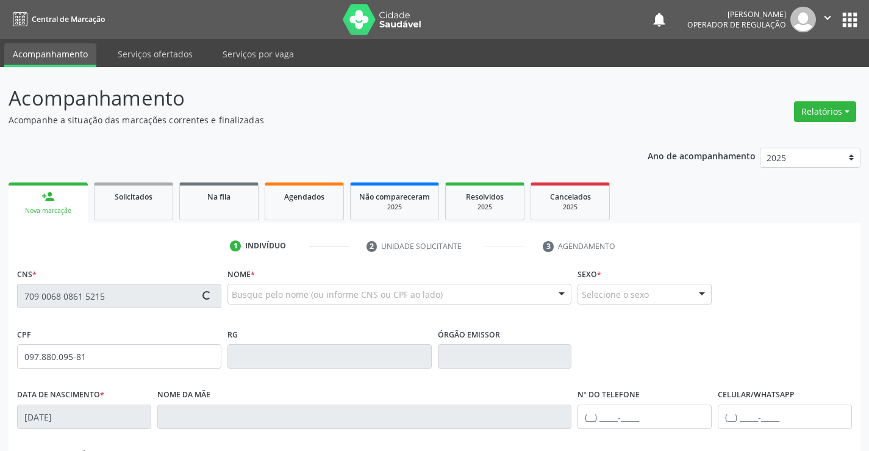
type input "Juliana Batista dos Santos"
type input "(74) 99997-0087"
type input "S/N"
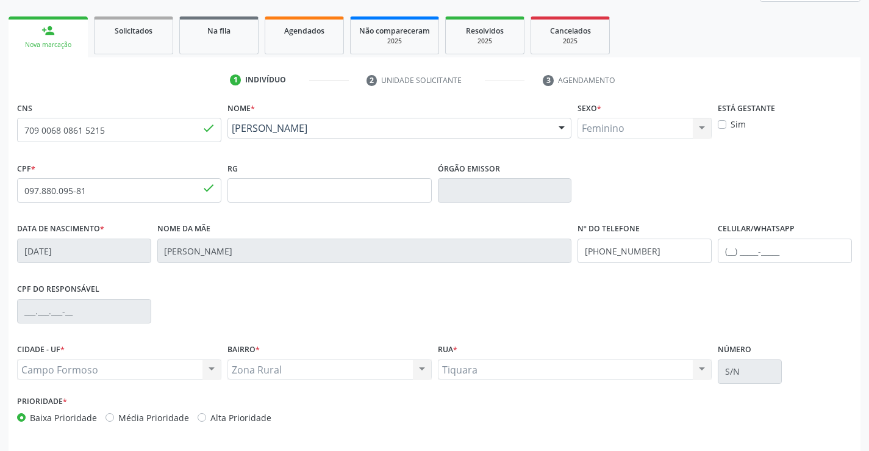
scroll to position [183, 0]
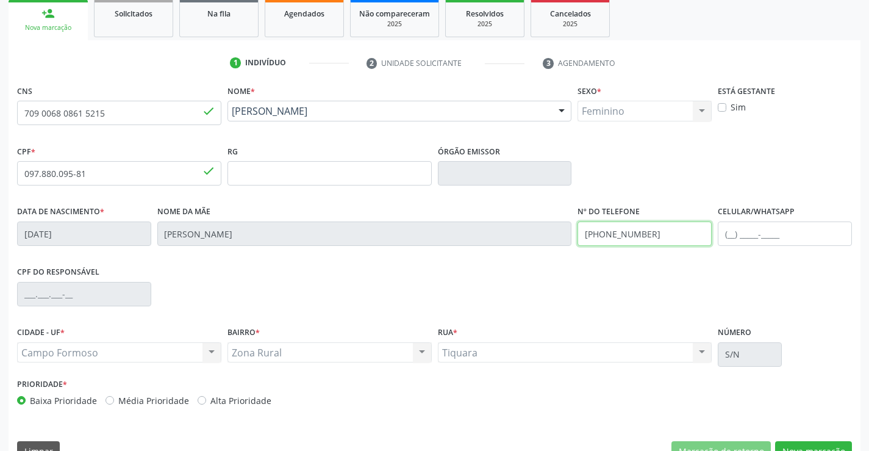
click at [649, 231] on input "(74) 99997-0087" at bounding box center [645, 233] width 134 height 24
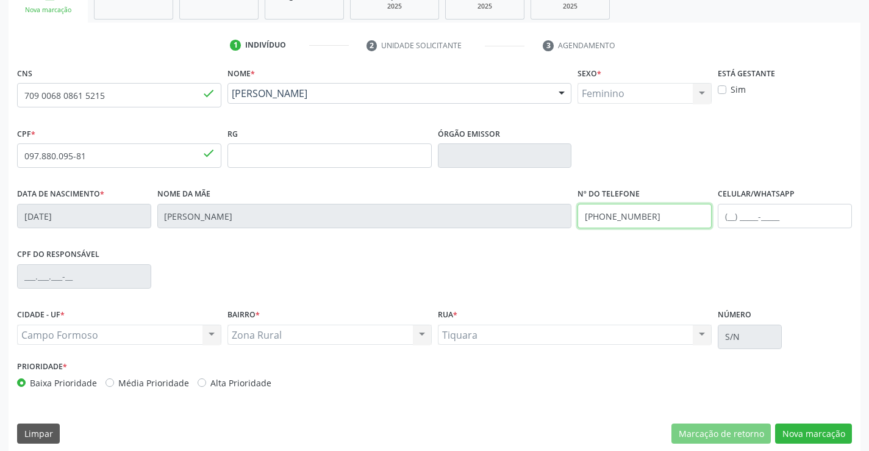
scroll to position [210, 0]
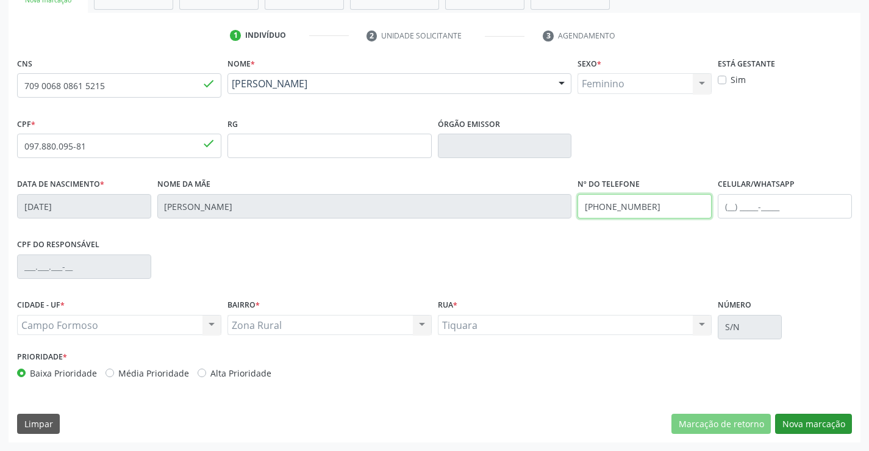
type input "(74) 99140-9063"
click at [810, 422] on button "Nova marcação" at bounding box center [813, 424] width 77 height 21
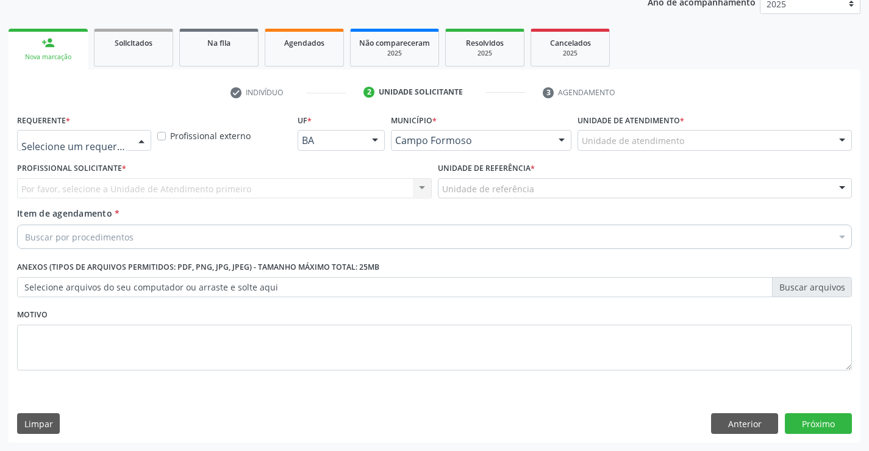
click at [139, 135] on div at bounding box center [141, 141] width 18 height 21
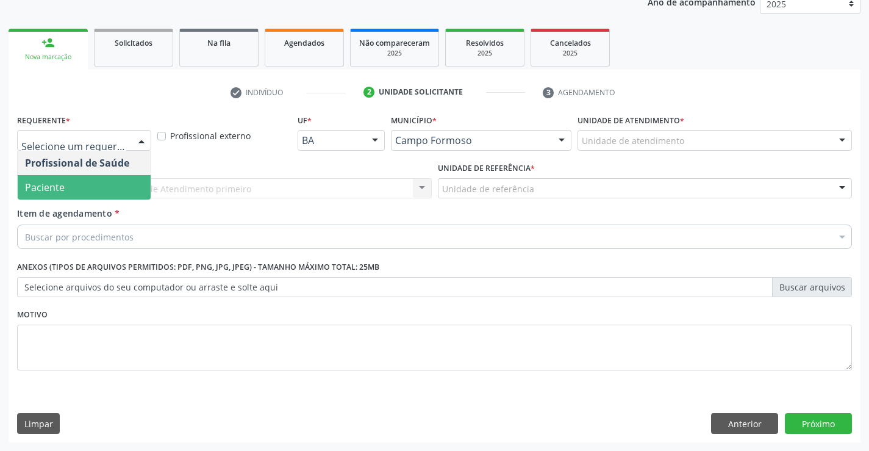
click at [73, 188] on span "Paciente" at bounding box center [84, 187] width 133 height 24
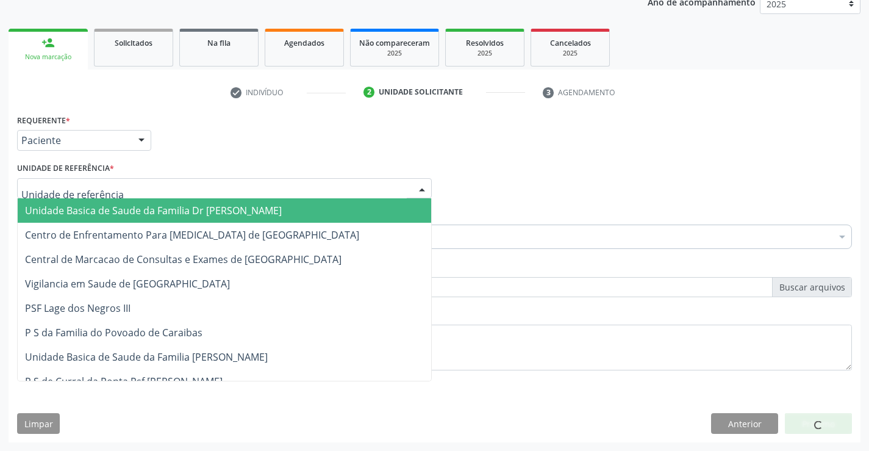
click at [123, 193] on div at bounding box center [224, 188] width 415 height 21
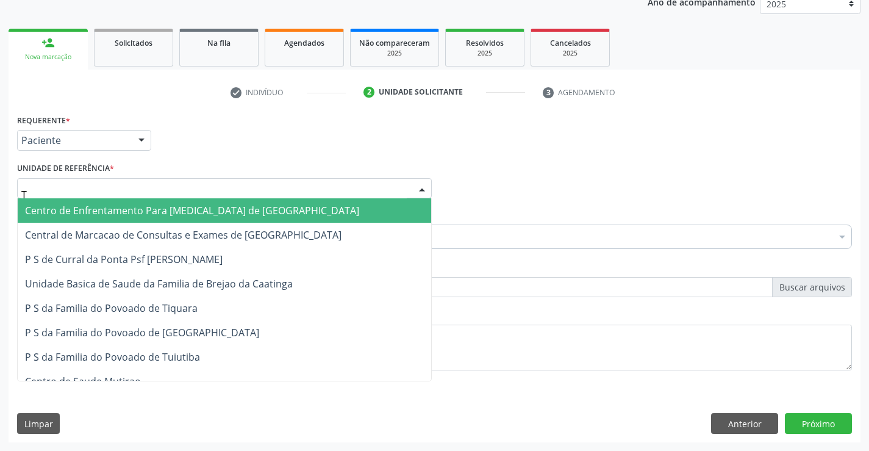
type input "TI"
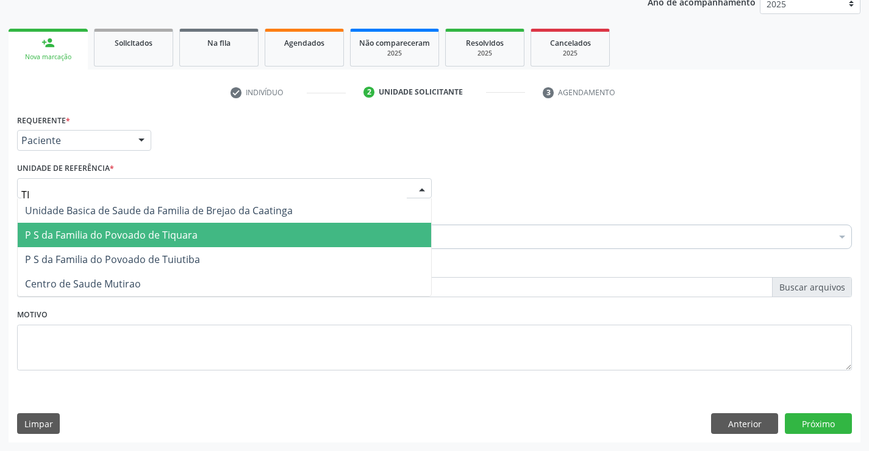
click at [143, 239] on span "P S da Familia do Povoado de Tiquara" at bounding box center [111, 234] width 173 height 13
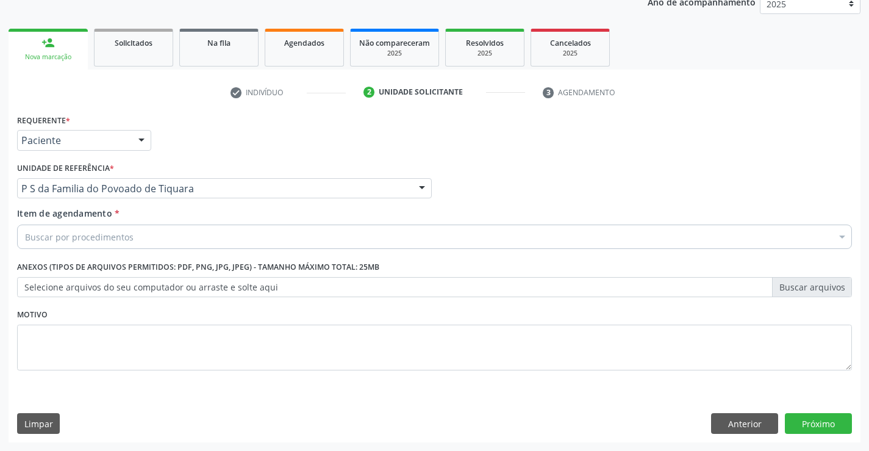
click at [138, 235] on div "Buscar por procedimentos" at bounding box center [434, 236] width 835 height 24
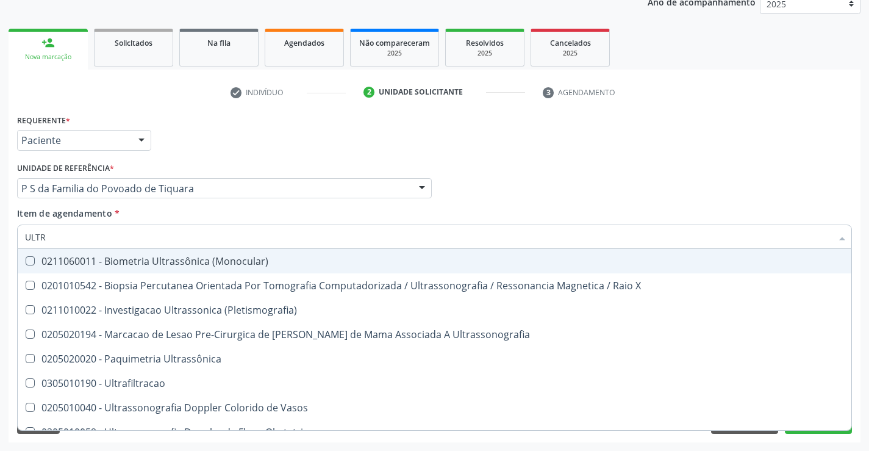
type input "ULTRA"
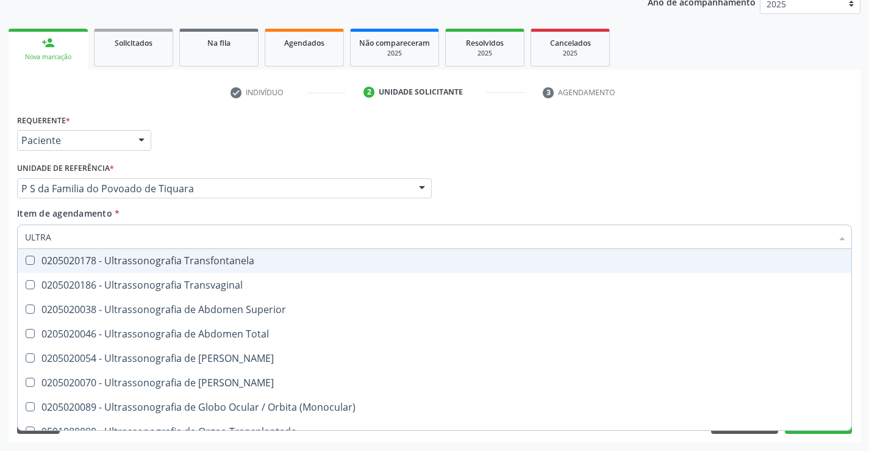
scroll to position [366, 0]
click at [218, 258] on div "0205020046 - Ultrassonografia de Abdomen Total" at bounding box center [434, 261] width 819 height 10
checkbox Total "true"
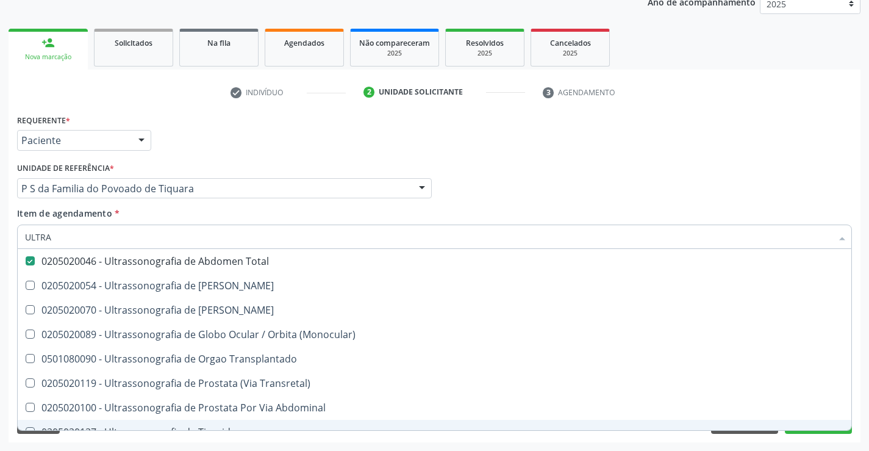
type input "ULTRA"
click at [306, 438] on div "Requerente * Paciente Profissional de Saúde Paciente Nenhum resultado encontrad…" at bounding box center [435, 276] width 852 height 331
checkbox X "true"
checkbox Total "false"
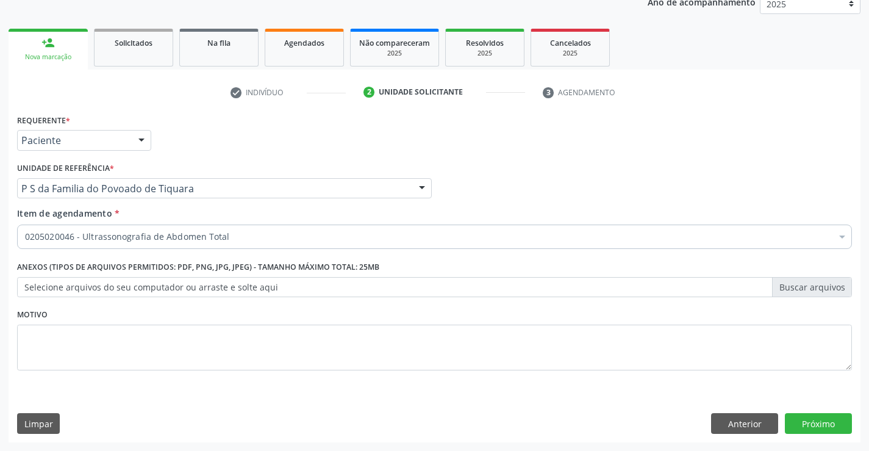
scroll to position [0, 0]
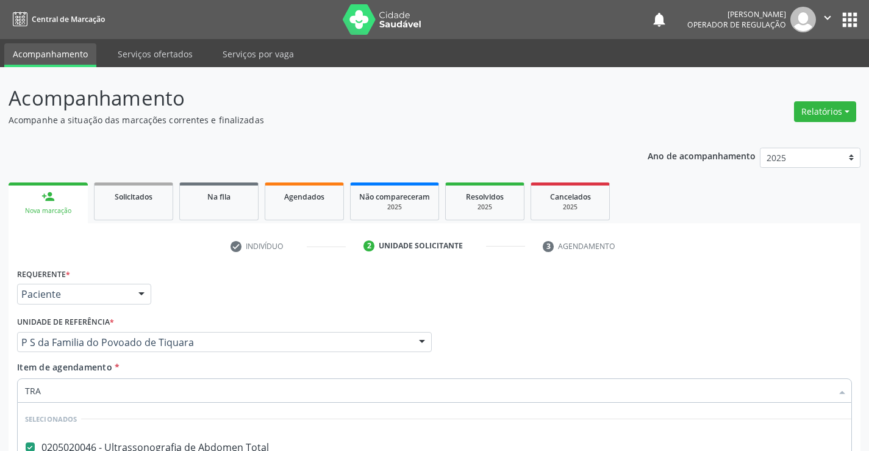
scroll to position [154, 0]
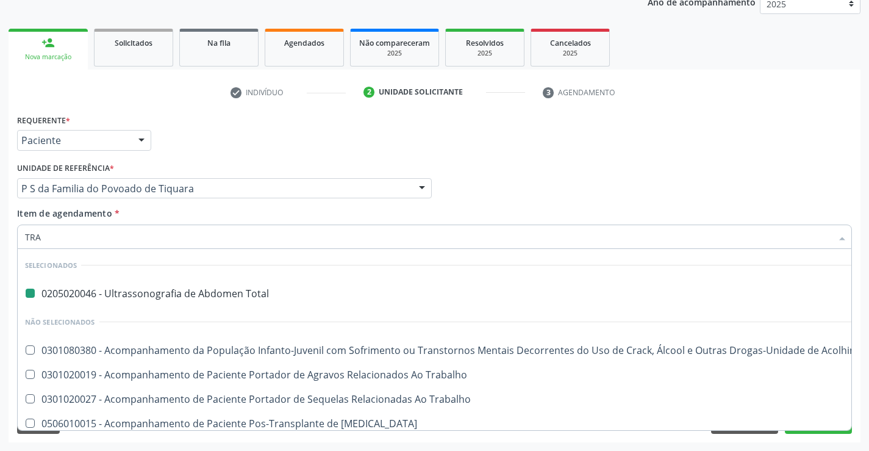
type input "TRAN"
checkbox Total "false"
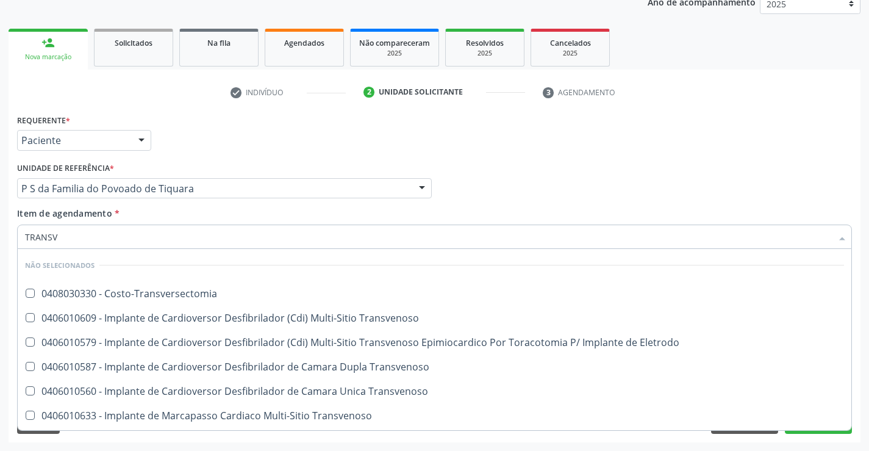
type input "TRANSVA"
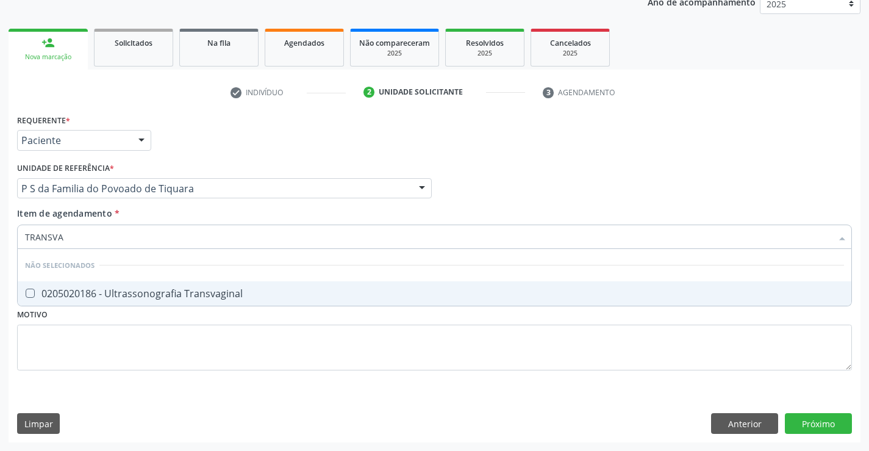
click at [242, 294] on div "0205020186 - Ultrassonografia Transvaginal" at bounding box center [434, 294] width 819 height 10
checkbox Transvaginal "true"
click at [242, 340] on div "Requerente * Paciente Profissional de Saúde Paciente Nenhum resultado encontrad…" at bounding box center [434, 249] width 835 height 276
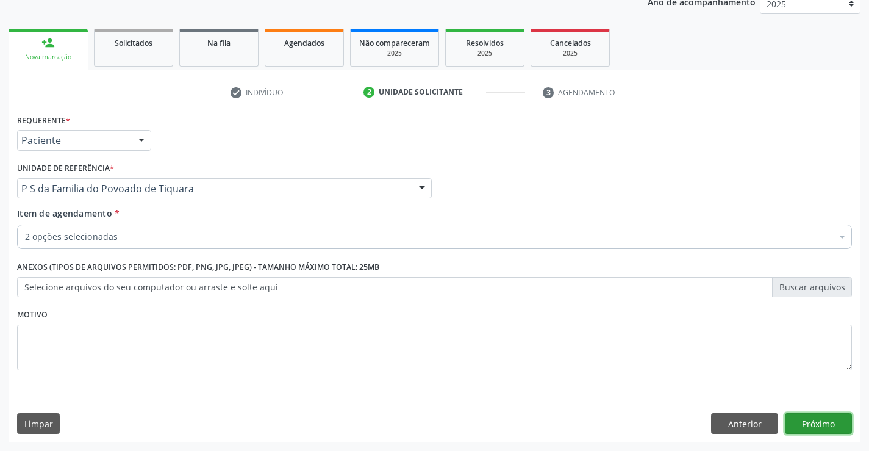
click at [813, 422] on button "Próximo" at bounding box center [818, 423] width 67 height 21
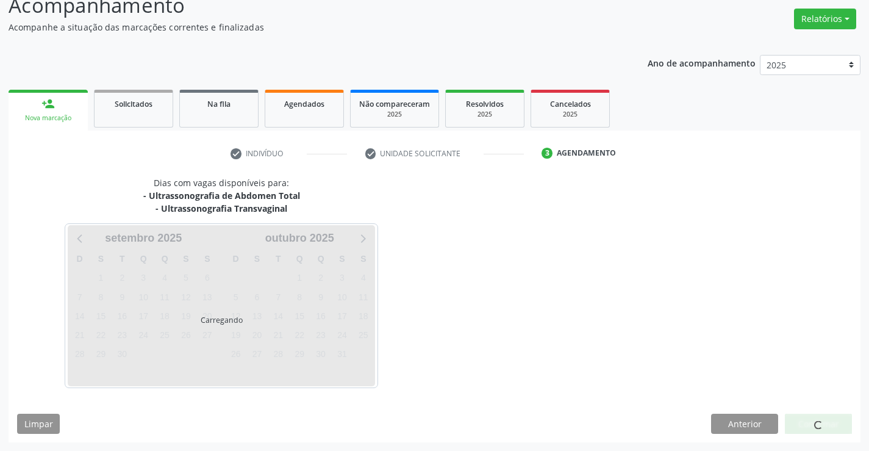
scroll to position [93, 0]
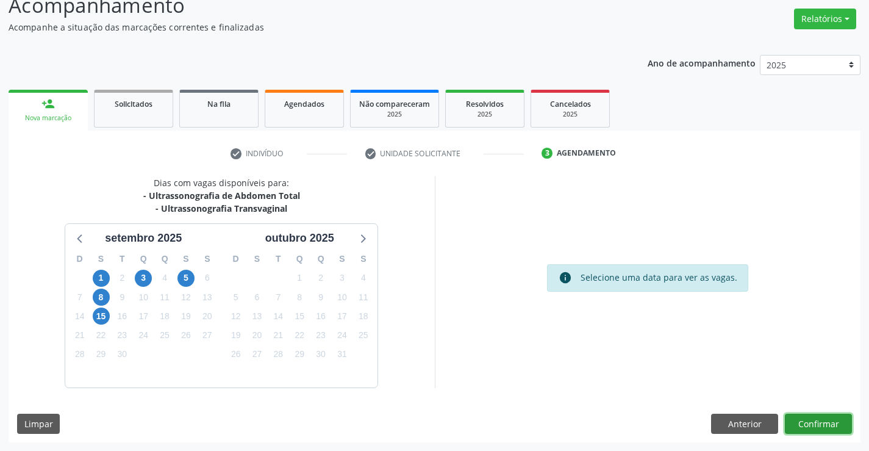
click at [811, 422] on button "Confirmar" at bounding box center [818, 424] width 67 height 21
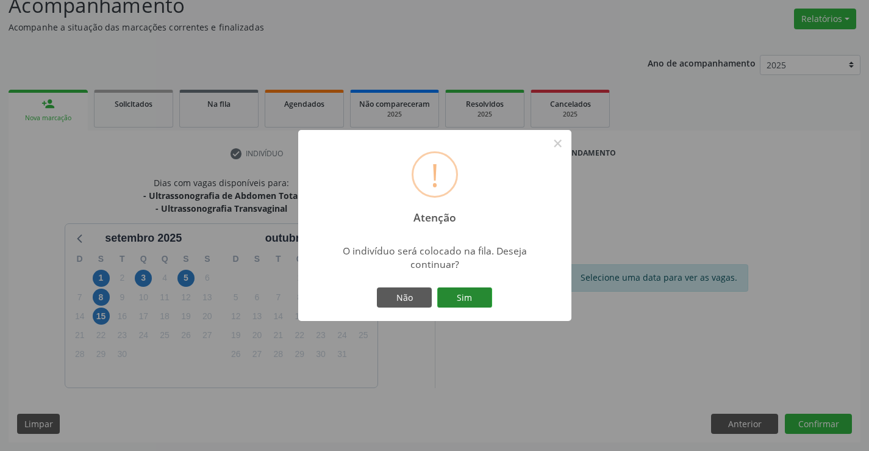
click at [470, 297] on button "Sim" at bounding box center [464, 297] width 55 height 21
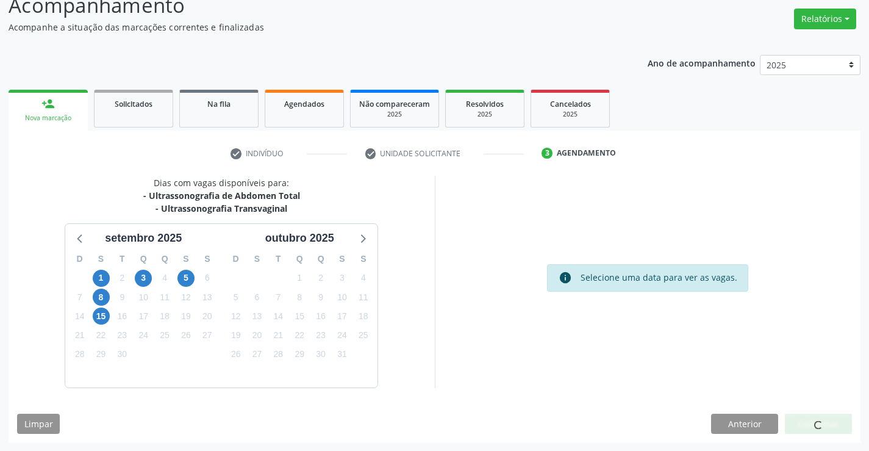
scroll to position [0, 0]
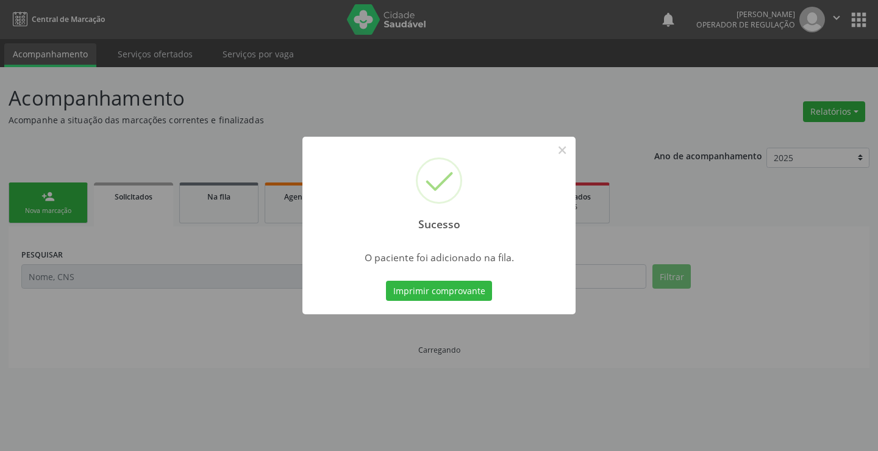
click at [470, 297] on button "Imprimir comprovante" at bounding box center [439, 291] width 106 height 21
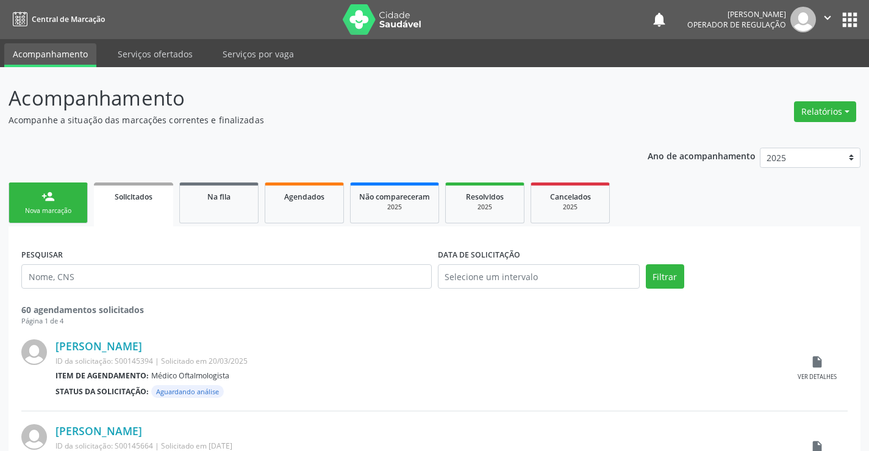
click at [68, 215] on div "Nova marcação" at bounding box center [48, 210] width 61 height 9
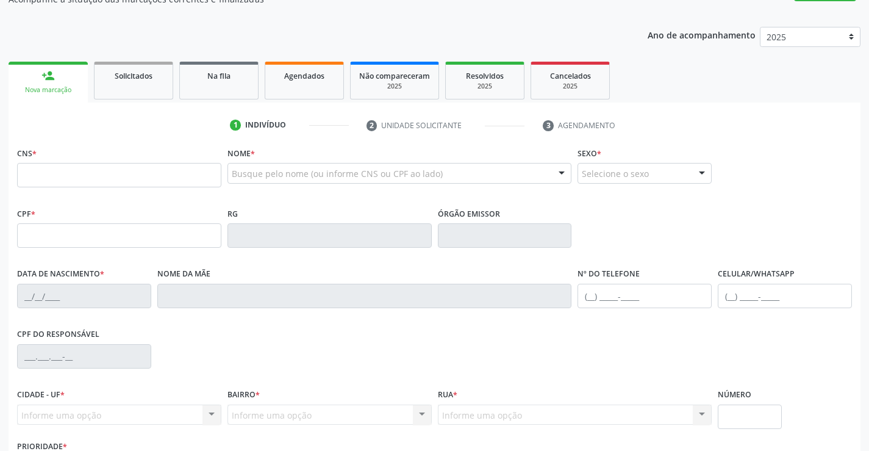
scroll to position [122, 0]
click at [64, 172] on input "text" at bounding box center [119, 174] width 204 height 24
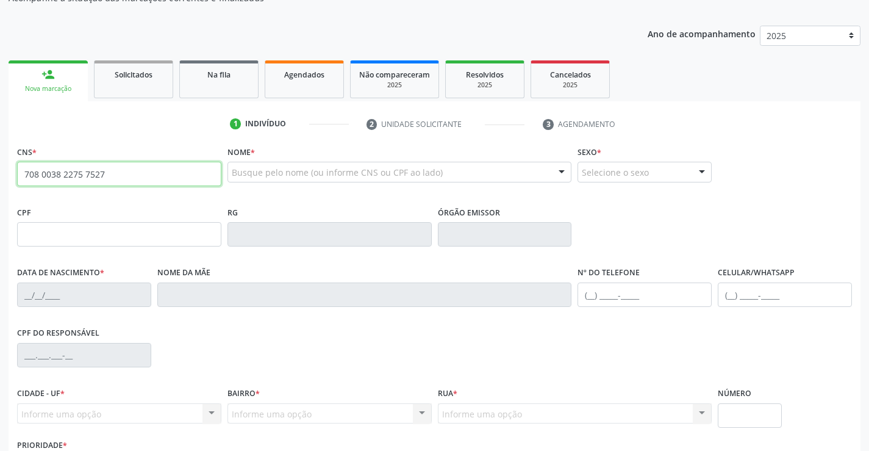
type input "708 0038 2275 7527"
type input "0977400042"
type input "07/05/1971"
type input "(74) 99128-8298"
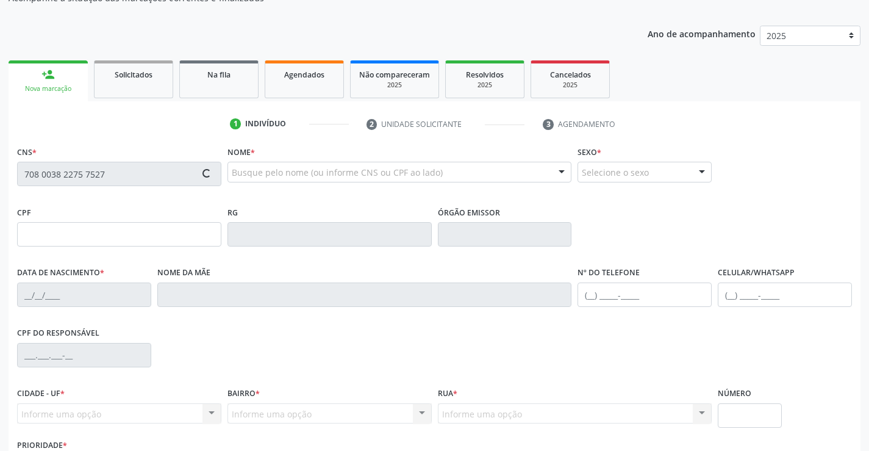
type input "SN"
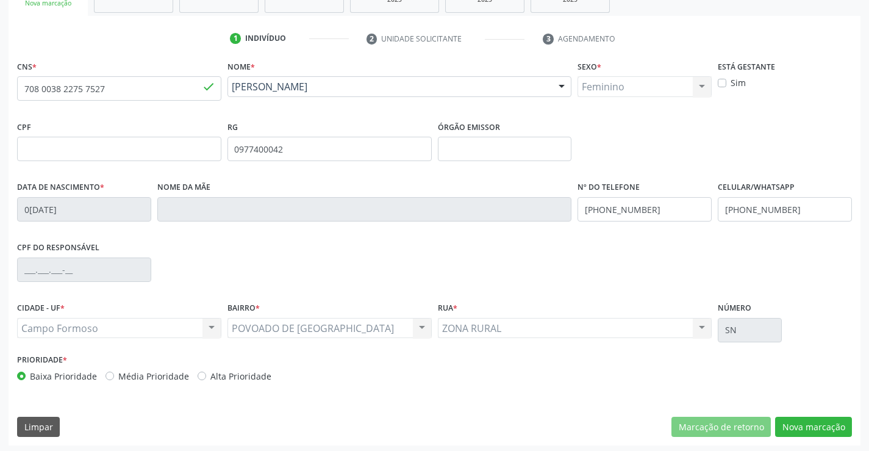
scroll to position [210, 0]
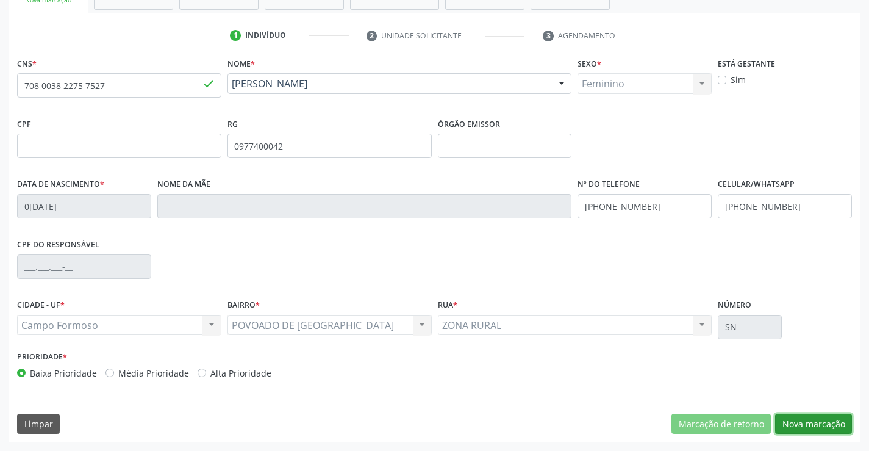
click at [822, 424] on button "Nova marcação" at bounding box center [813, 424] width 77 height 21
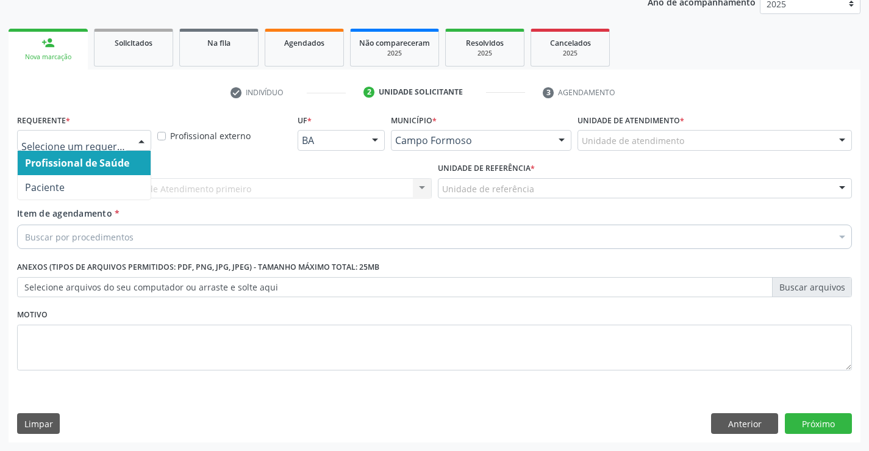
click at [137, 137] on div at bounding box center [141, 141] width 18 height 21
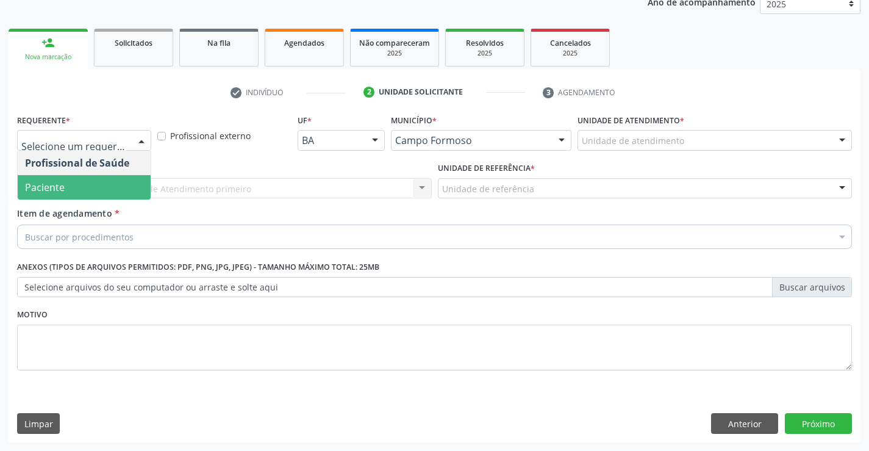
click at [107, 185] on span "Paciente" at bounding box center [84, 187] width 133 height 24
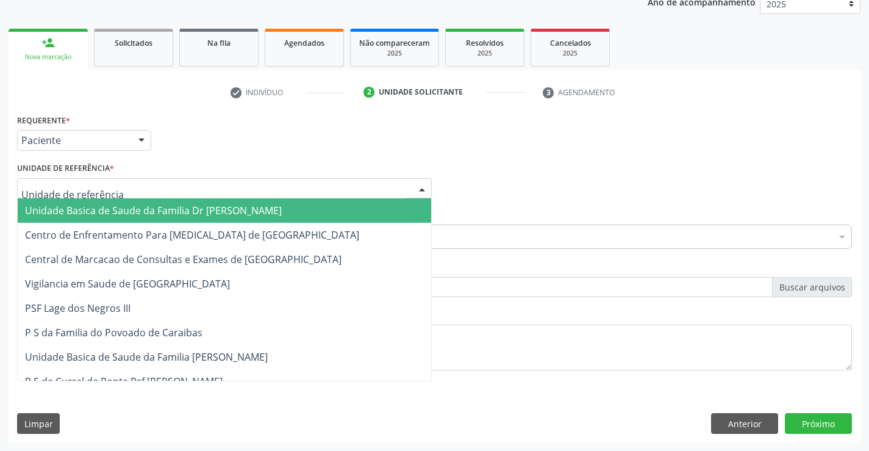
click at [201, 195] on div at bounding box center [224, 188] width 415 height 21
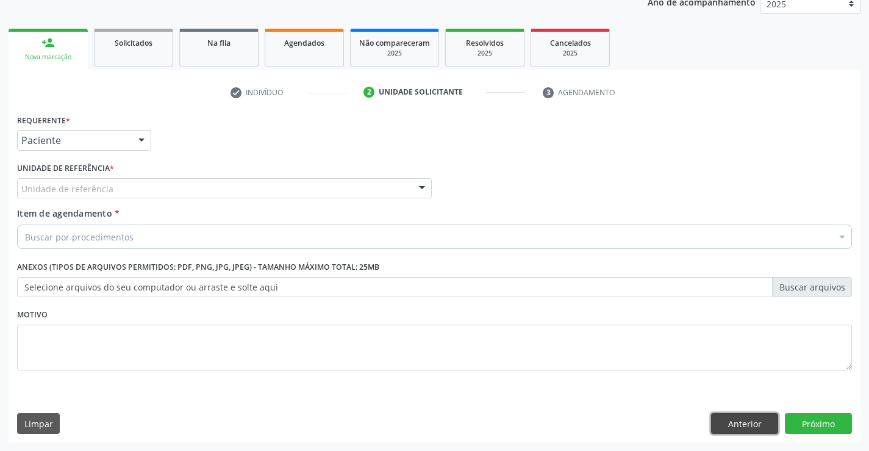
click at [741, 422] on button "Anterior" at bounding box center [744, 423] width 67 height 21
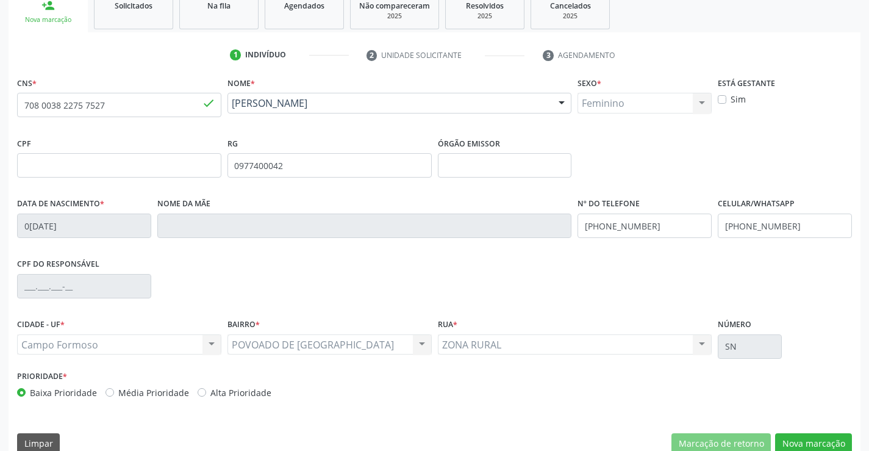
scroll to position [210, 0]
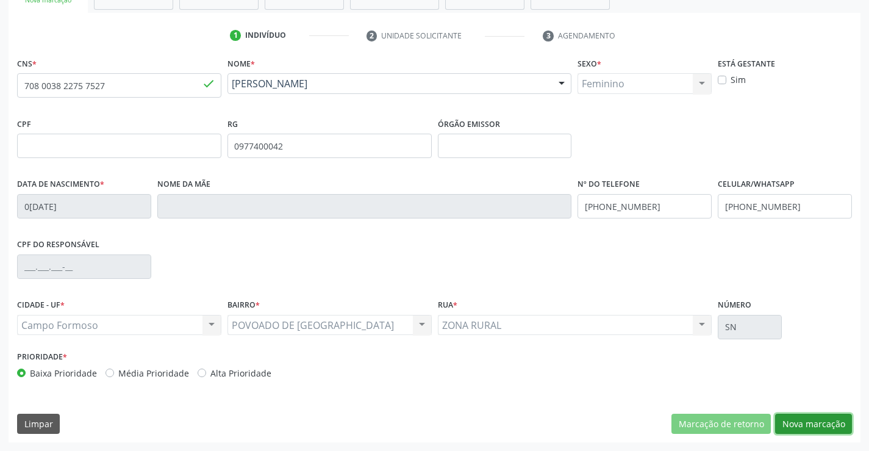
click at [799, 418] on button "Nova marcação" at bounding box center [813, 424] width 77 height 21
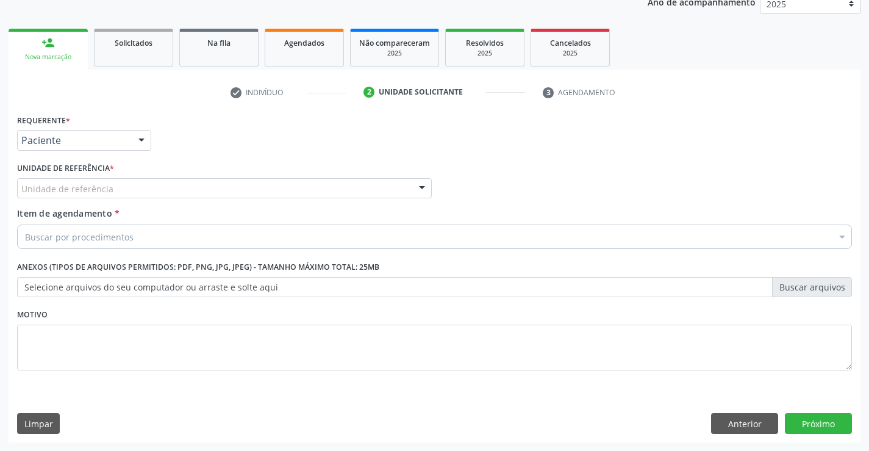
click at [132, 186] on div "Unidade de referência" at bounding box center [224, 188] width 415 height 21
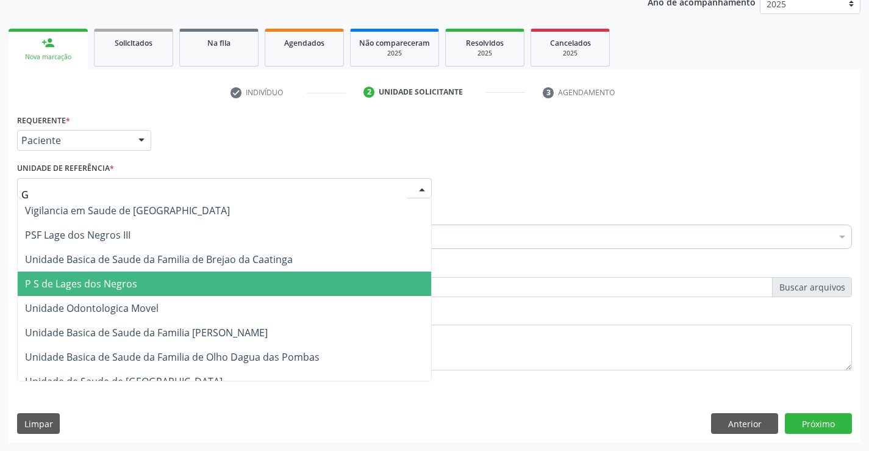
type input "GO"
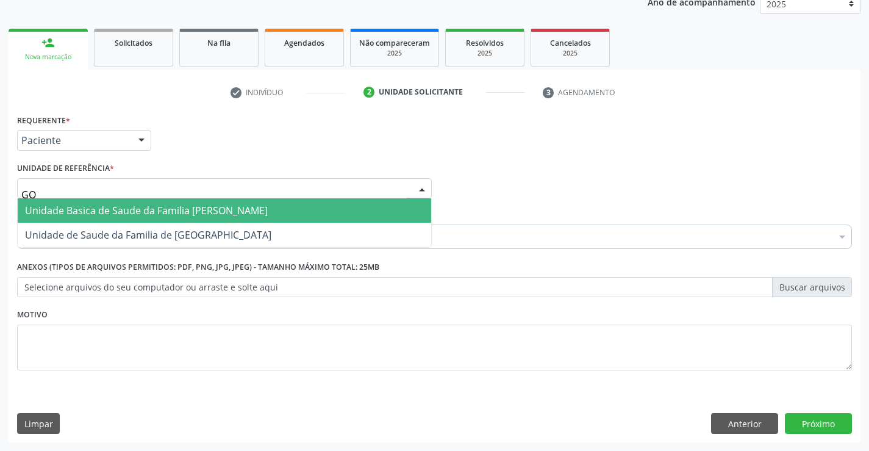
click at [138, 205] on span "Unidade Basica de Saude da Familia [PERSON_NAME]" at bounding box center [146, 210] width 243 height 13
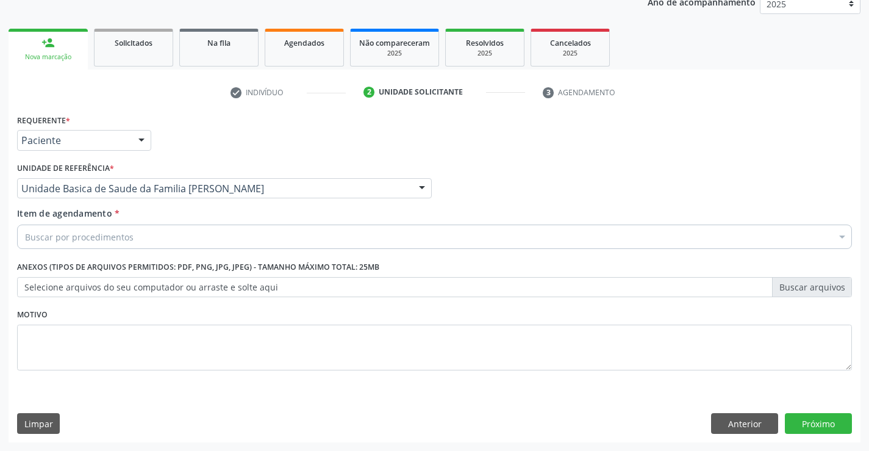
click at [156, 234] on div "Buscar por procedimentos" at bounding box center [434, 236] width 835 height 24
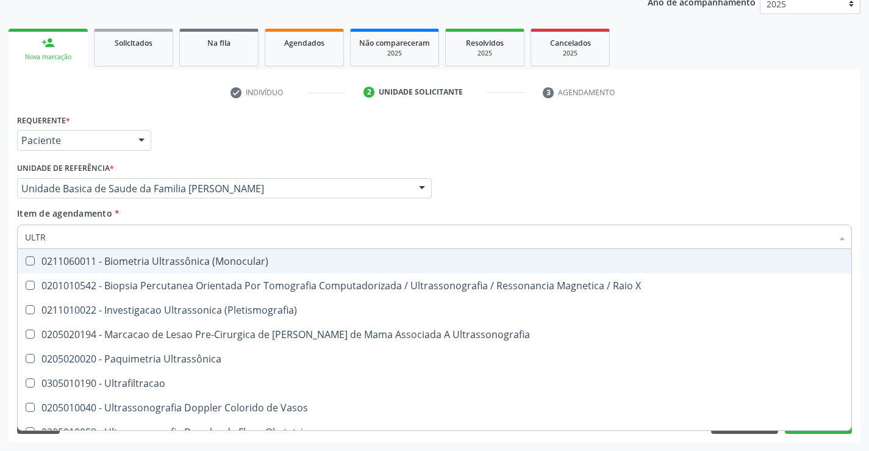
type input "ULTRA"
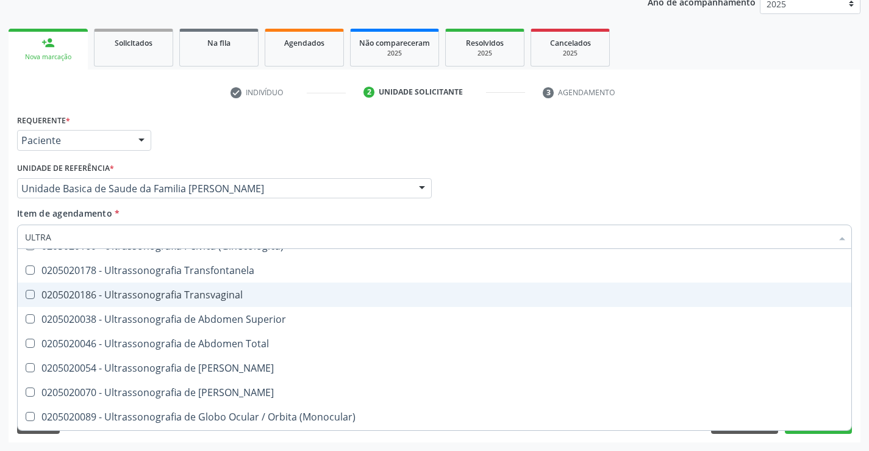
scroll to position [305, 0]
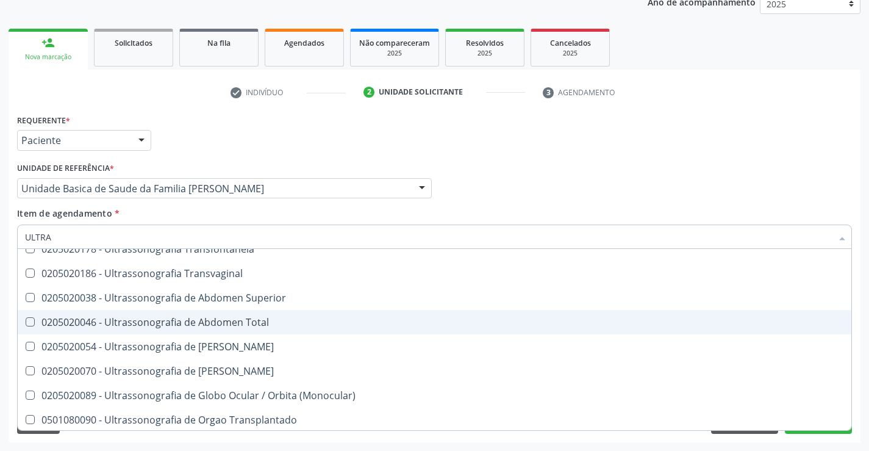
click at [223, 323] on div "0205020046 - Ultrassonografia de Abdomen Total" at bounding box center [434, 322] width 819 height 10
checkbox Total "true"
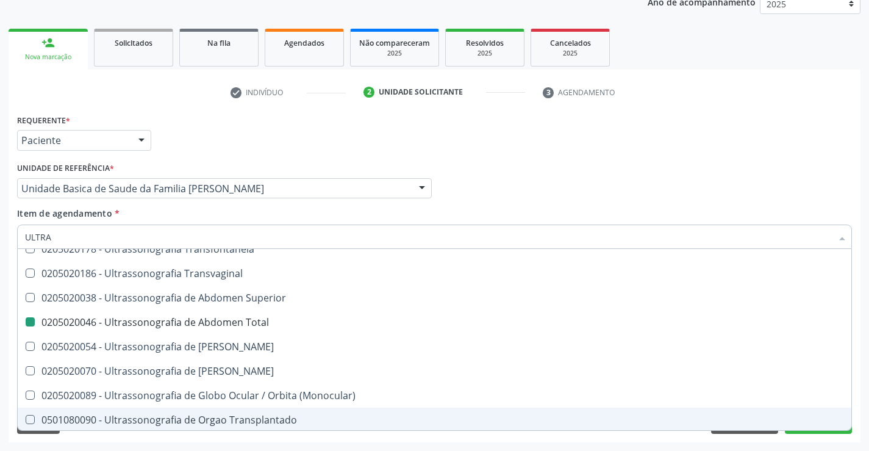
click at [227, 440] on div "Requerente * Paciente Profissional de Saúde Paciente Nenhum resultado encontrad…" at bounding box center [435, 276] width 852 height 331
checkbox X "true"
checkbox Total "false"
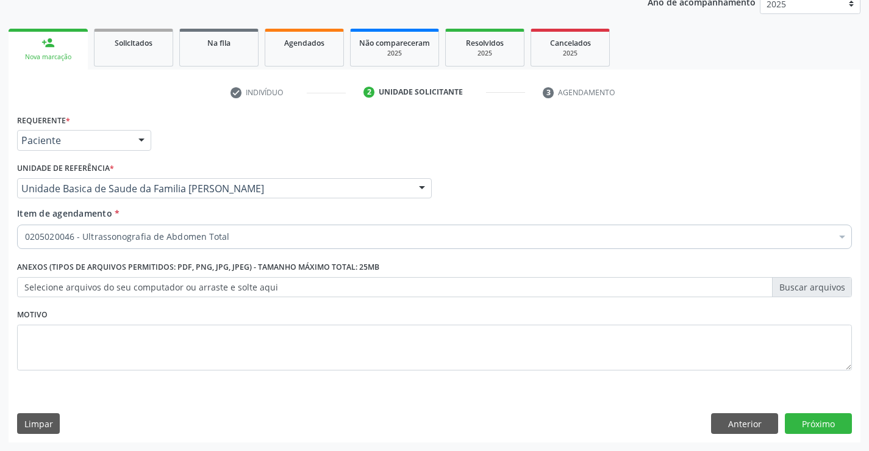
scroll to position [0, 0]
click at [827, 421] on button "Próximo" at bounding box center [818, 423] width 67 height 21
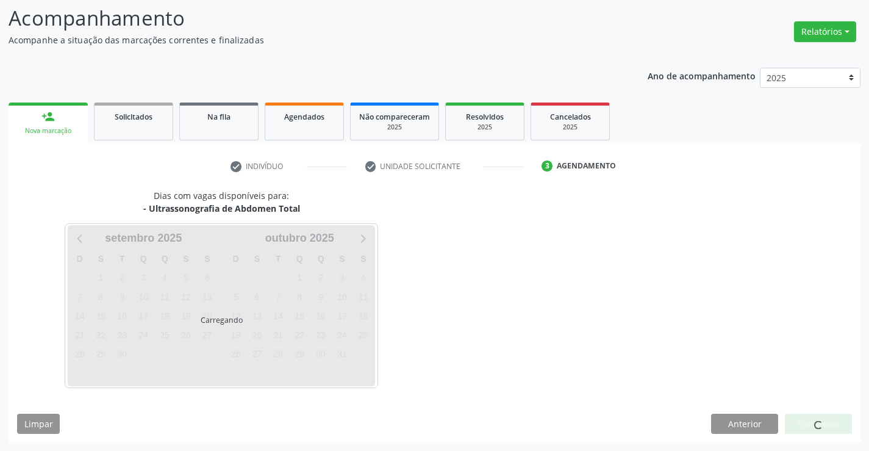
scroll to position [80, 0]
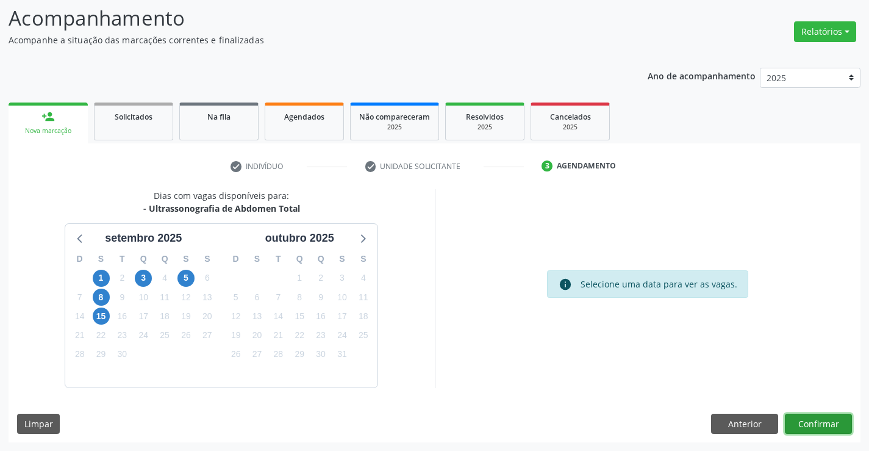
click at [820, 418] on button "Confirmar" at bounding box center [818, 424] width 67 height 21
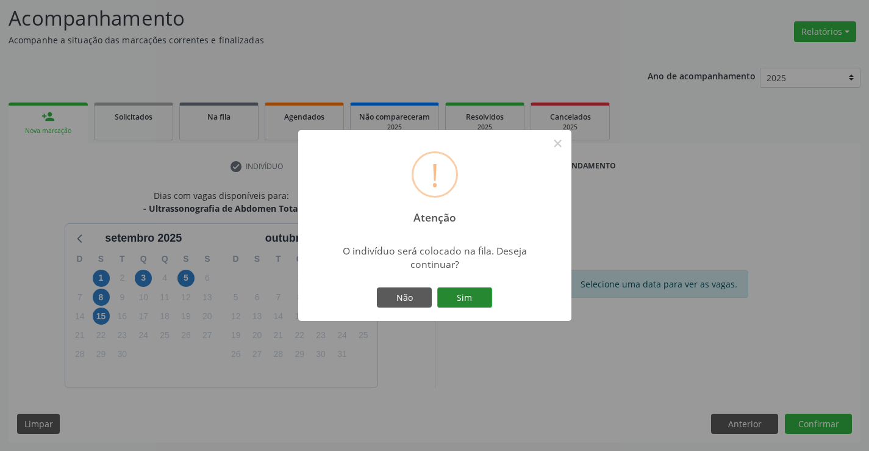
click at [475, 296] on button "Sim" at bounding box center [464, 297] width 55 height 21
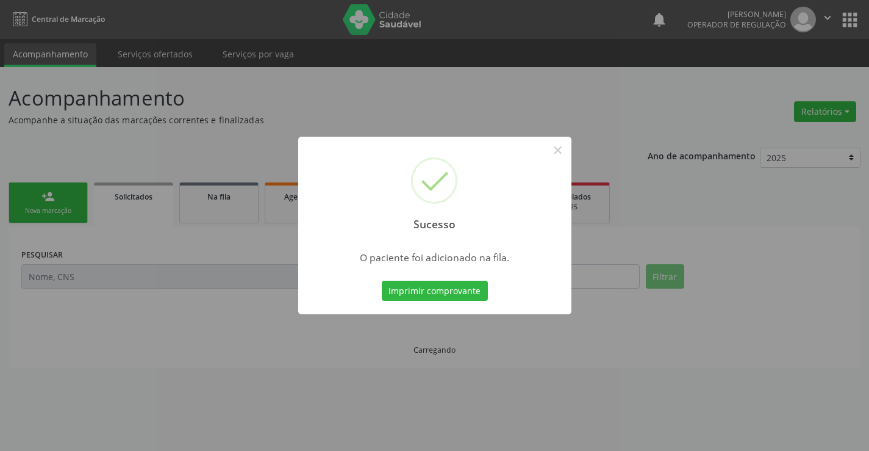
scroll to position [0, 0]
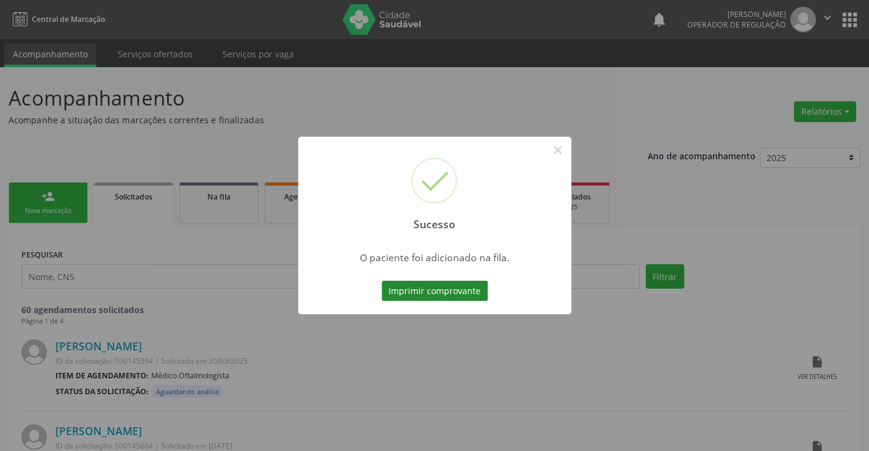
click at [475, 295] on button "Imprimir comprovante" at bounding box center [435, 291] width 106 height 21
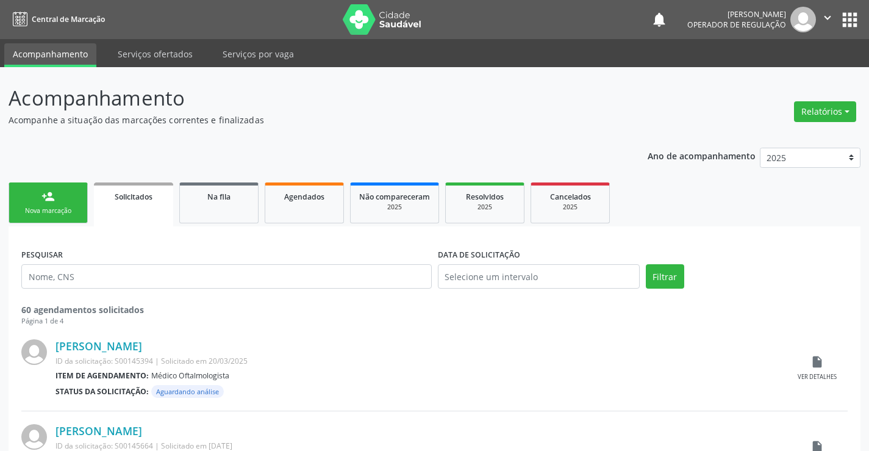
click at [69, 204] on link "person_add Nova marcação" at bounding box center [48, 202] width 79 height 41
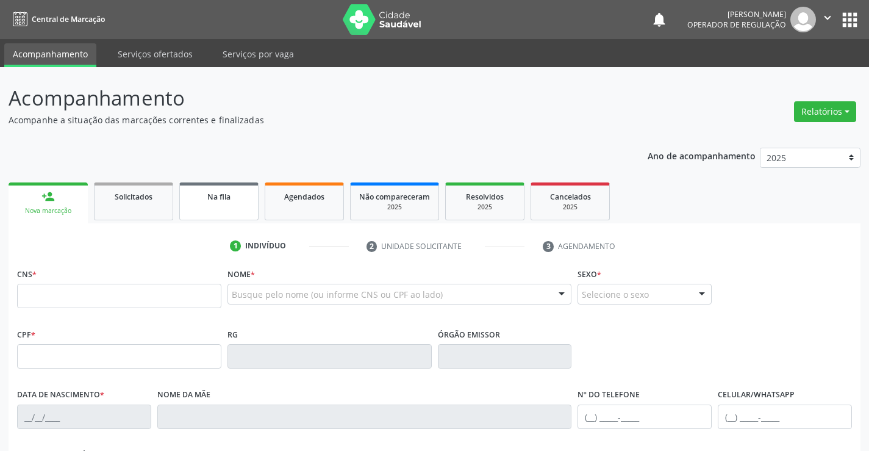
click at [207, 207] on link "Na fila" at bounding box center [218, 201] width 79 height 38
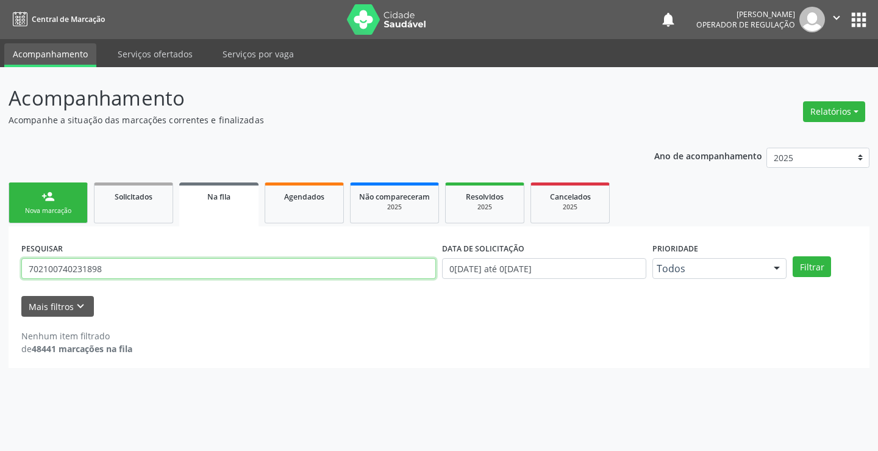
click at [123, 265] on input "702100740231898" at bounding box center [228, 268] width 415 height 21
type input "7"
type input "700709935264880"
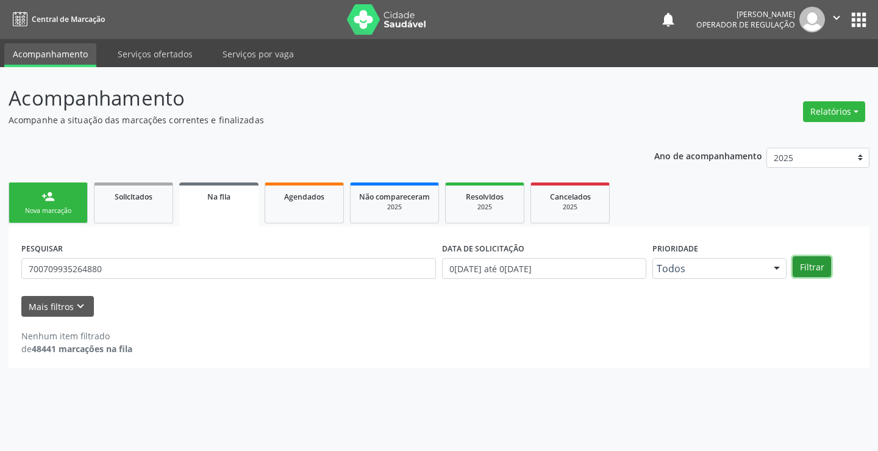
click at [811, 268] on button "Filtrar" at bounding box center [812, 266] width 38 height 21
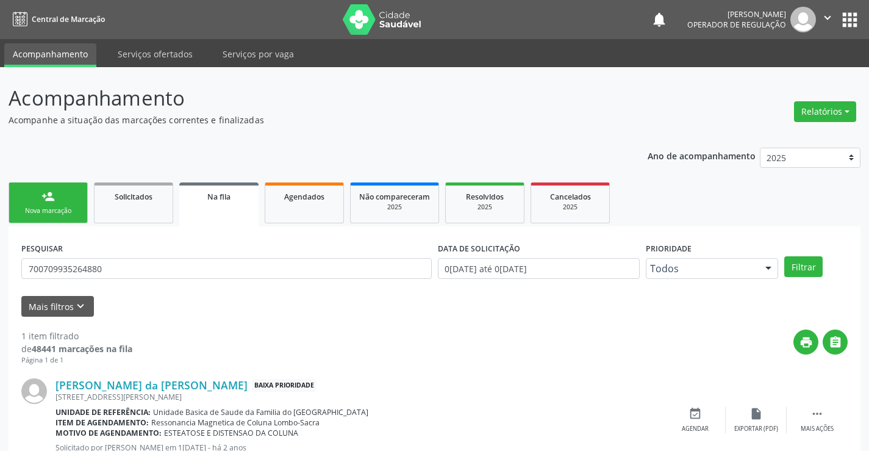
scroll to position [45, 0]
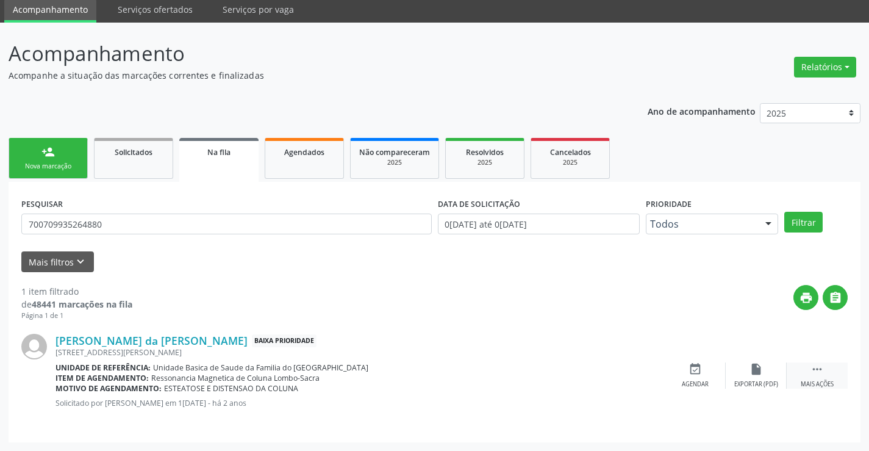
click at [816, 368] on icon "" at bounding box center [817, 368] width 13 height 13
click at [636, 368] on icon "print" at bounding box center [634, 368] width 13 height 13
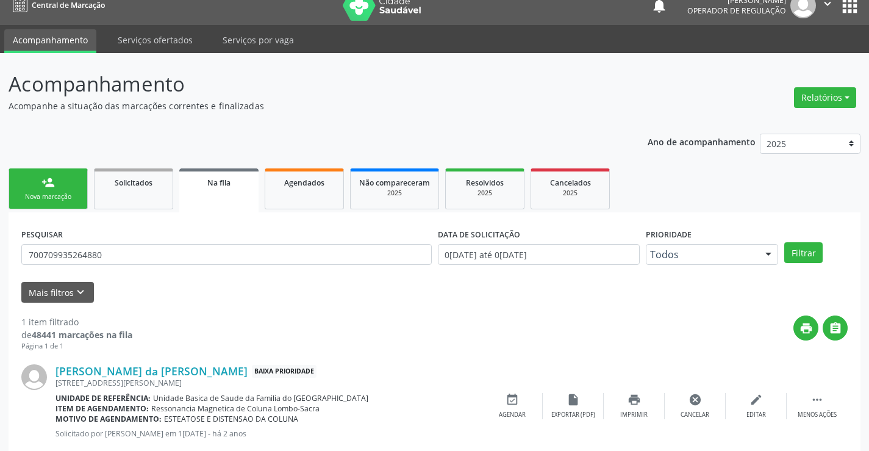
scroll to position [0, 0]
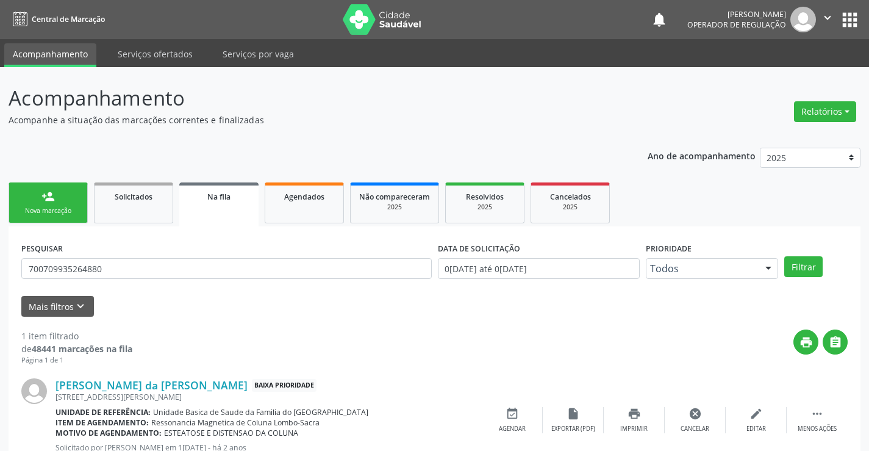
click at [830, 18] on icon "" at bounding box center [827, 17] width 13 height 13
click at [769, 78] on link "Sair" at bounding box center [797, 74] width 84 height 17
